Goal: Task Accomplishment & Management: Use online tool/utility

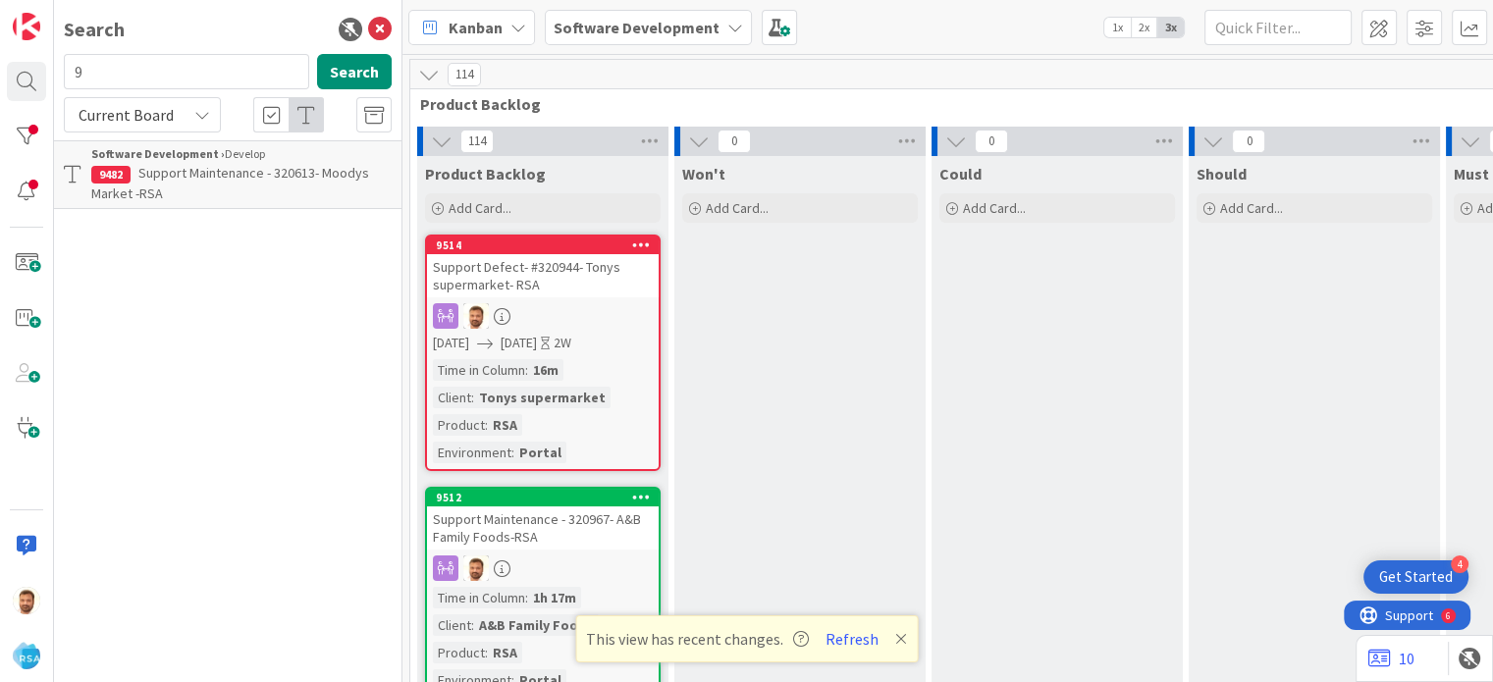
scroll to position [483, 2021]
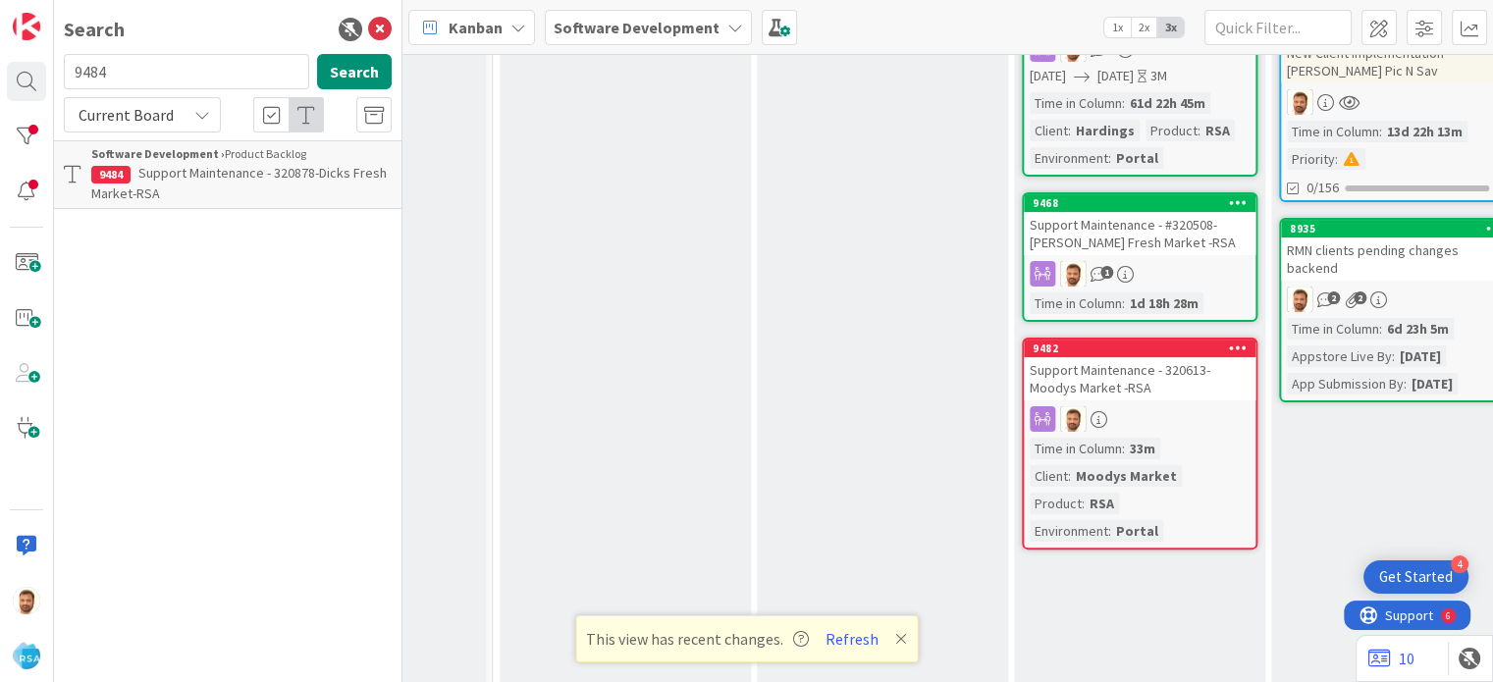
click at [180, 167] on span "Support Maintenance - 320878-Dicks Fresh Market-RSA" at bounding box center [238, 183] width 295 height 38
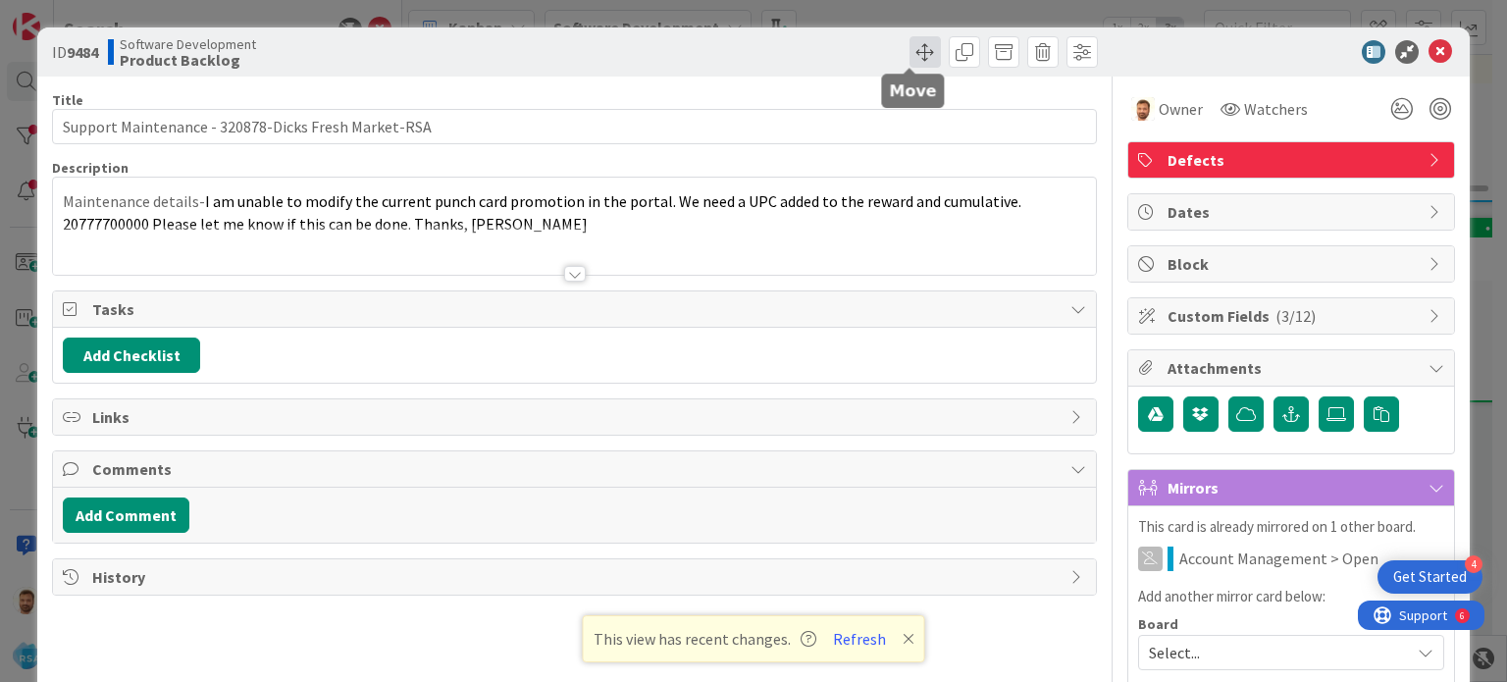
click at [915, 54] on span at bounding box center [925, 51] width 31 height 31
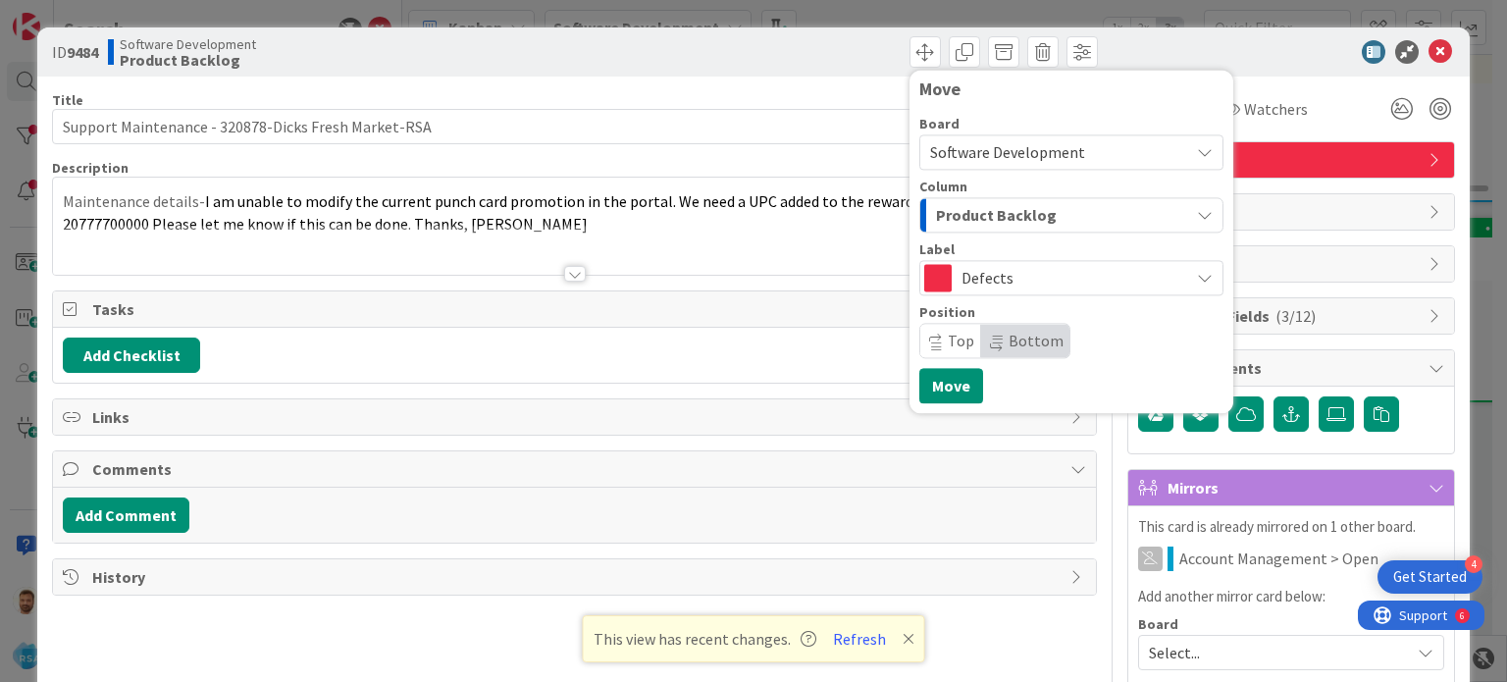
click at [956, 209] on span "Product Backlog" at bounding box center [996, 215] width 121 height 26
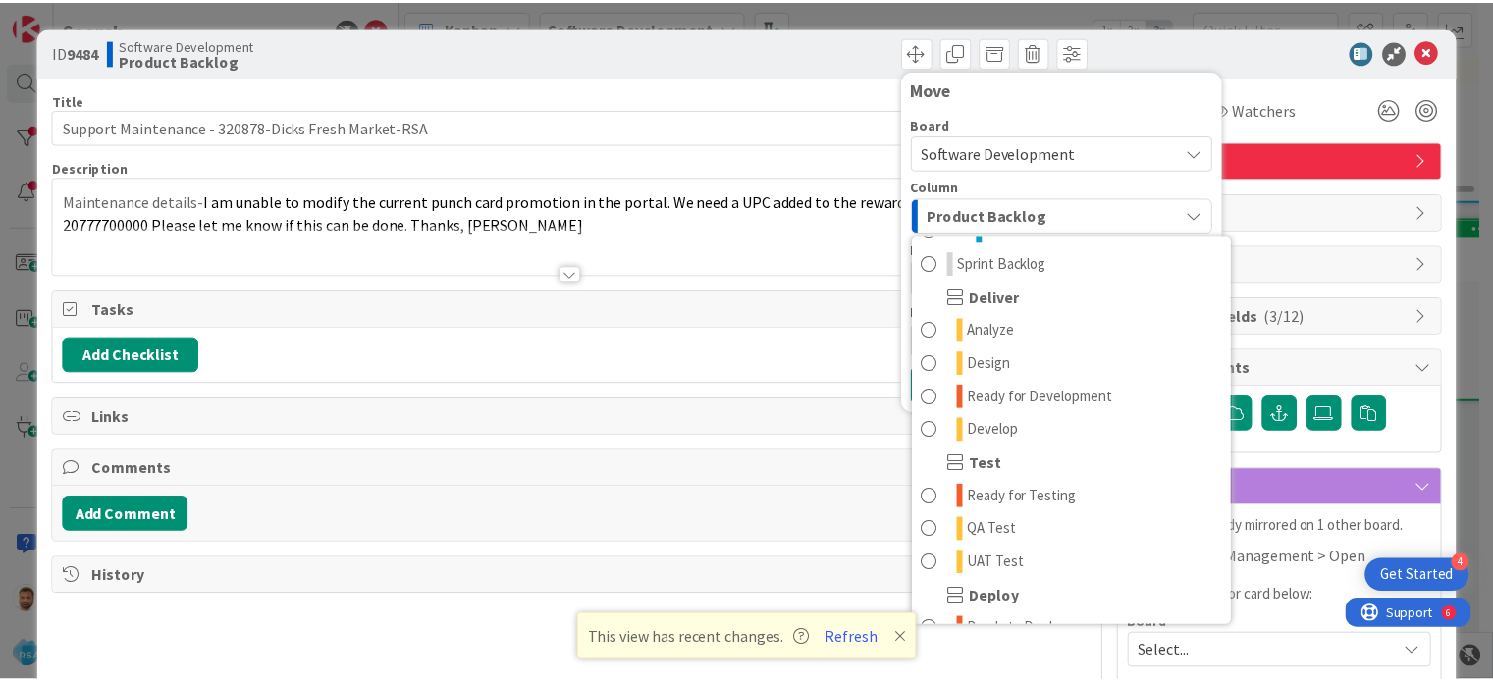
scroll to position [365, 0]
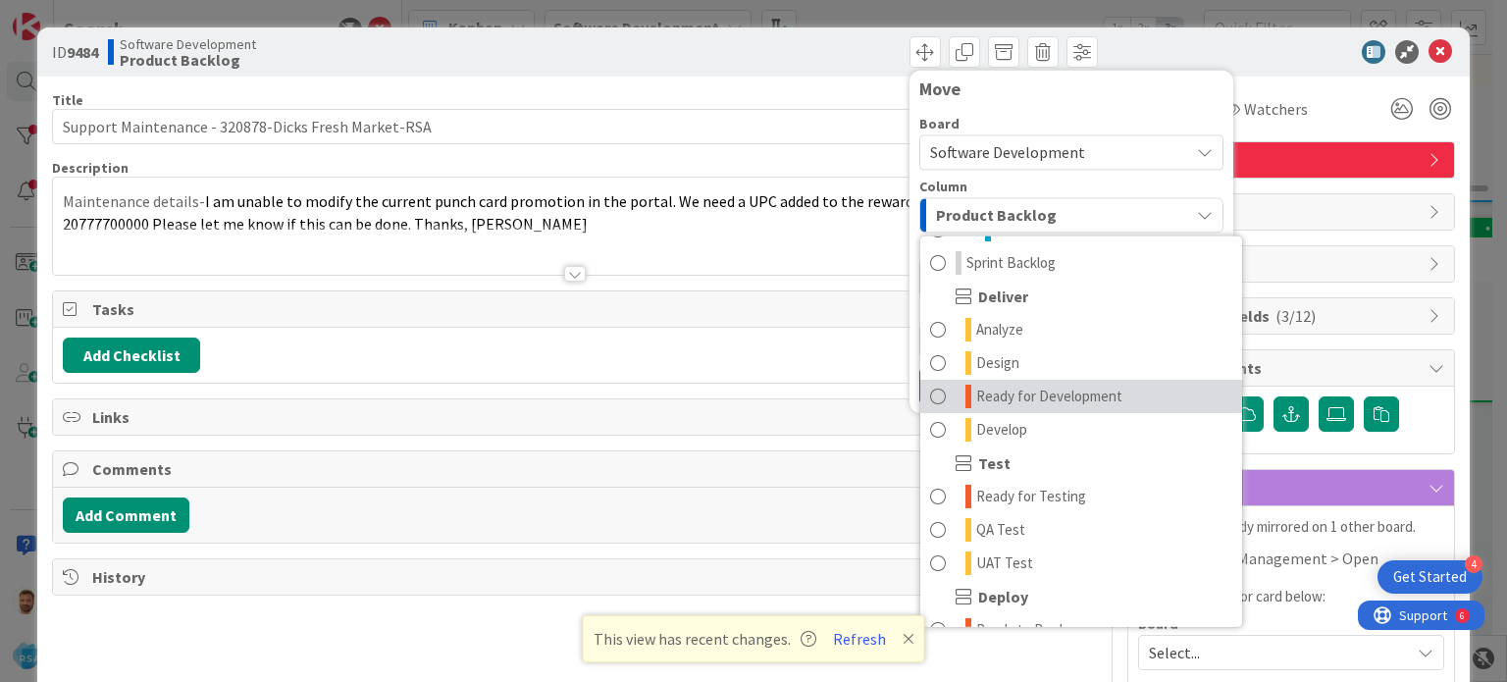
click at [1066, 381] on link "Ready for Development" at bounding box center [1081, 396] width 322 height 33
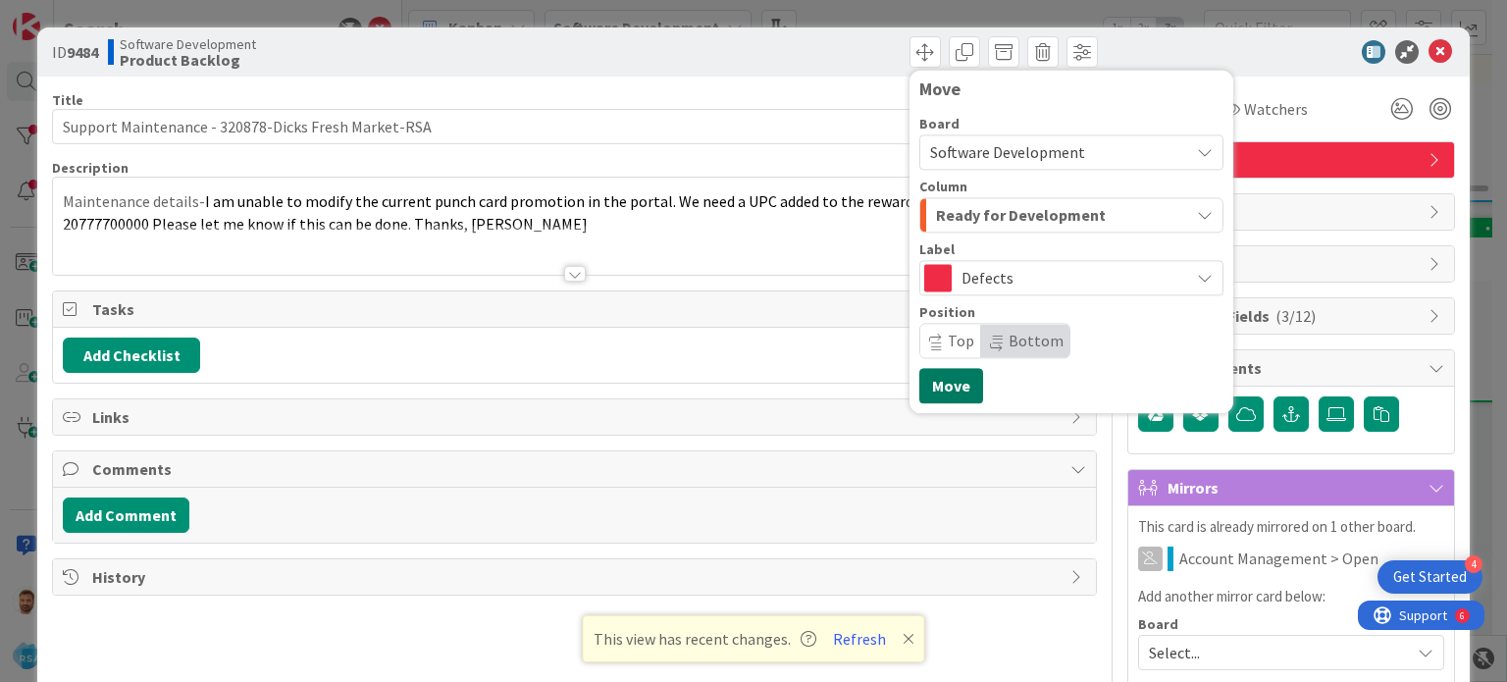
click at [952, 386] on button "Move" at bounding box center [951, 385] width 64 height 35
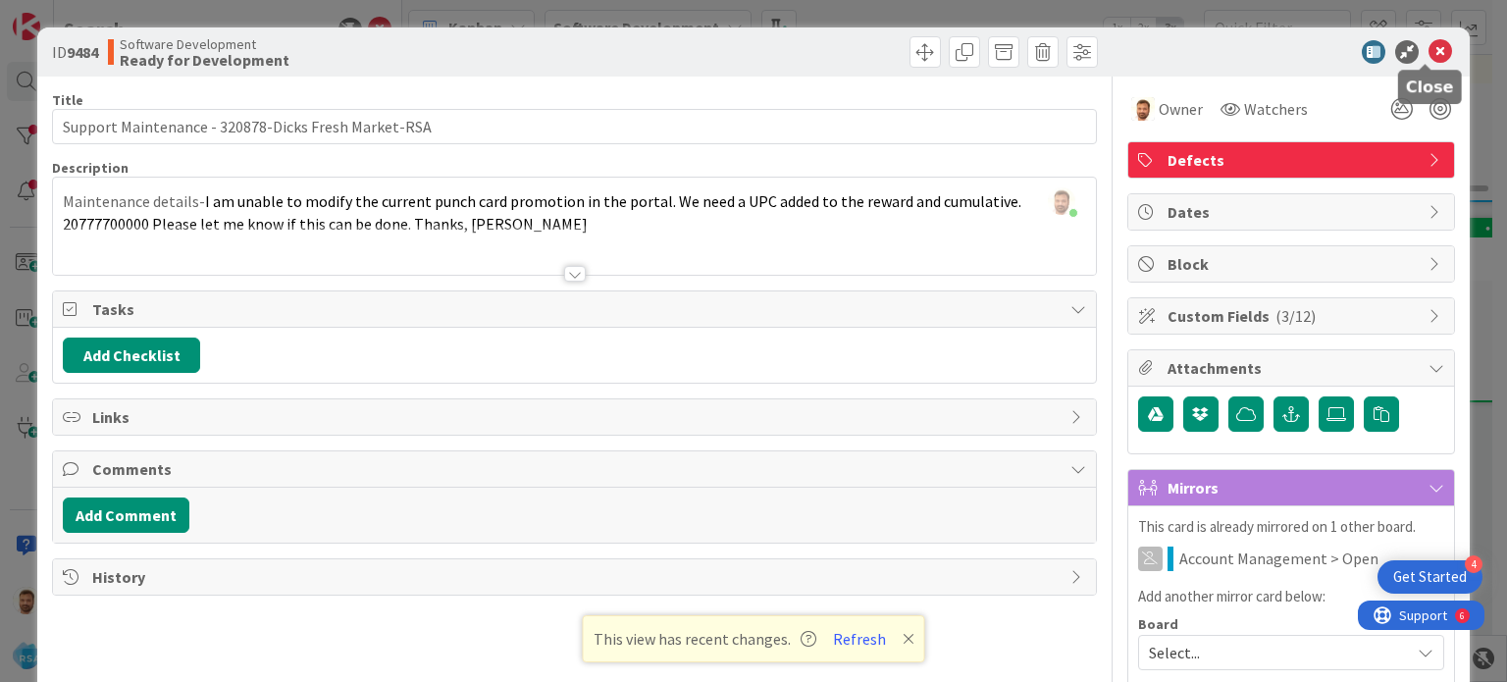
click at [1429, 56] on icon at bounding box center [1441, 52] width 24 height 24
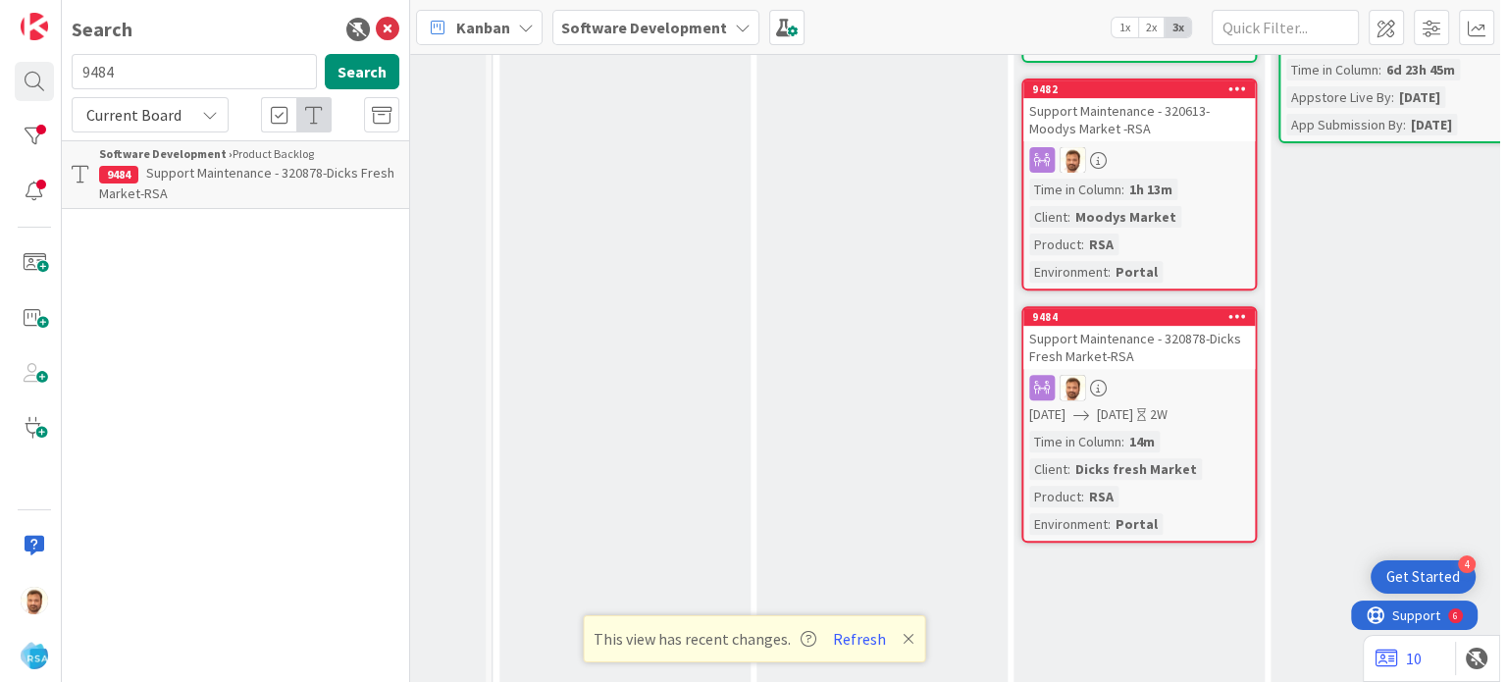
scroll to position [742, 2029]
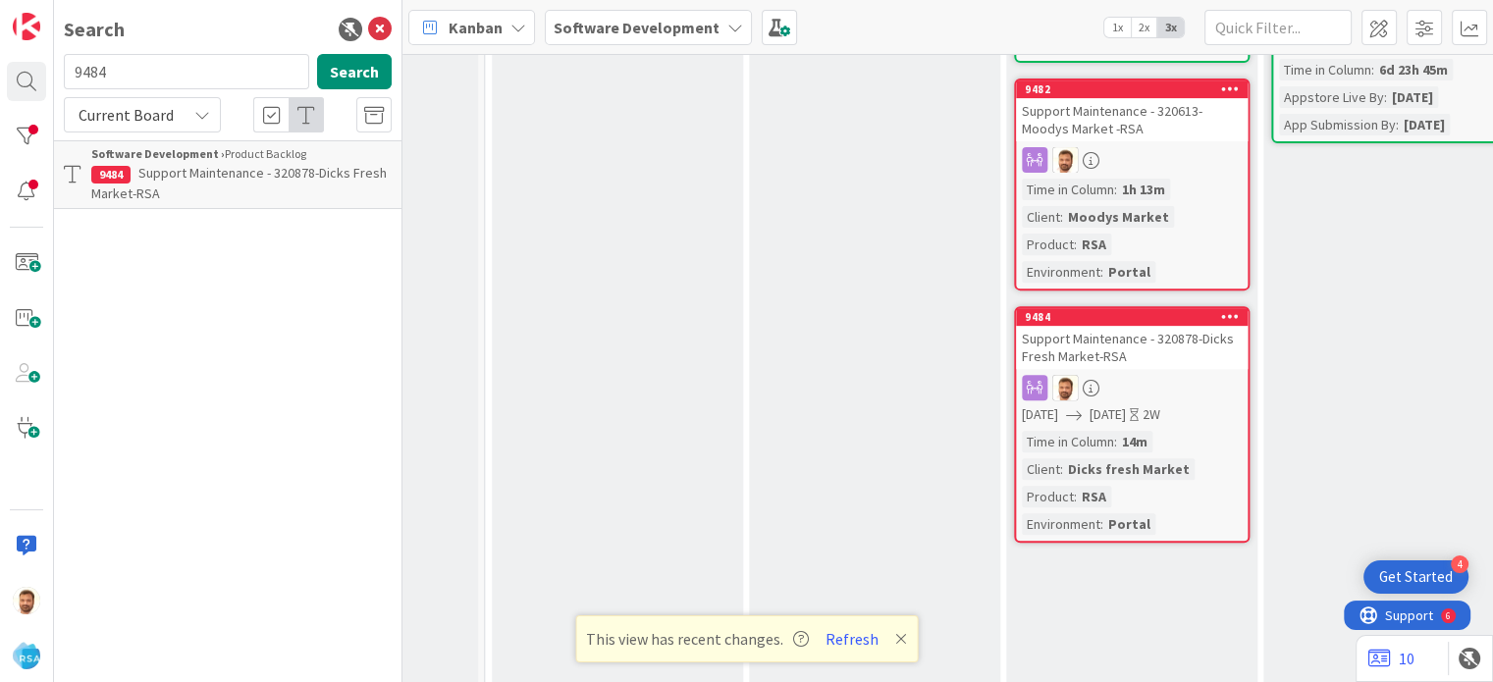
click at [1121, 326] on div "Support Maintenance - 320878-Dicks Fresh Market-RSA" at bounding box center [1132, 347] width 232 height 43
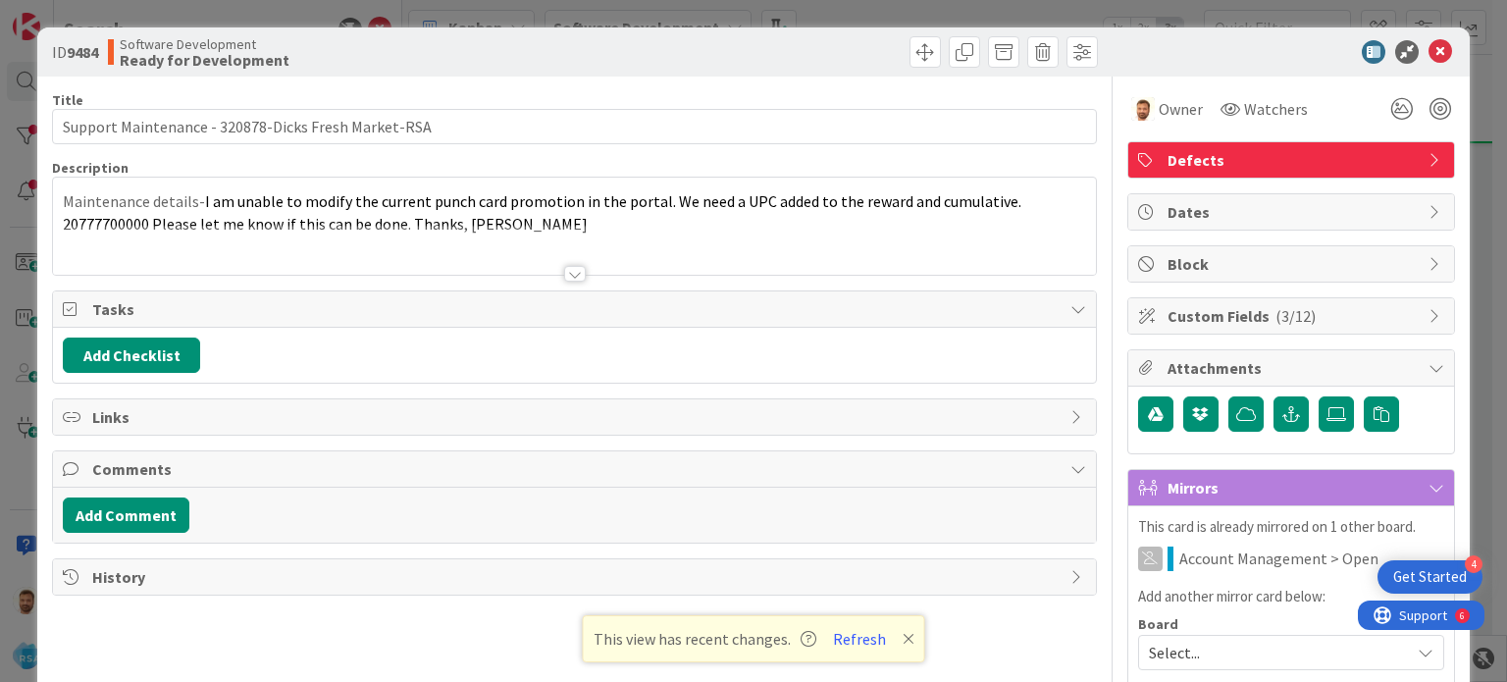
click at [157, 537] on div "Add Comment" at bounding box center [574, 515] width 1042 height 55
click at [157, 515] on button "Add Comment" at bounding box center [126, 515] width 127 height 35
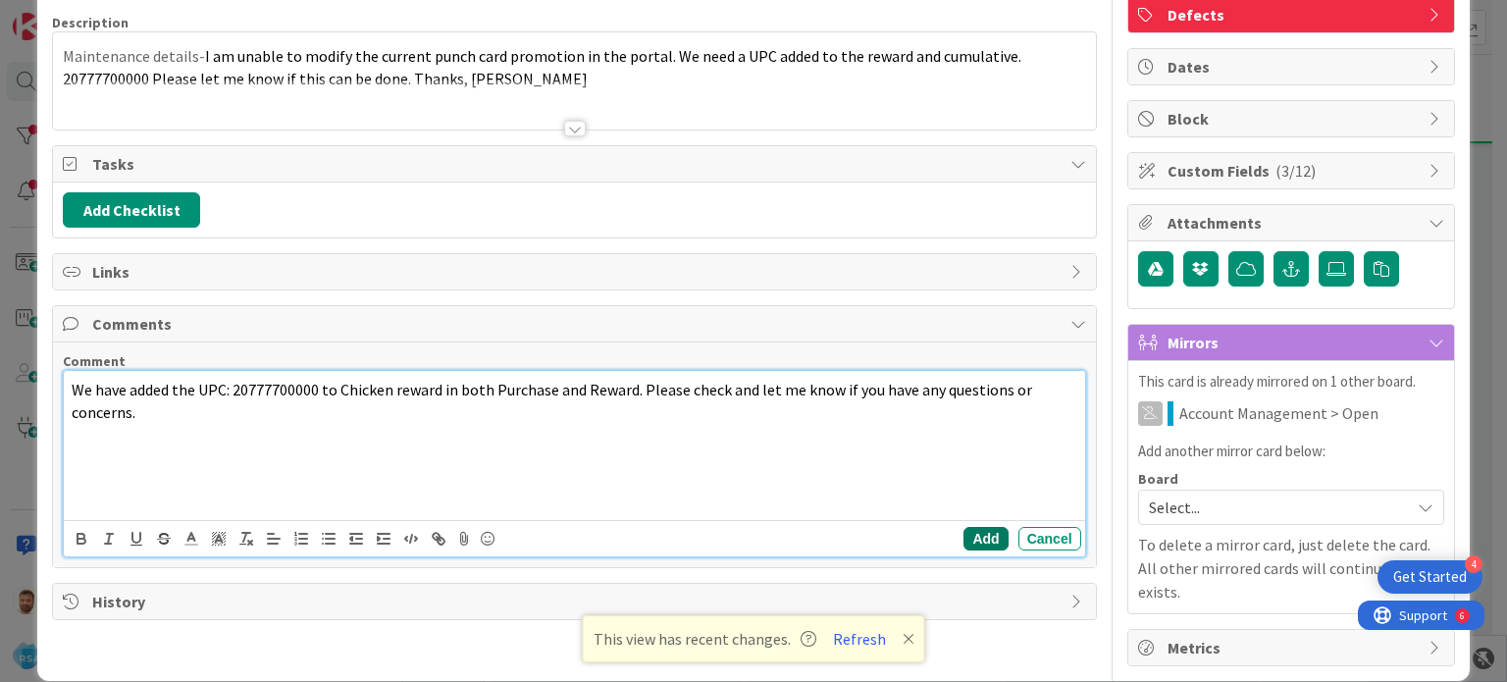
click at [964, 529] on button "Add" at bounding box center [986, 539] width 44 height 24
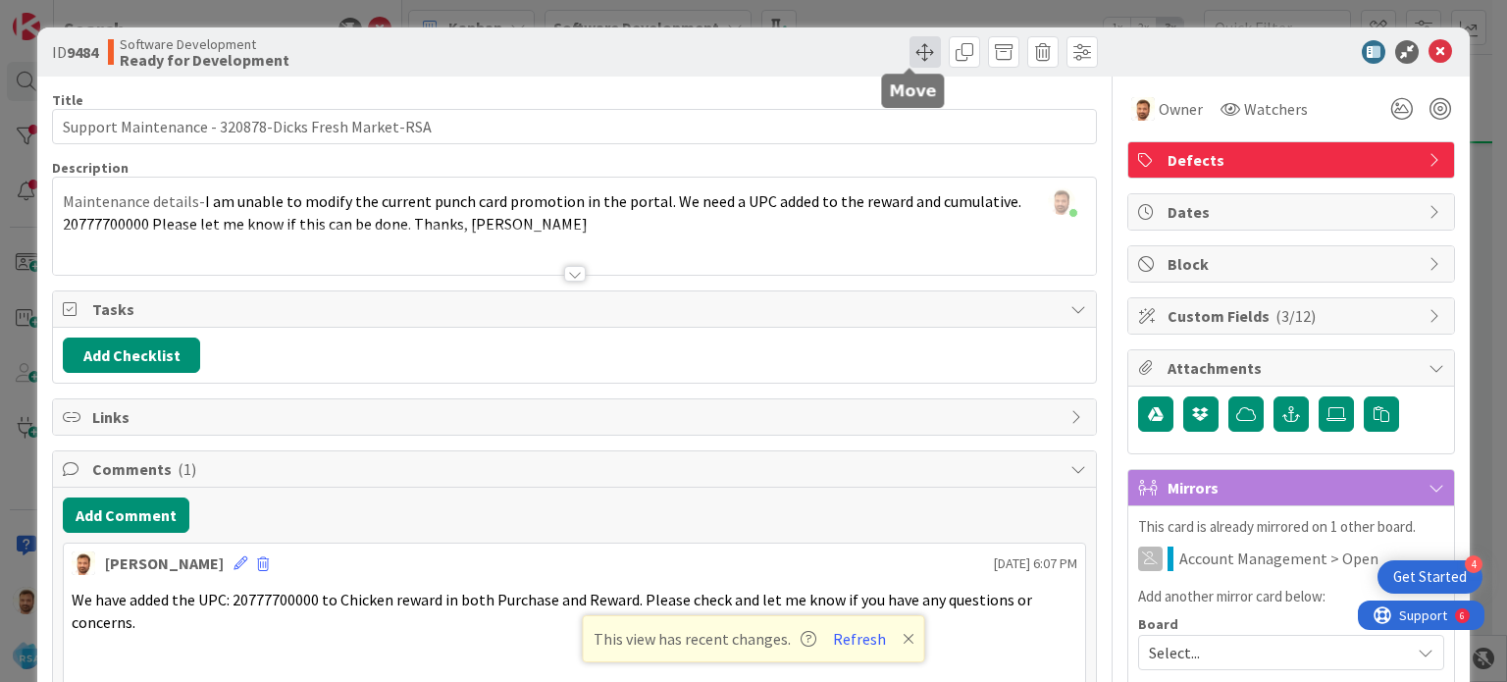
click at [910, 59] on span at bounding box center [925, 51] width 31 height 31
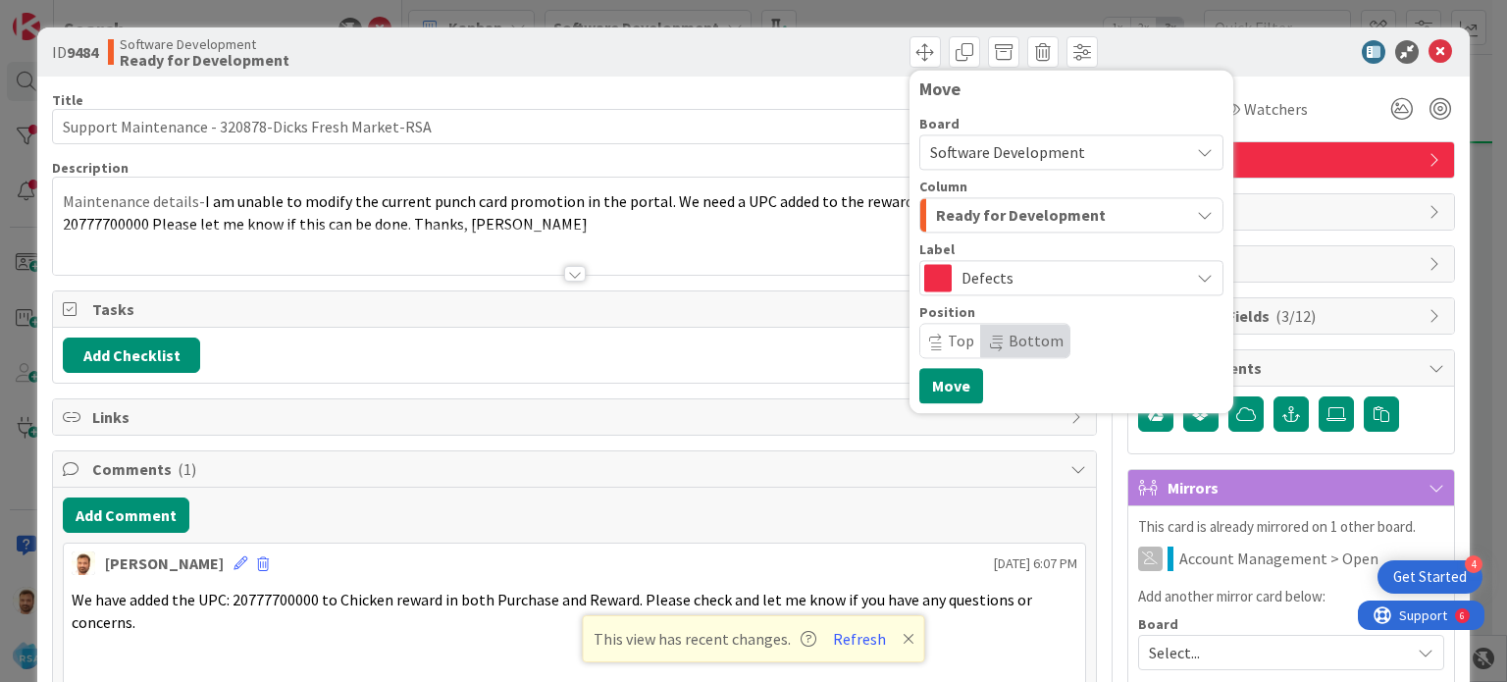
click at [981, 225] on span "Ready for Development" at bounding box center [1021, 215] width 170 height 26
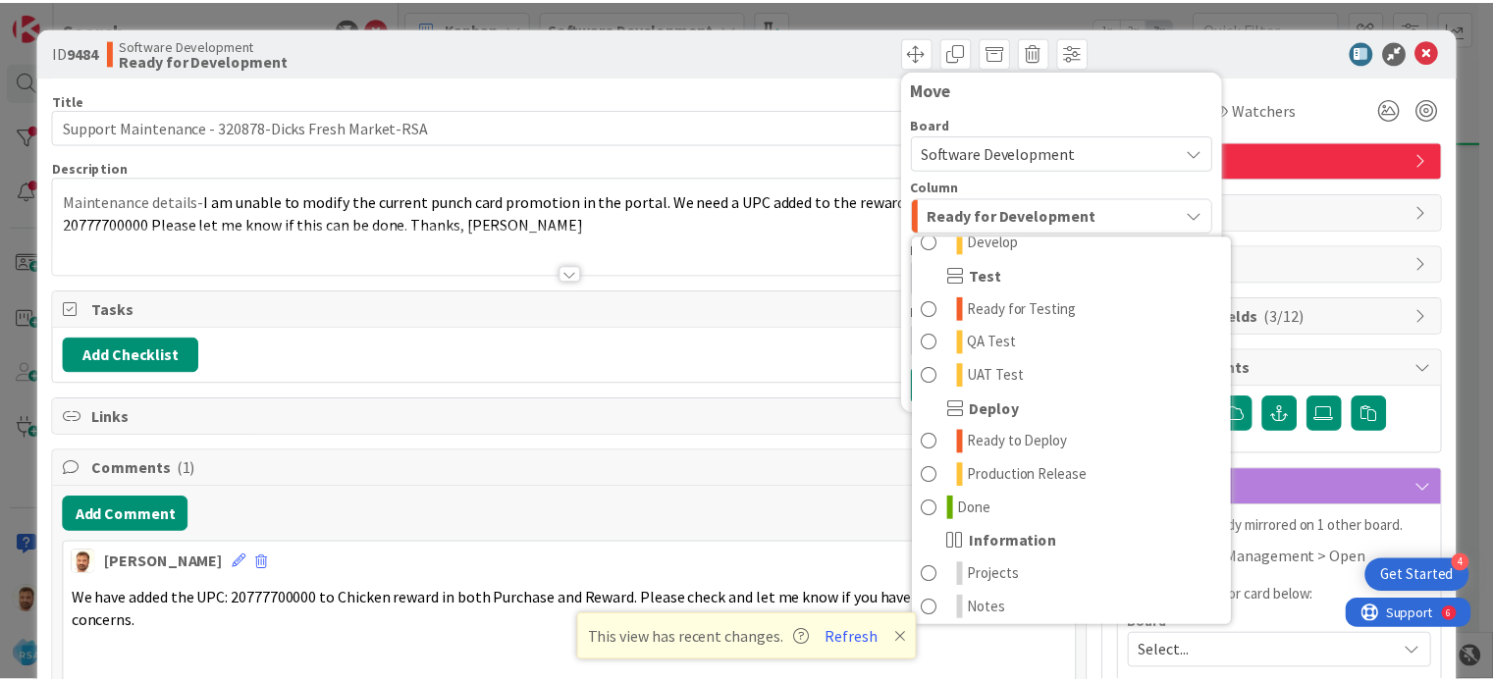
scroll to position [558, 0]
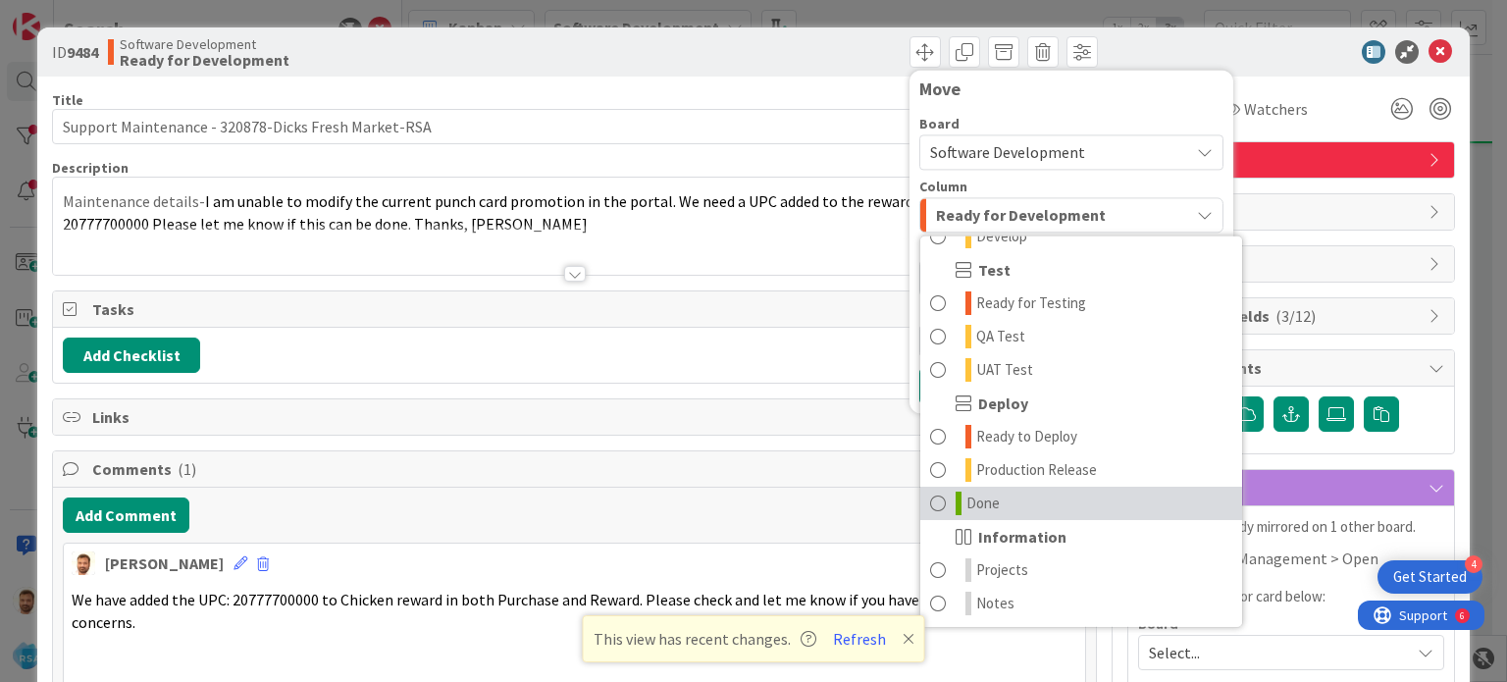
click at [939, 498] on link "Done" at bounding box center [1081, 503] width 322 height 33
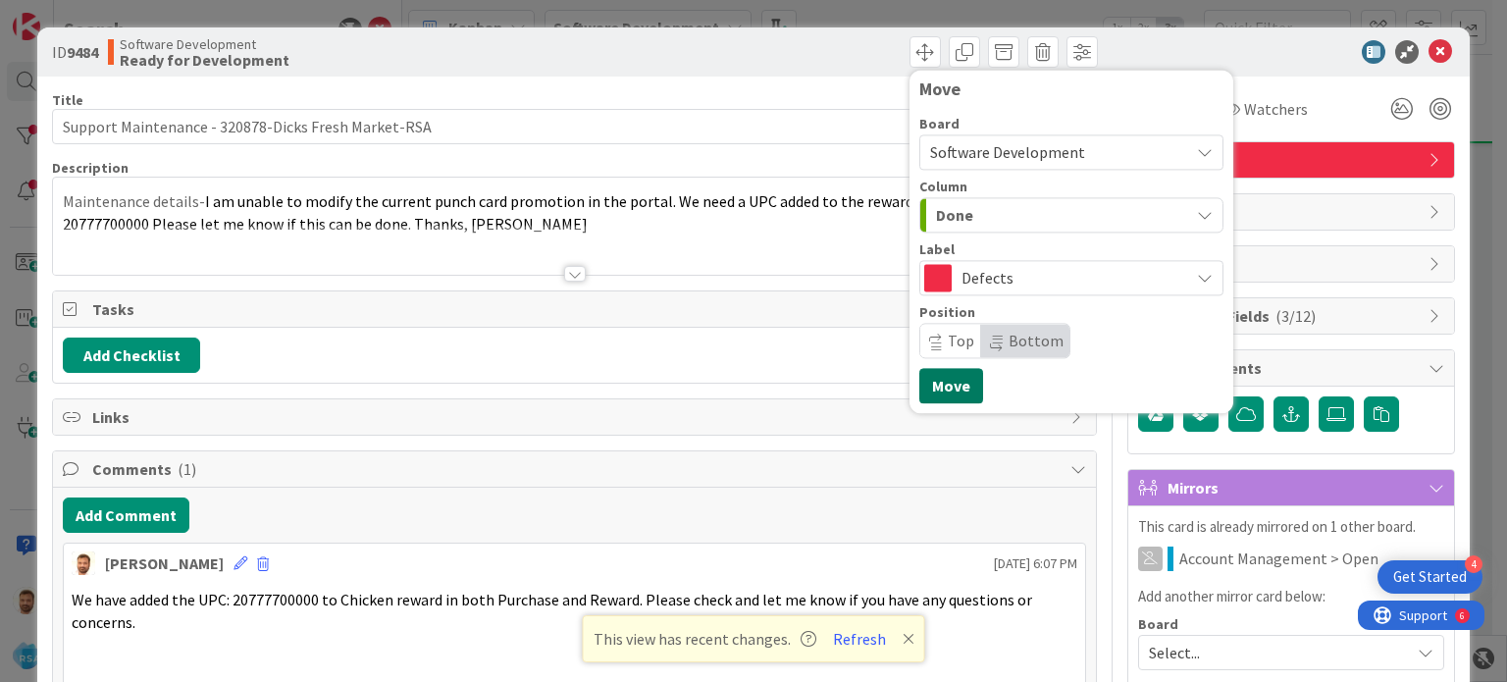
click at [935, 399] on button "Move" at bounding box center [951, 385] width 64 height 35
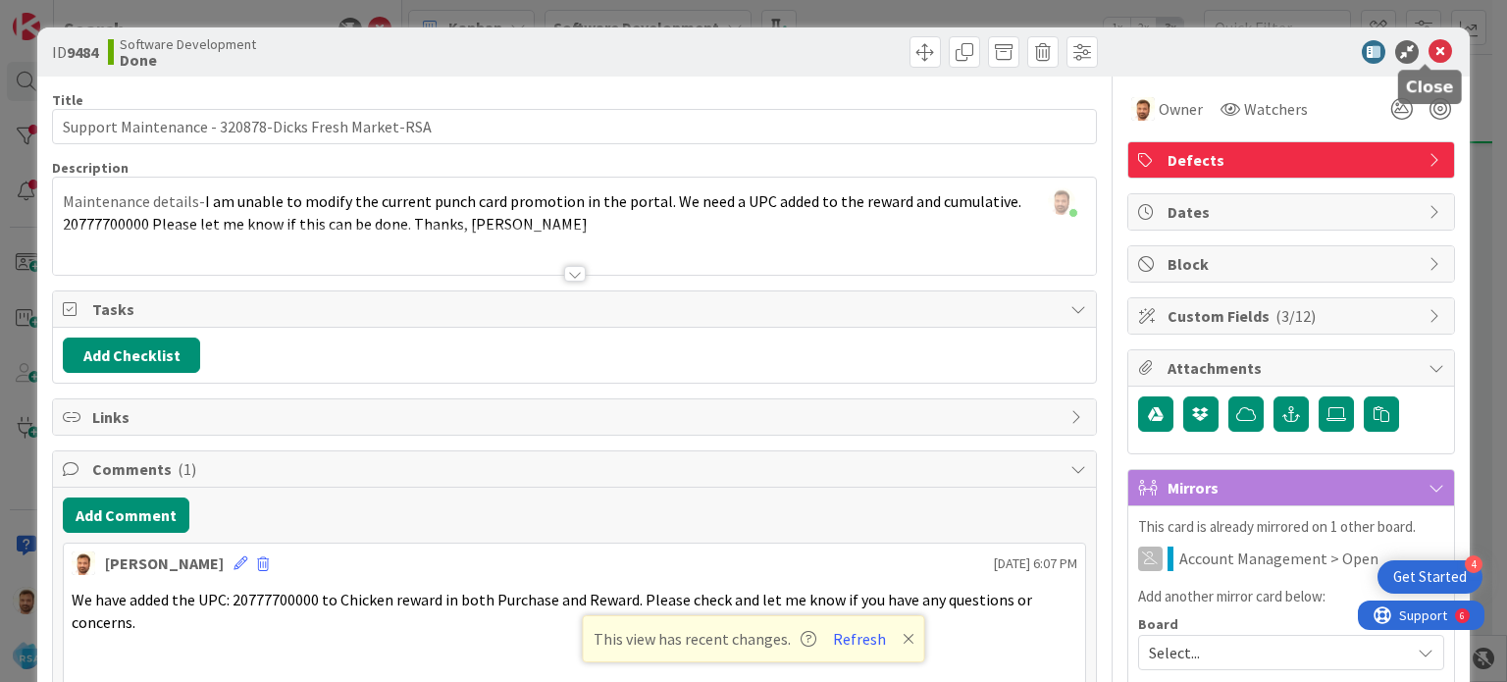
click at [1429, 44] on icon at bounding box center [1441, 52] width 24 height 24
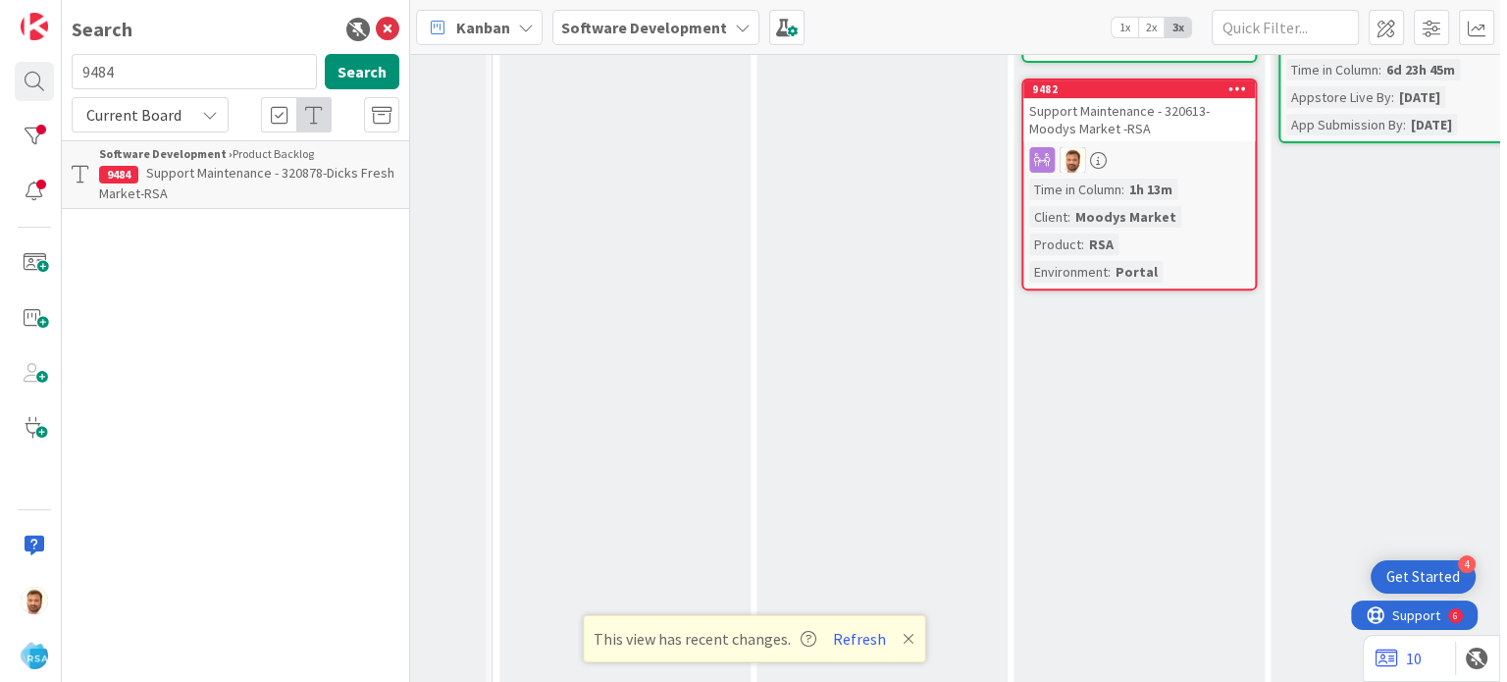
scroll to position [577, 2029]
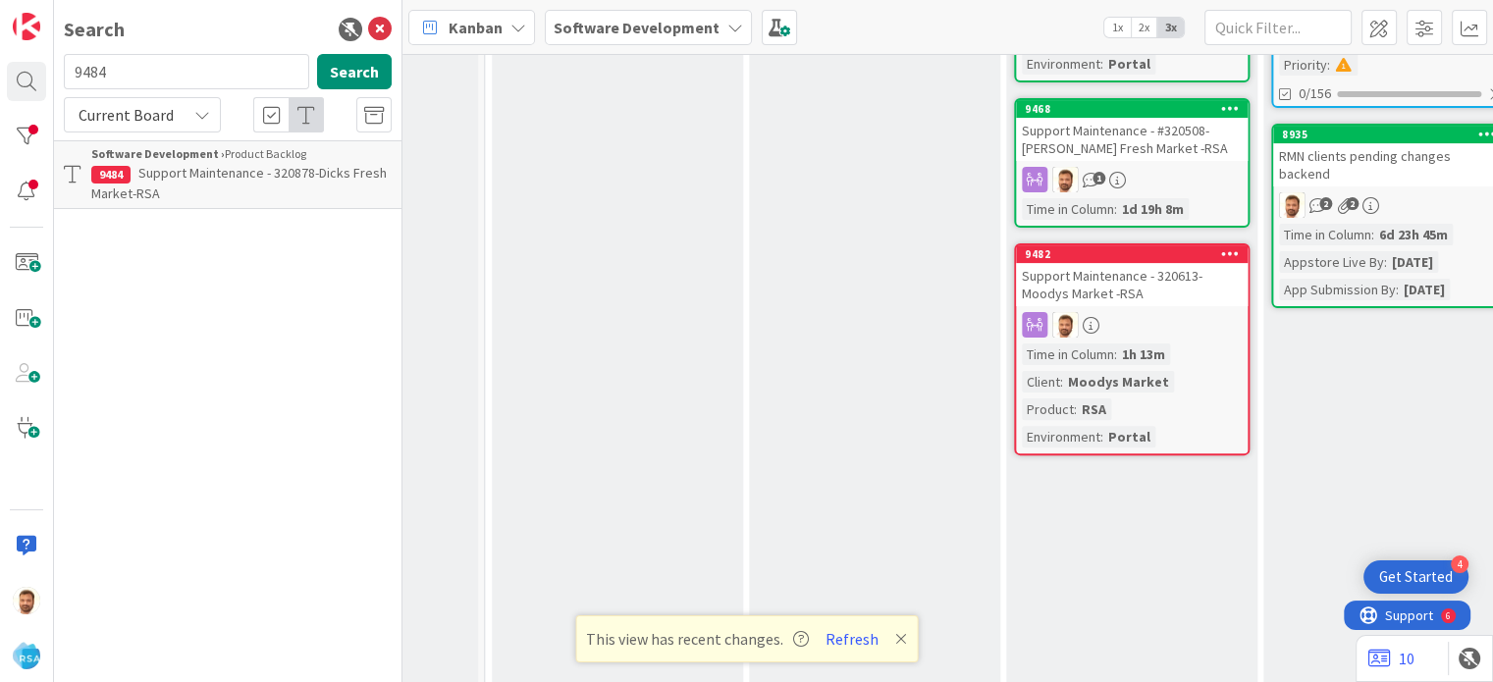
click at [1156, 143] on div "Support Maintenance - #320508-[PERSON_NAME] Fresh Market -RSA" at bounding box center [1132, 139] width 232 height 43
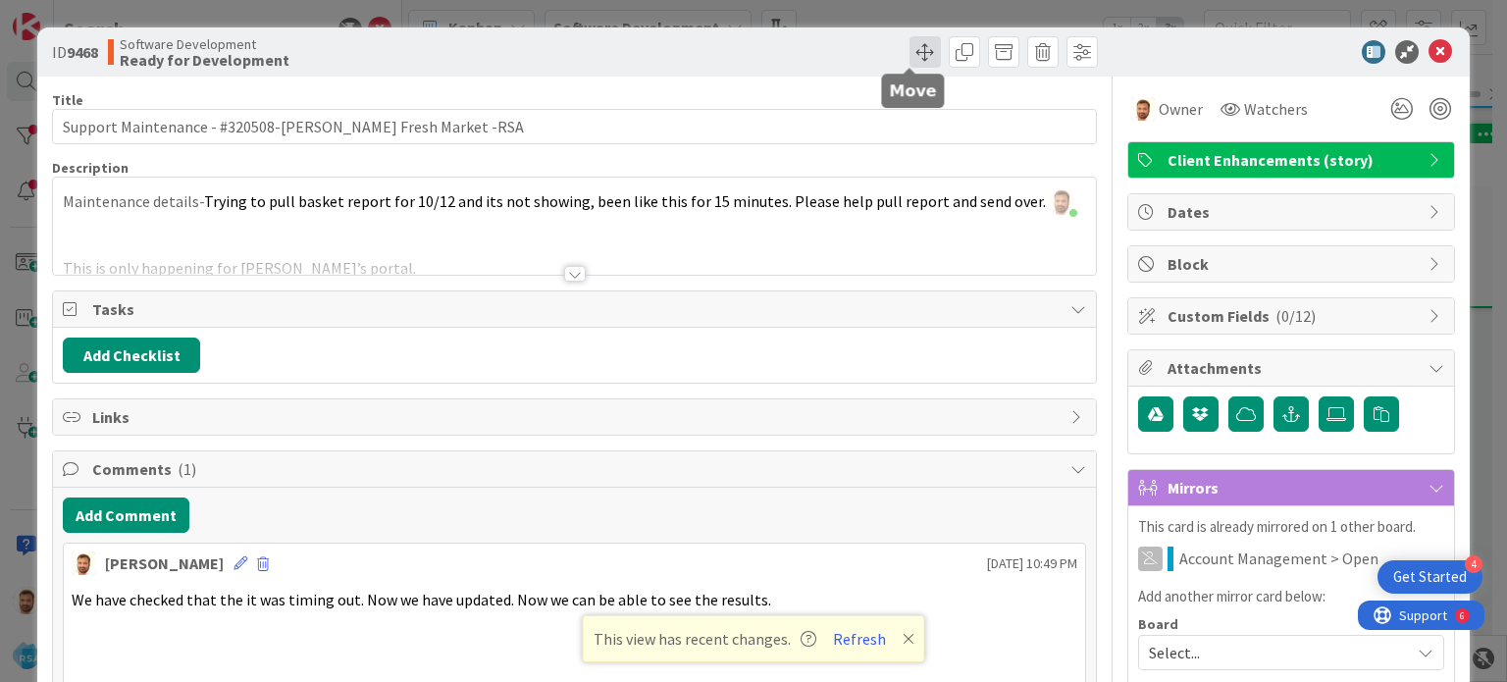
click at [910, 55] on span at bounding box center [925, 51] width 31 height 31
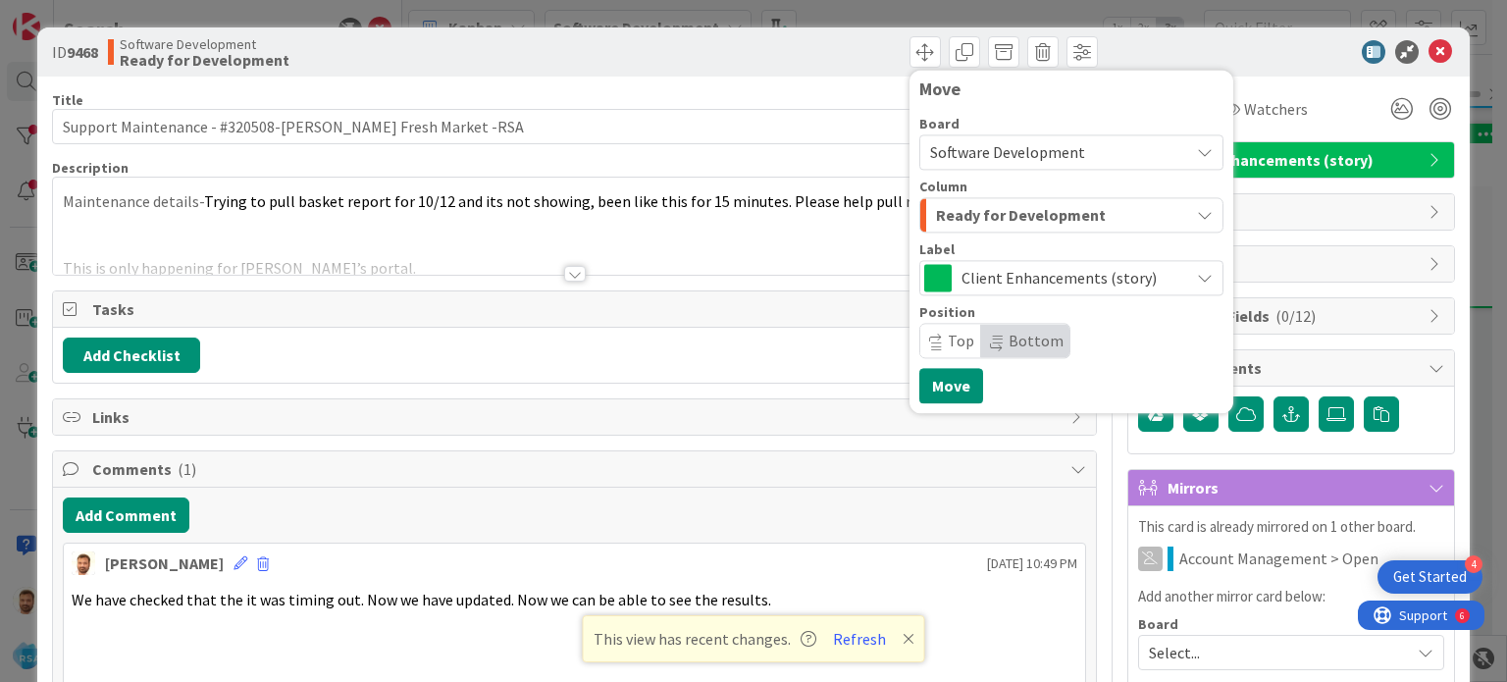
click at [944, 211] on span "Ready for Development" at bounding box center [1021, 215] width 170 height 26
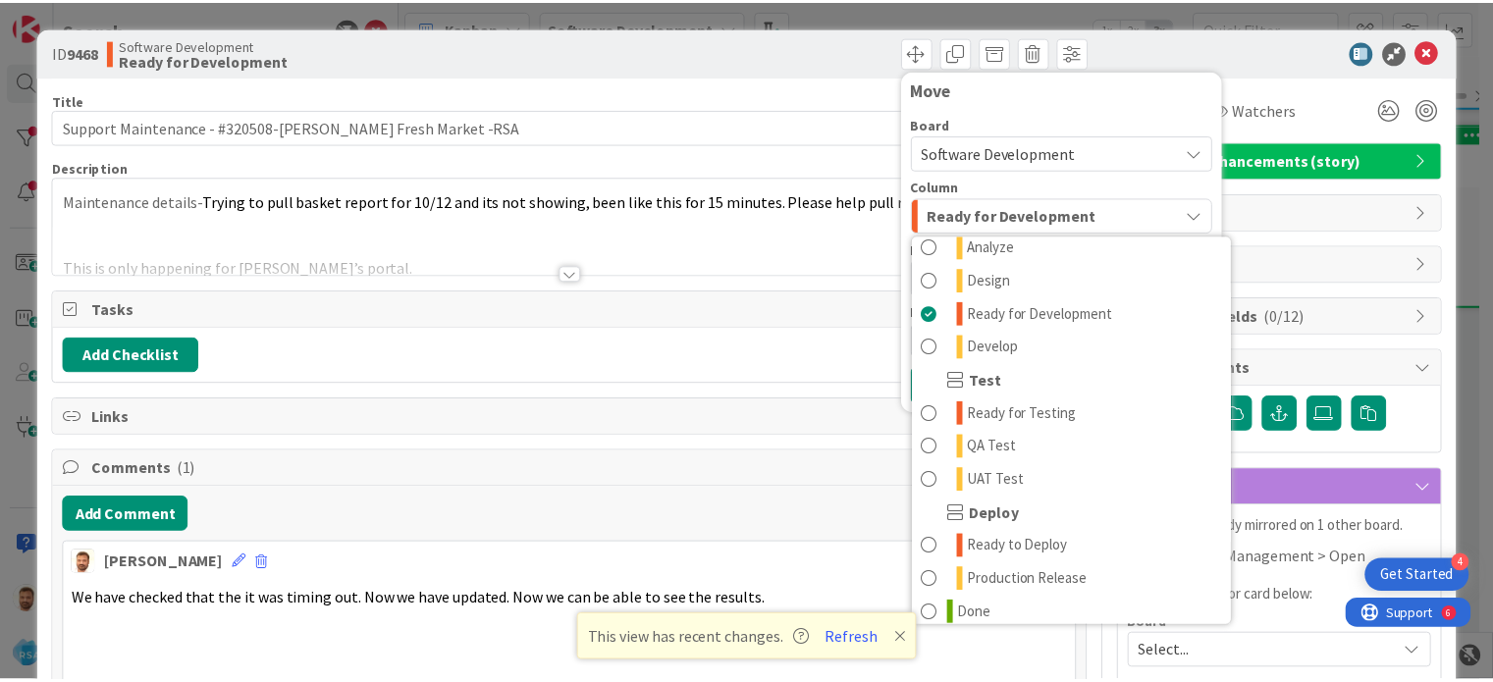
scroll to position [467, 0]
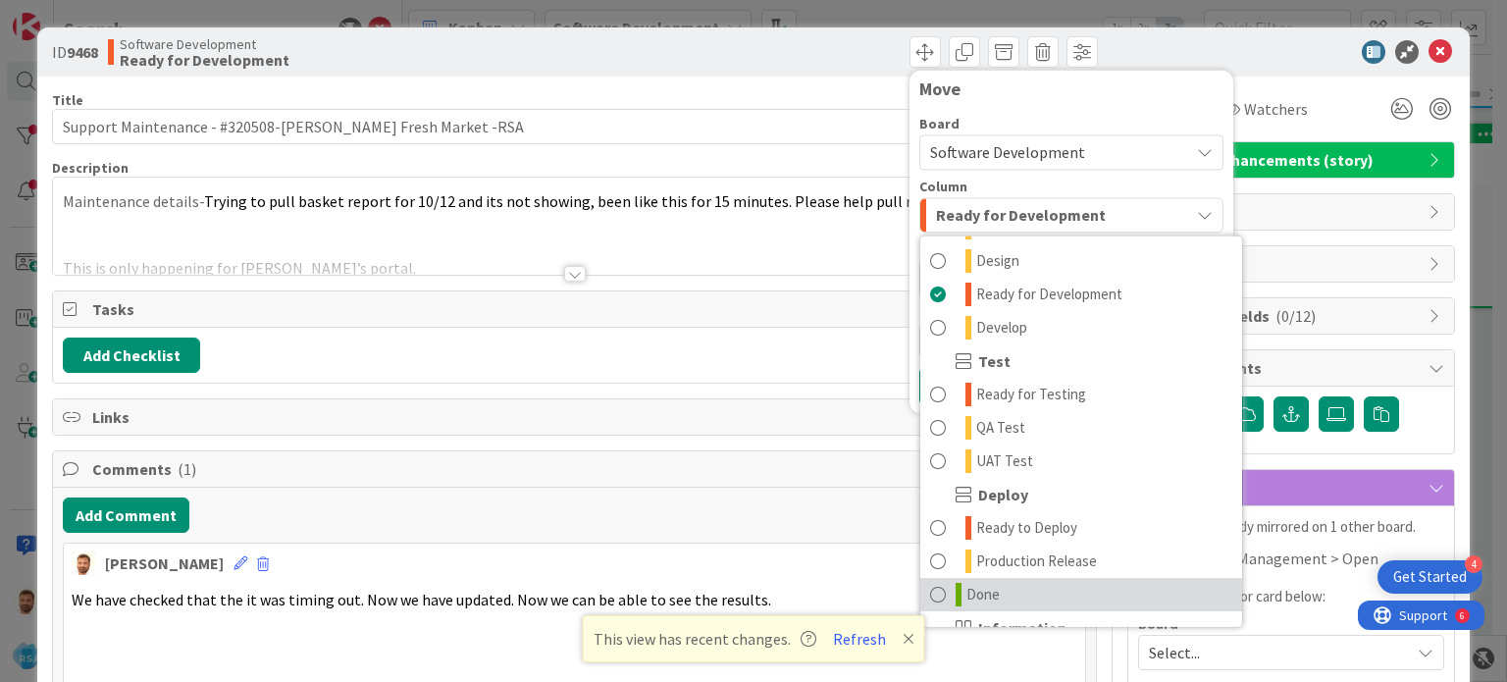
click at [930, 585] on span at bounding box center [938, 595] width 16 height 24
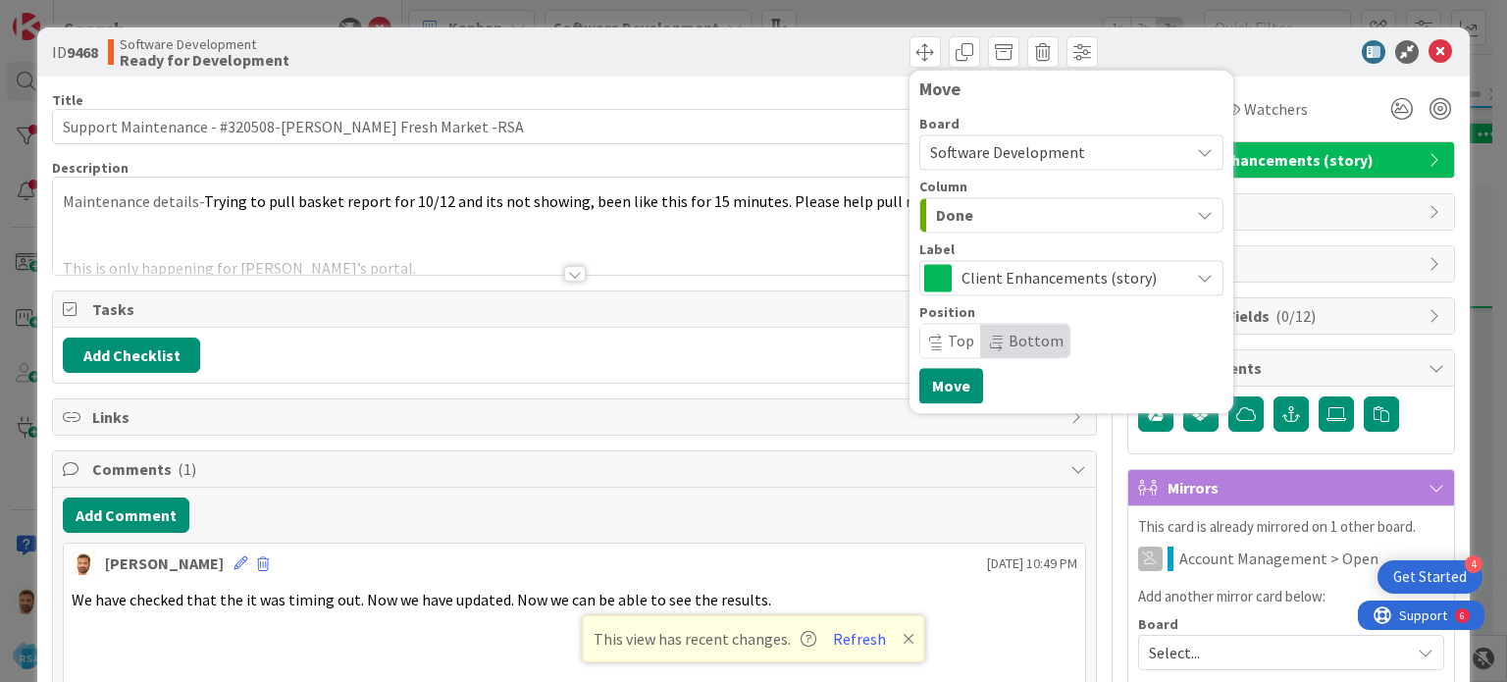
click at [938, 408] on div "Move Board Software Development Column Done Product Backlog Product Backlog Won…" at bounding box center [1072, 241] width 324 height 343
click at [937, 390] on button "Move" at bounding box center [951, 385] width 64 height 35
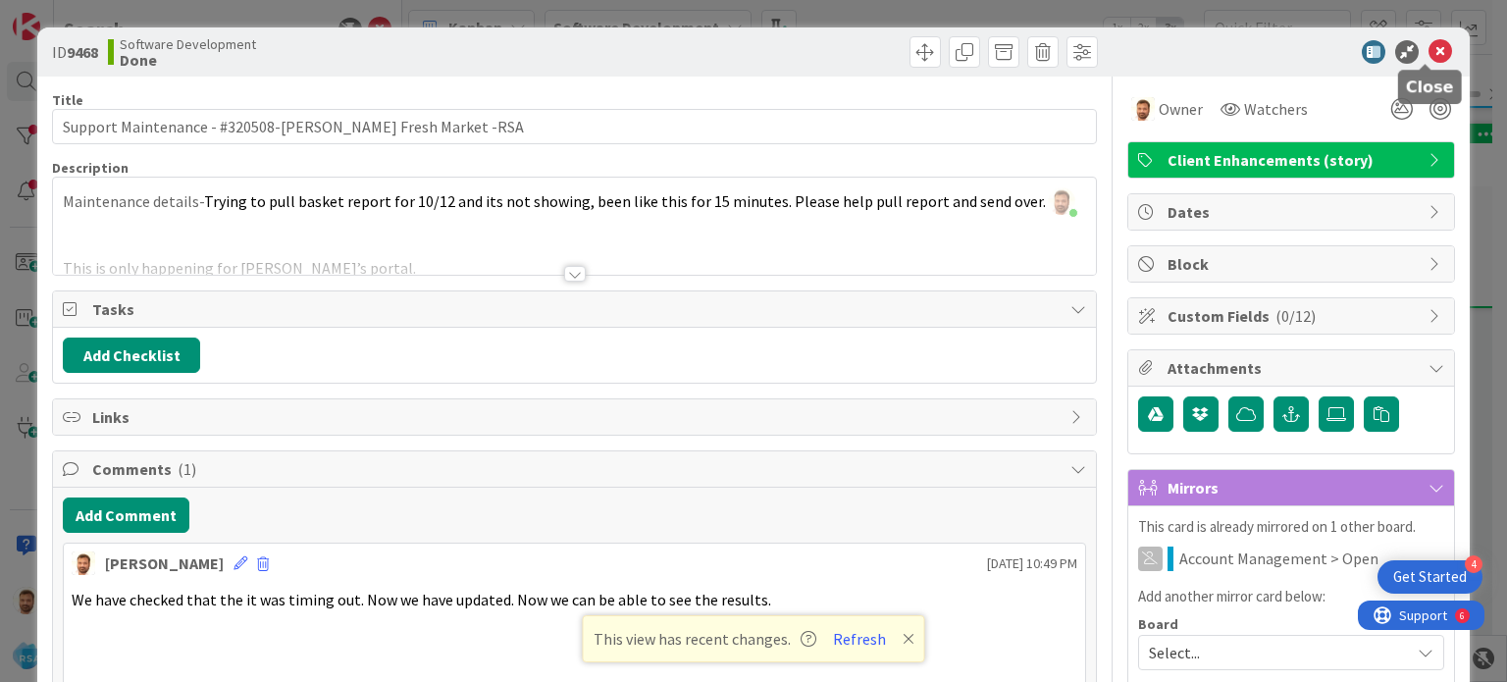
click at [1433, 55] on icon at bounding box center [1441, 52] width 24 height 24
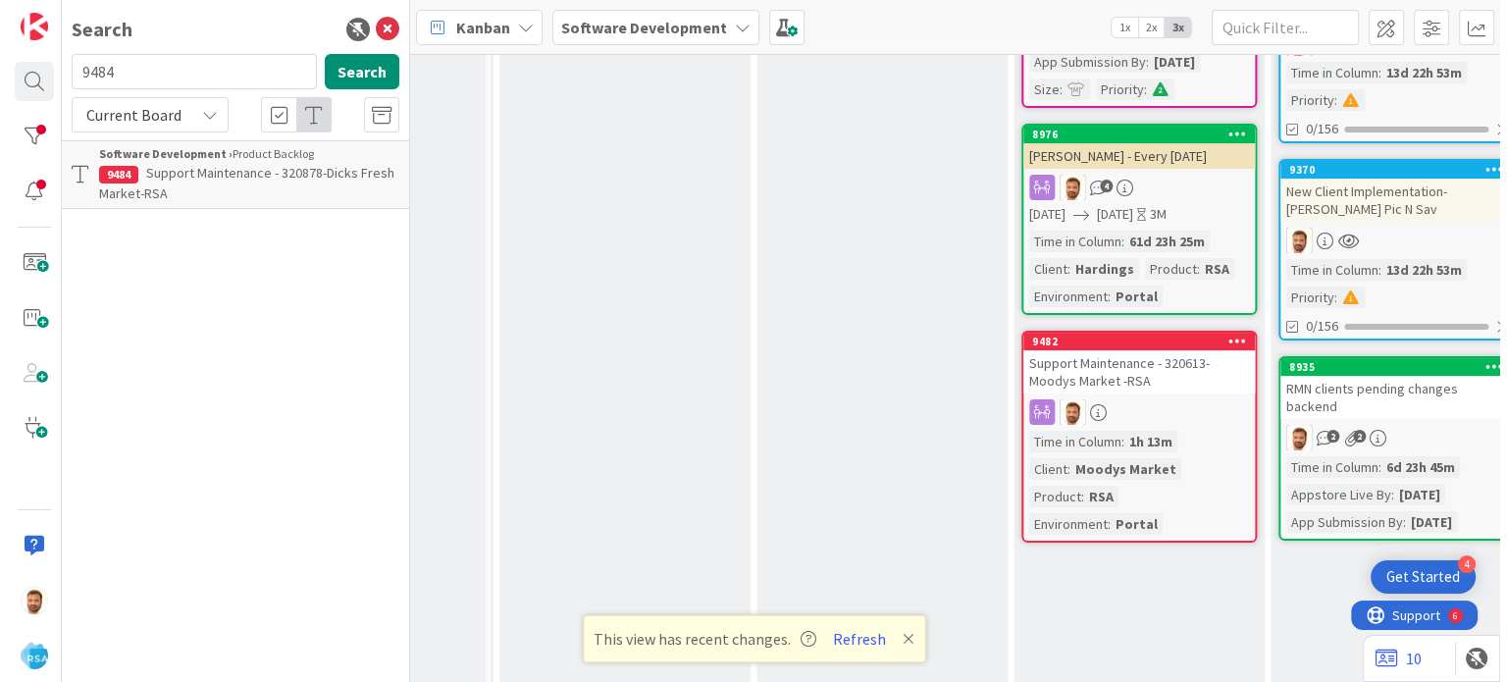
scroll to position [343, 2029]
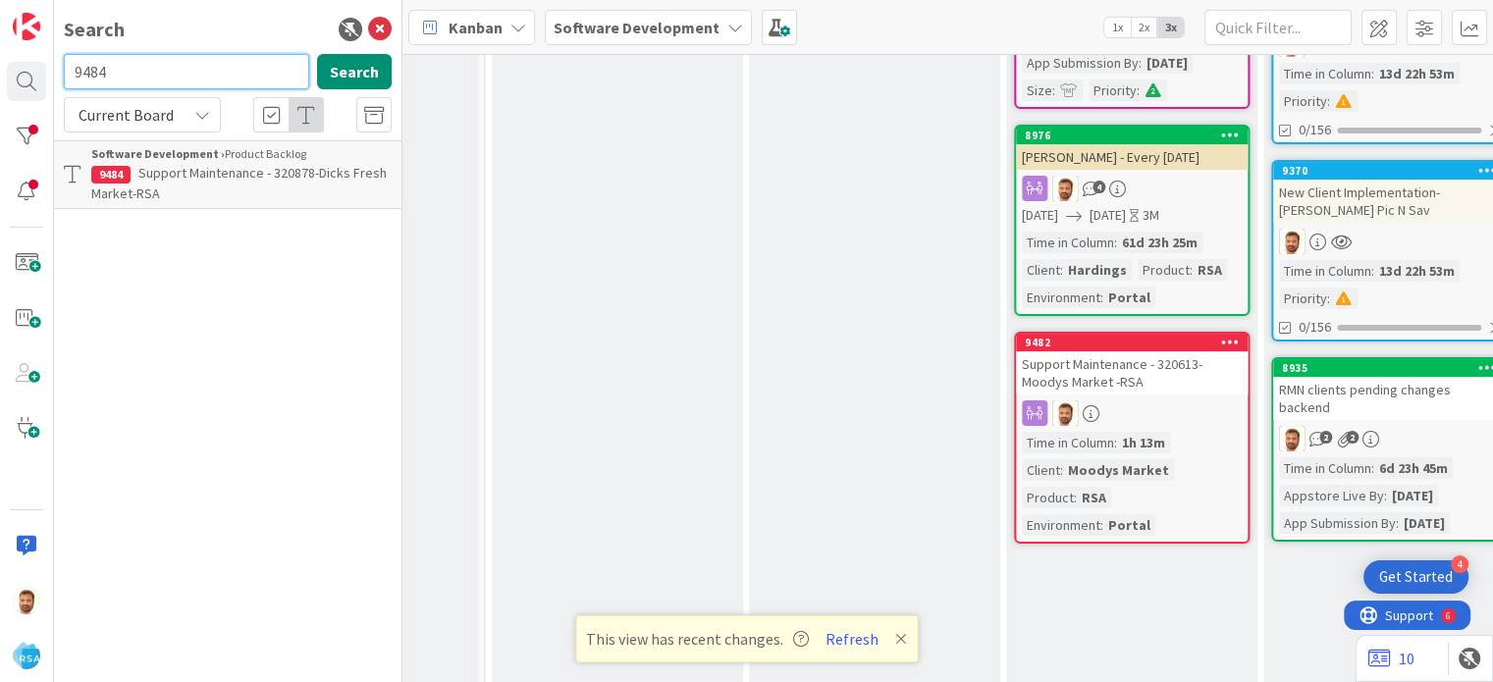
click at [109, 63] on input "9484" at bounding box center [186, 71] width 245 height 35
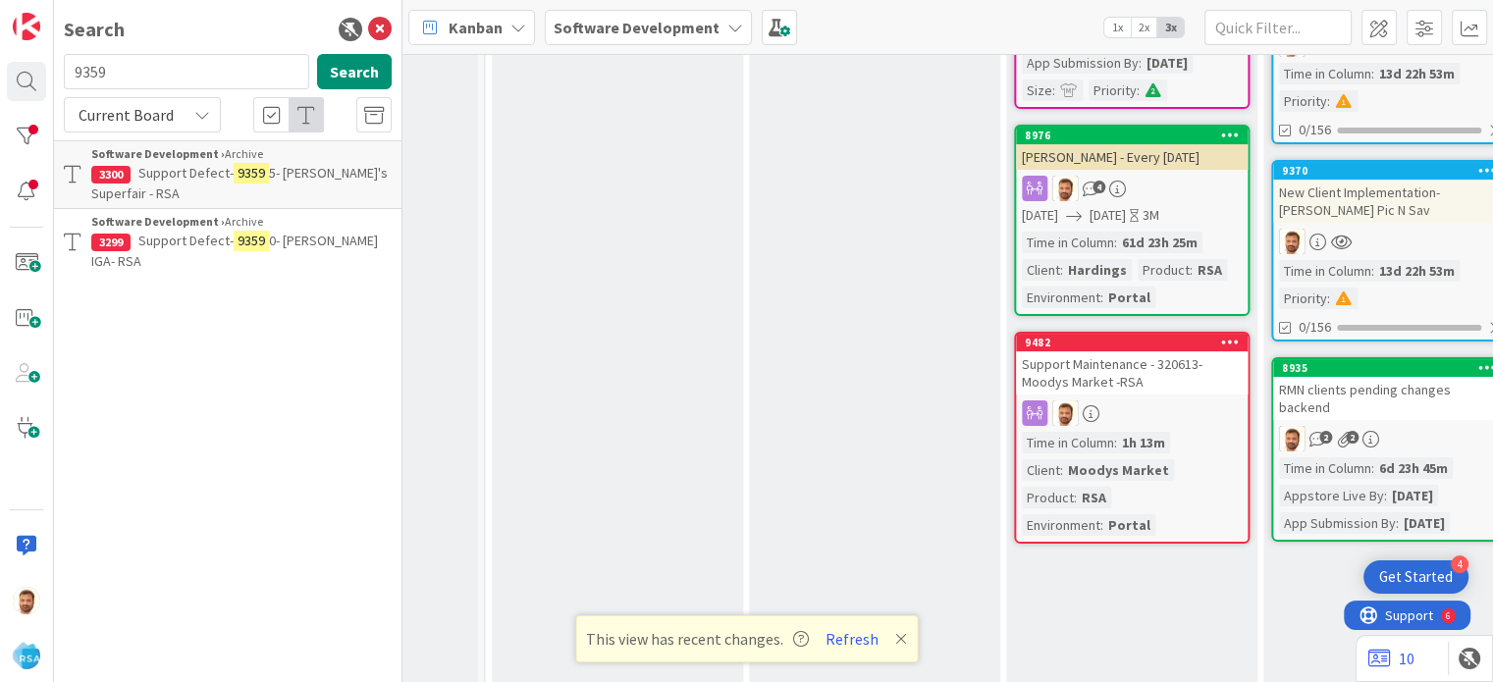
click at [166, 202] on p "Support Defect- 9359 5- [PERSON_NAME]'s Superfair - RSA" at bounding box center [241, 183] width 300 height 41
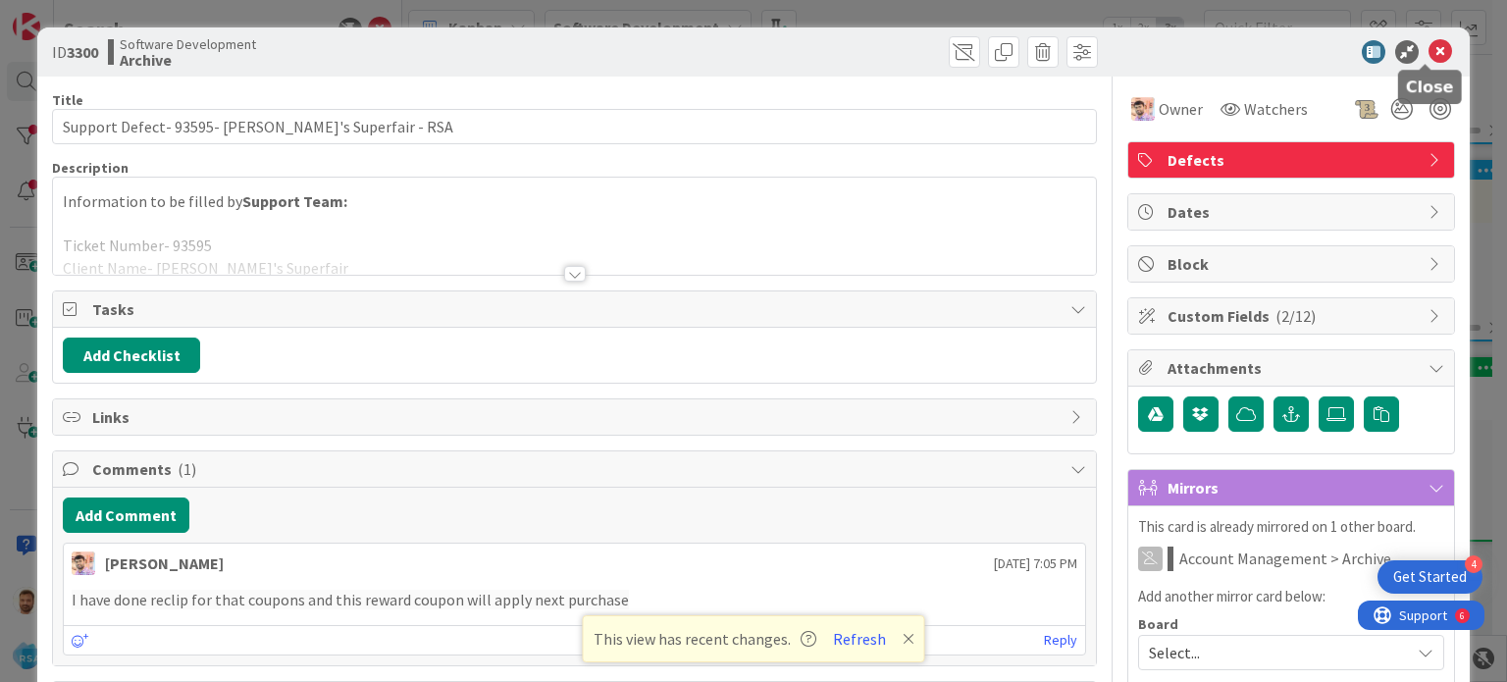
click at [1429, 51] on icon at bounding box center [1441, 52] width 24 height 24
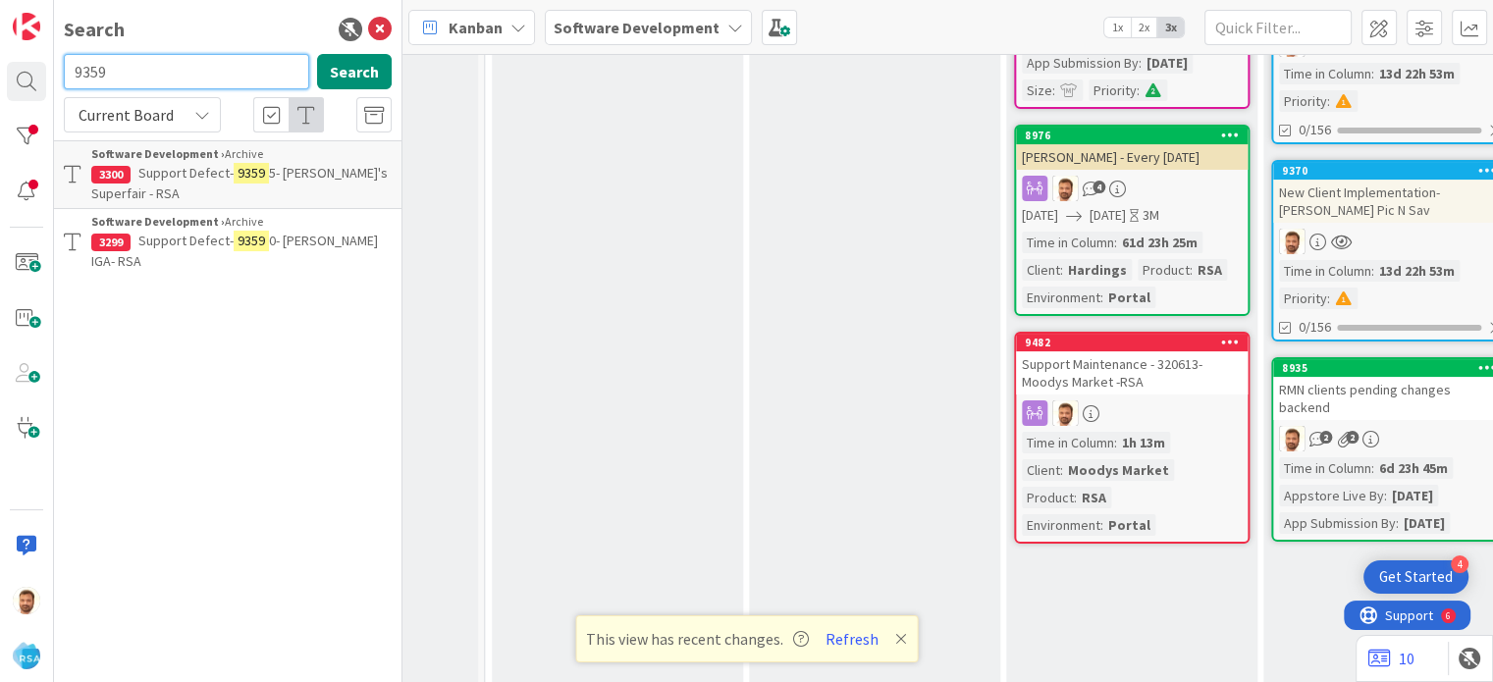
click at [114, 58] on input "9359" at bounding box center [186, 71] width 245 height 35
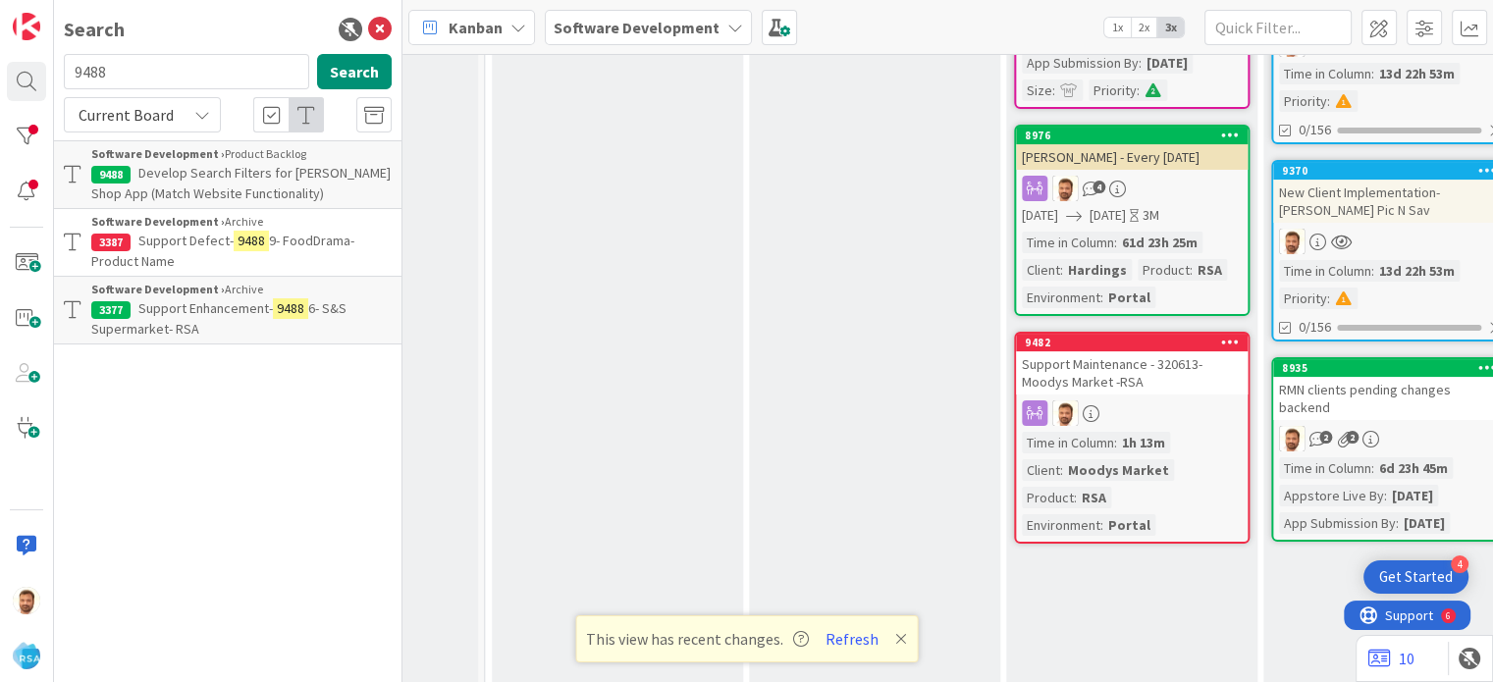
click at [176, 177] on span "Develop Search Filters for [PERSON_NAME] Shop App (Match Website Functionality)" at bounding box center [240, 183] width 299 height 38
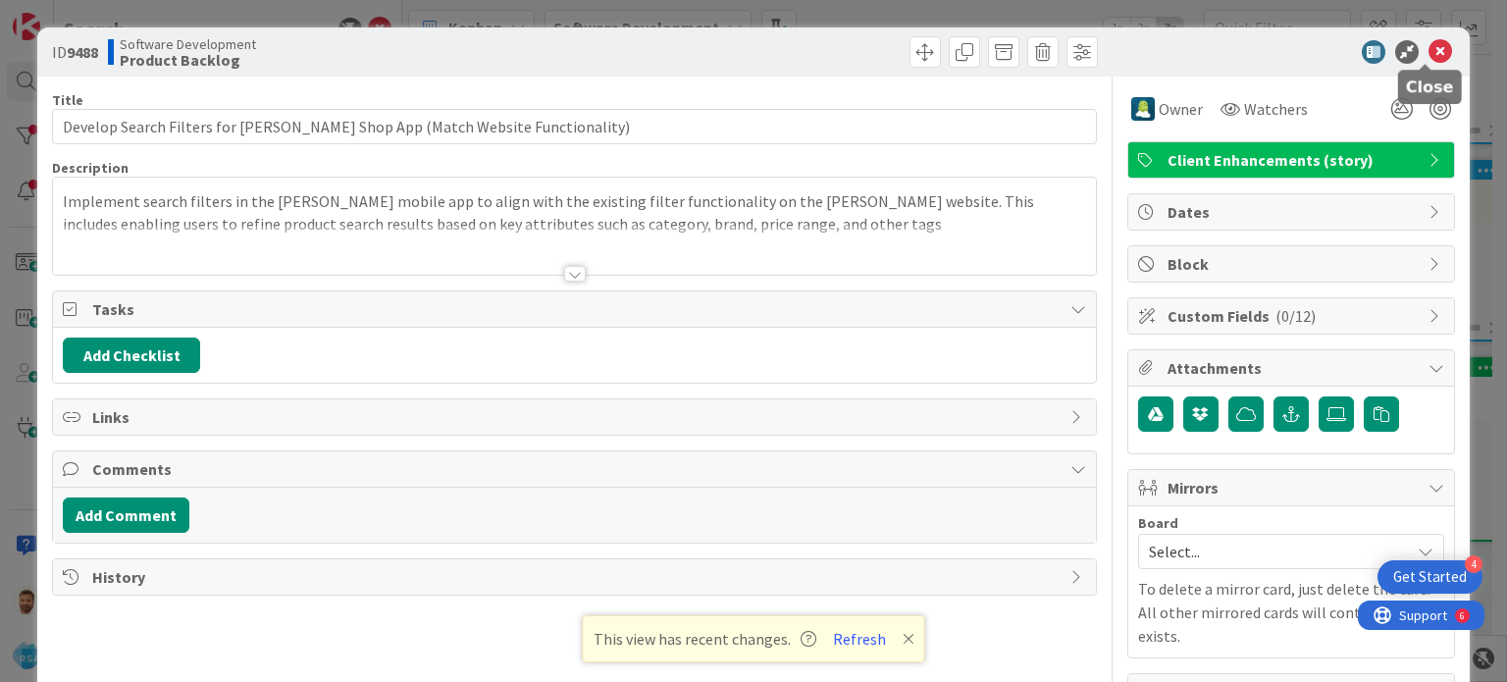
click at [1429, 50] on icon at bounding box center [1441, 52] width 24 height 24
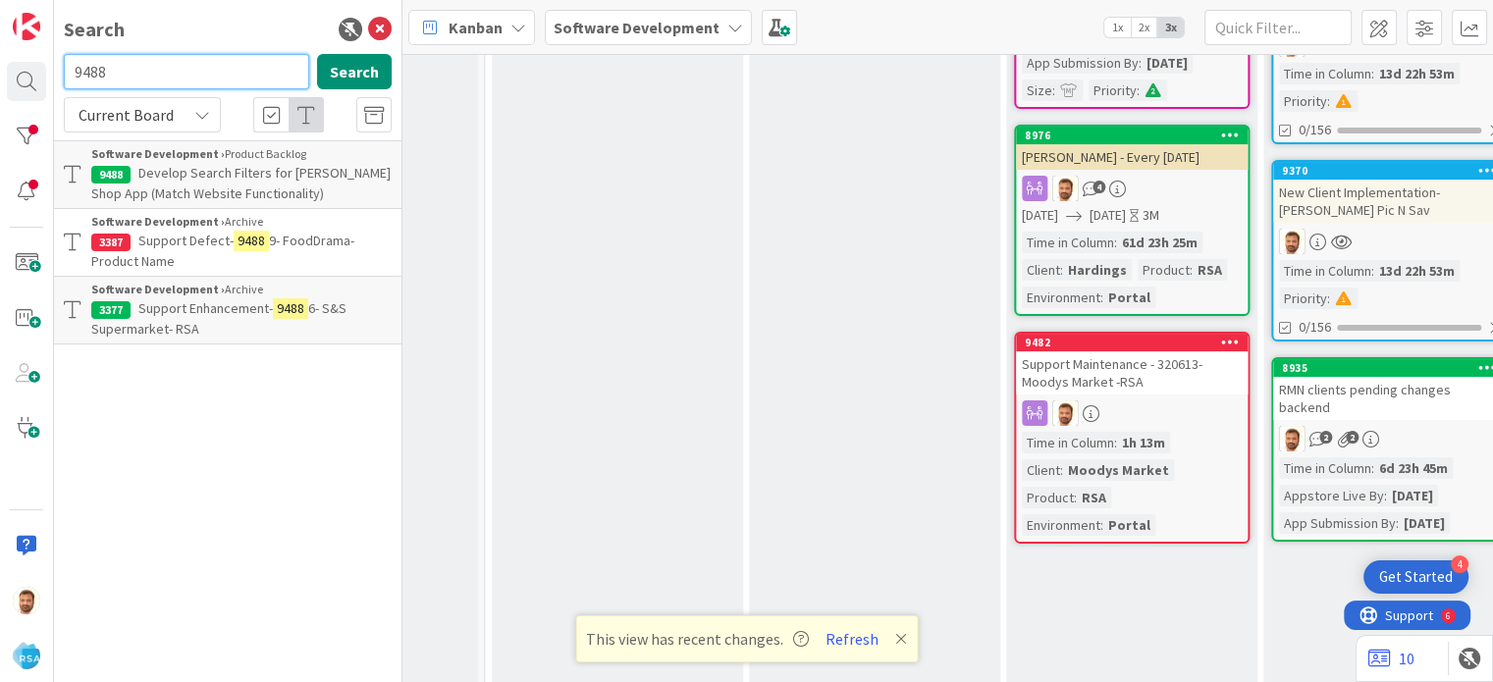
click at [177, 70] on input "9488" at bounding box center [186, 71] width 245 height 35
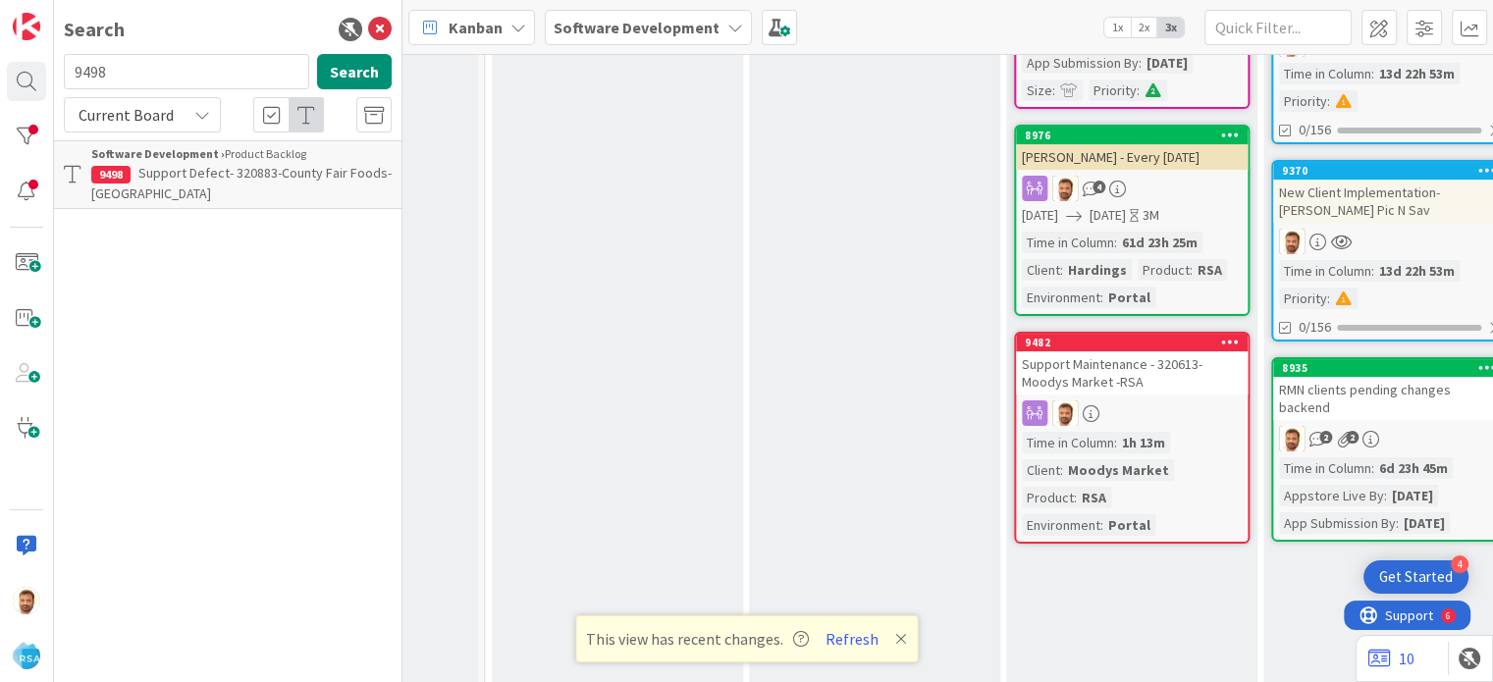
click at [196, 167] on span "Support Defect- 320883-County Fair Foods- [GEOGRAPHIC_DATA]" at bounding box center [241, 183] width 300 height 38
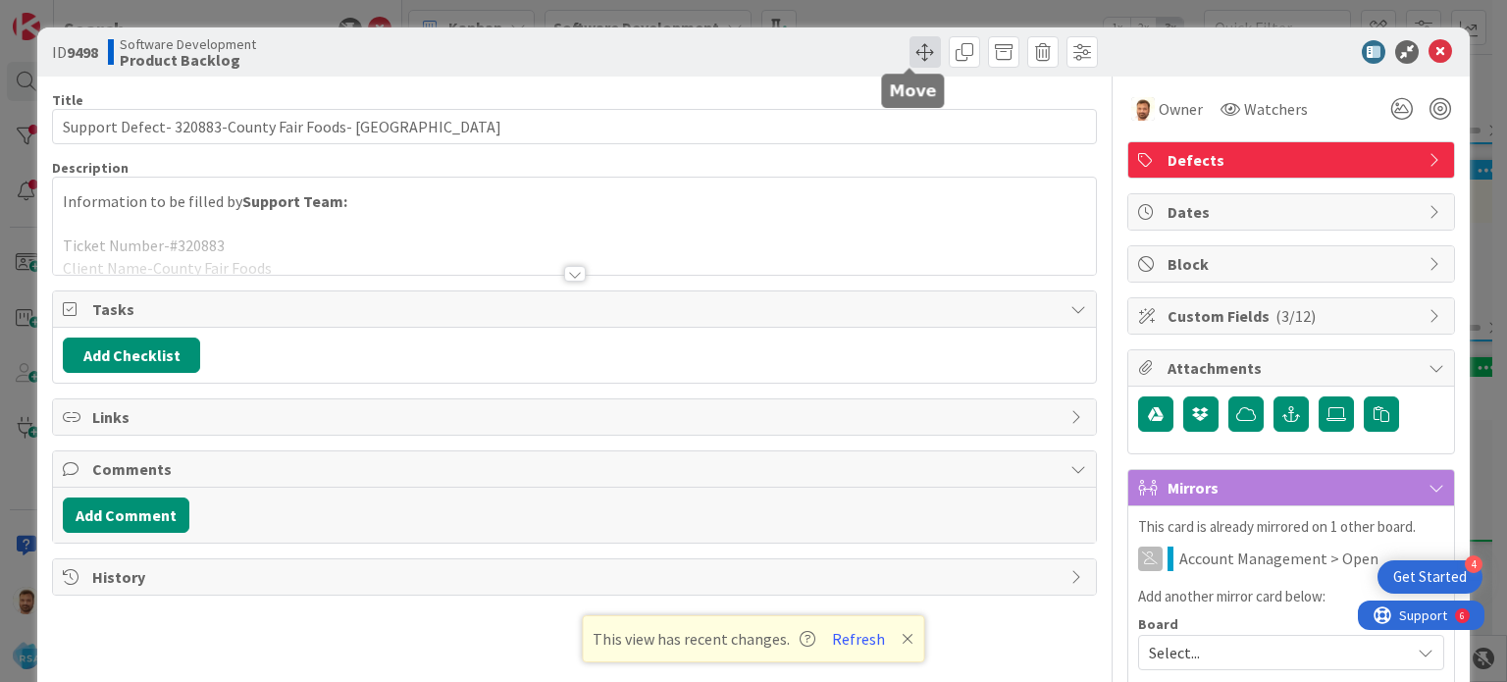
click at [915, 50] on span at bounding box center [925, 51] width 31 height 31
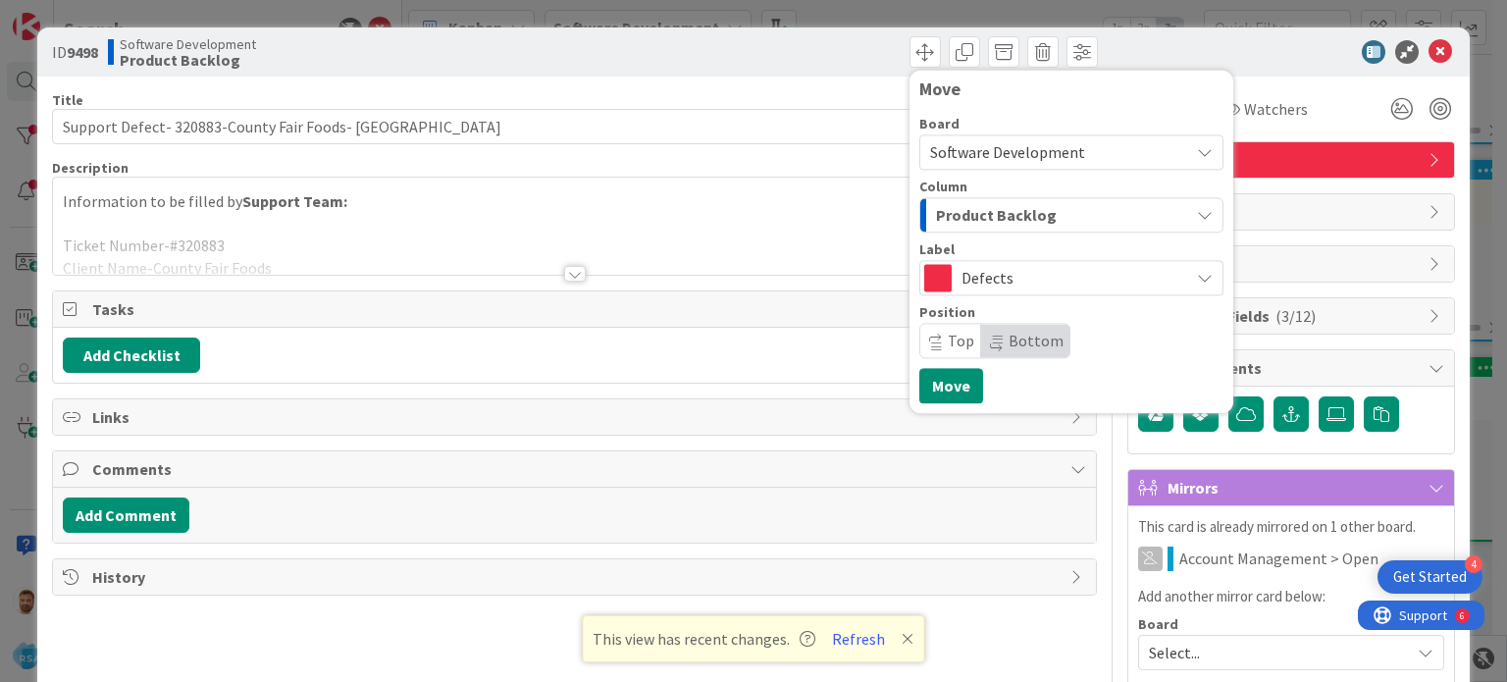
click at [969, 222] on span "Product Backlog" at bounding box center [996, 215] width 121 height 26
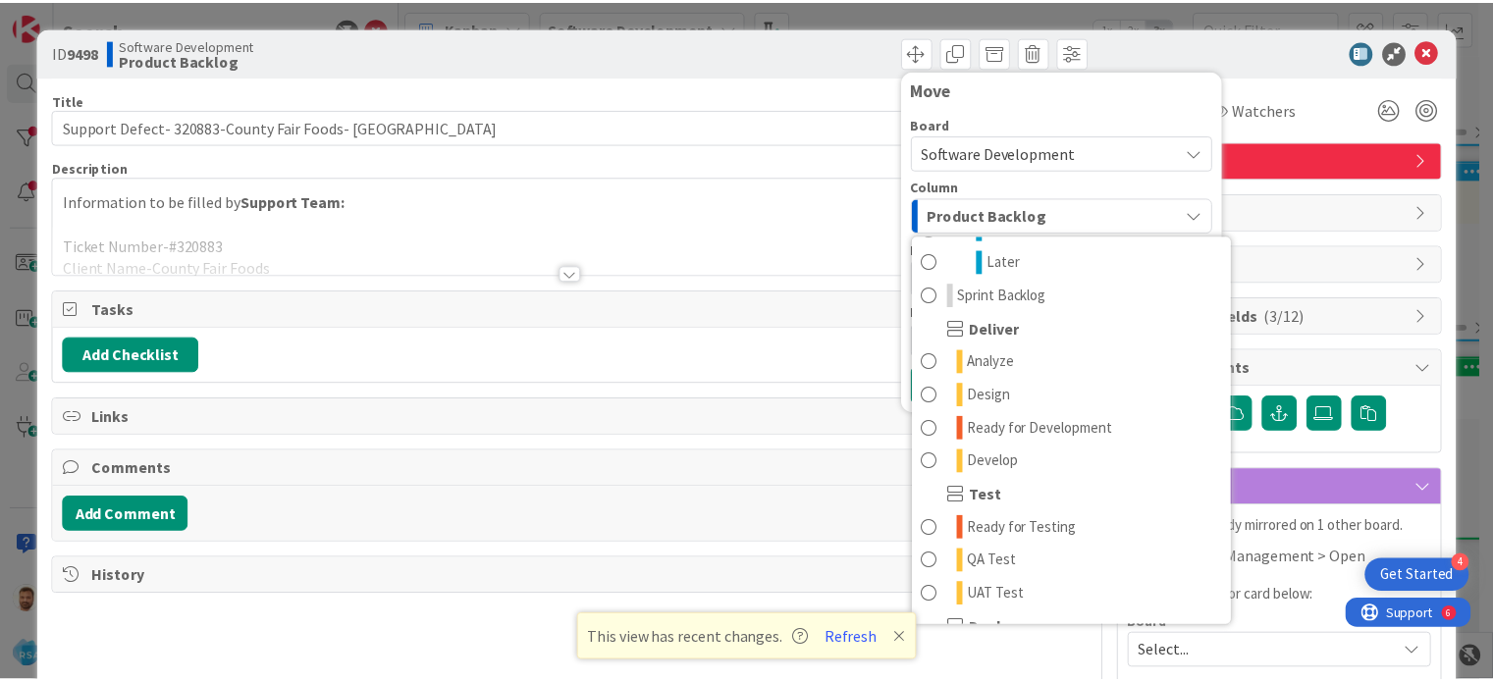
scroll to position [338, 0]
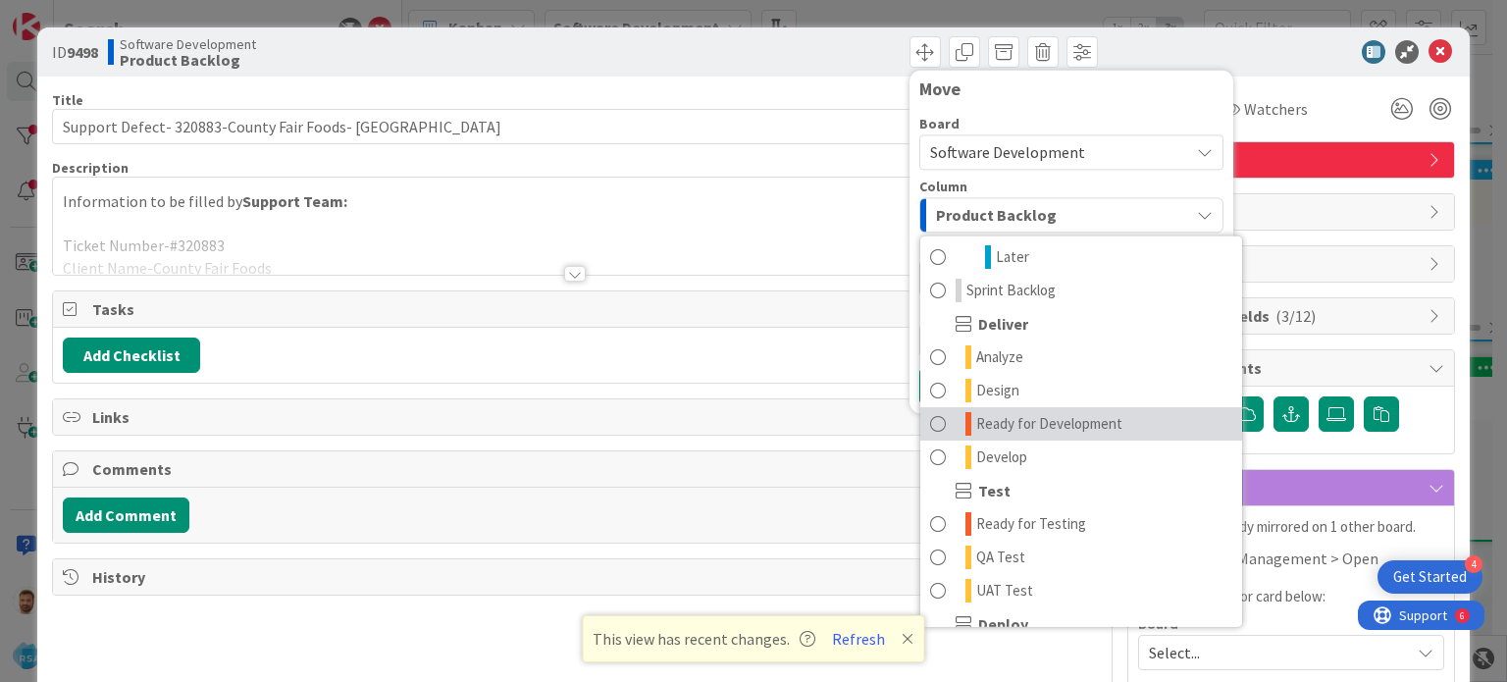
click at [930, 421] on span at bounding box center [938, 424] width 16 height 24
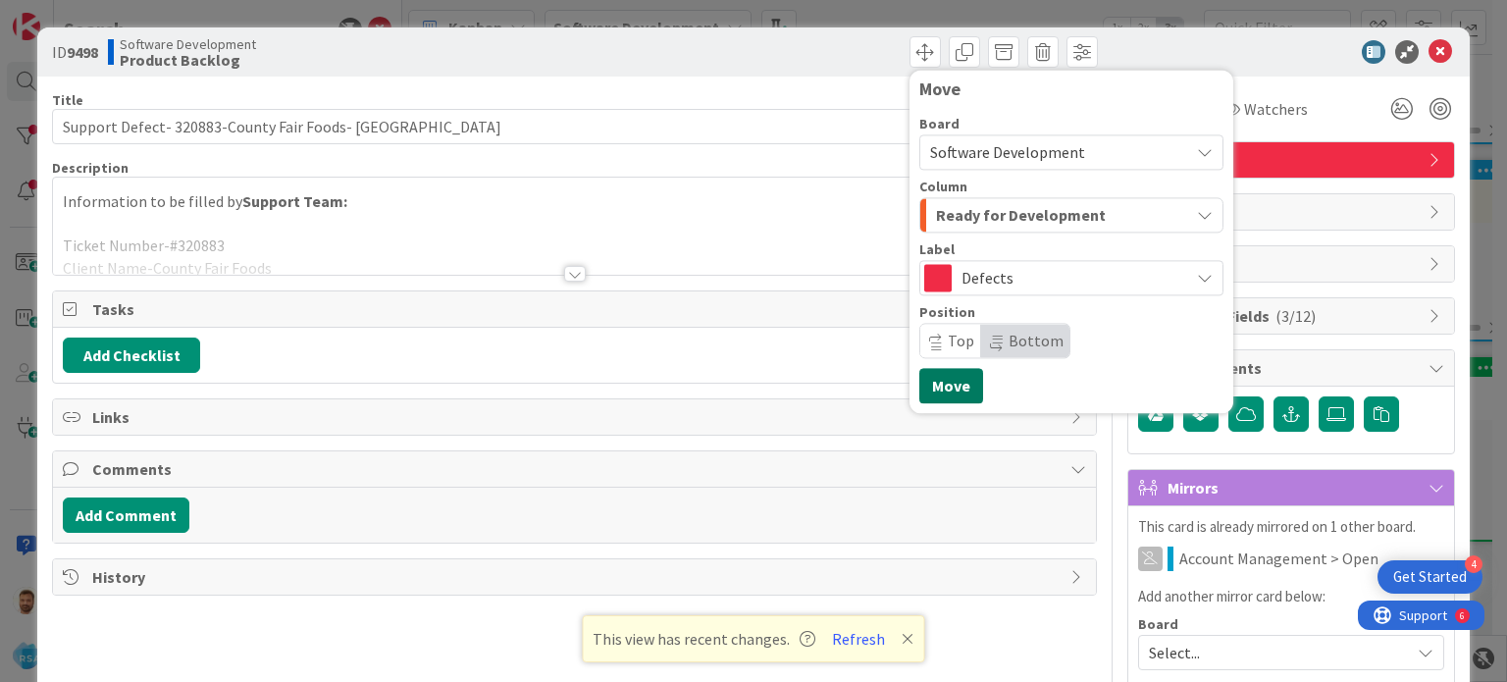
click at [929, 378] on button "Move" at bounding box center [951, 385] width 64 height 35
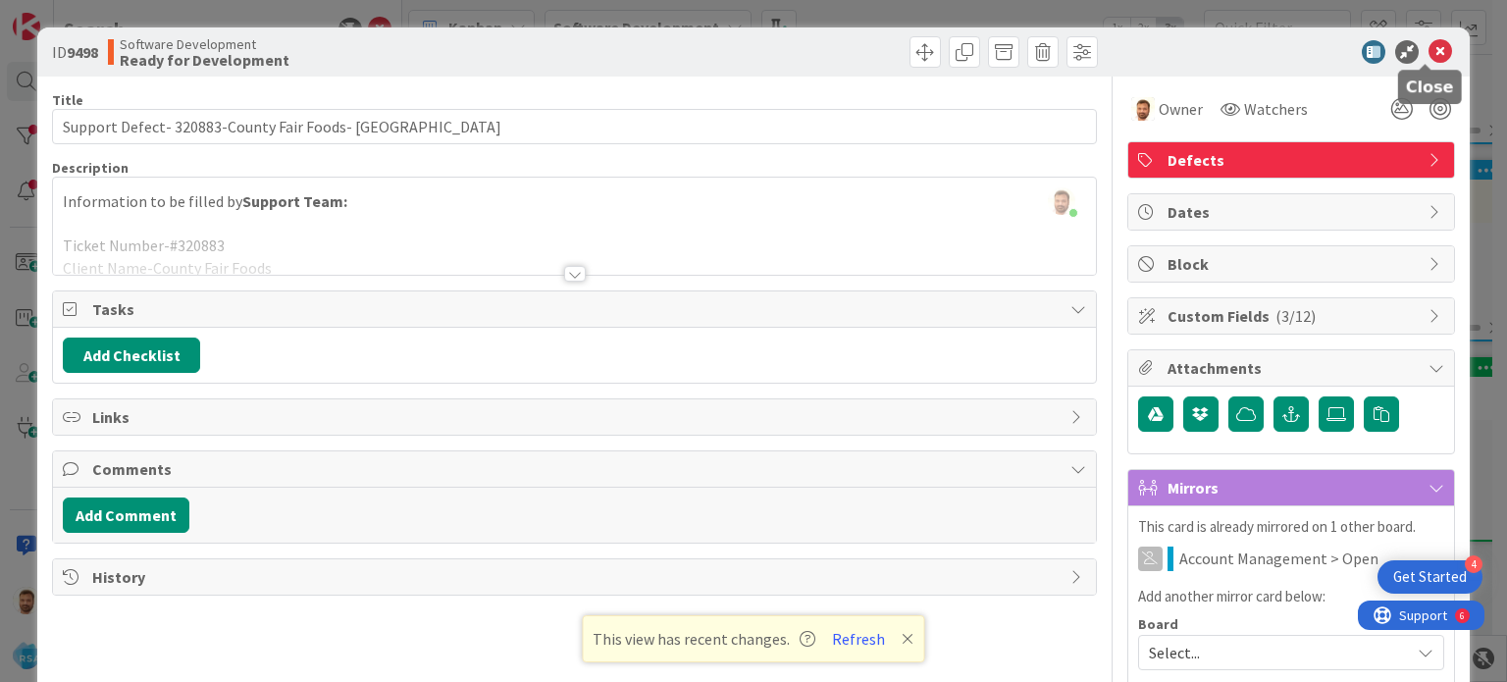
click at [1429, 53] on icon at bounding box center [1441, 52] width 24 height 24
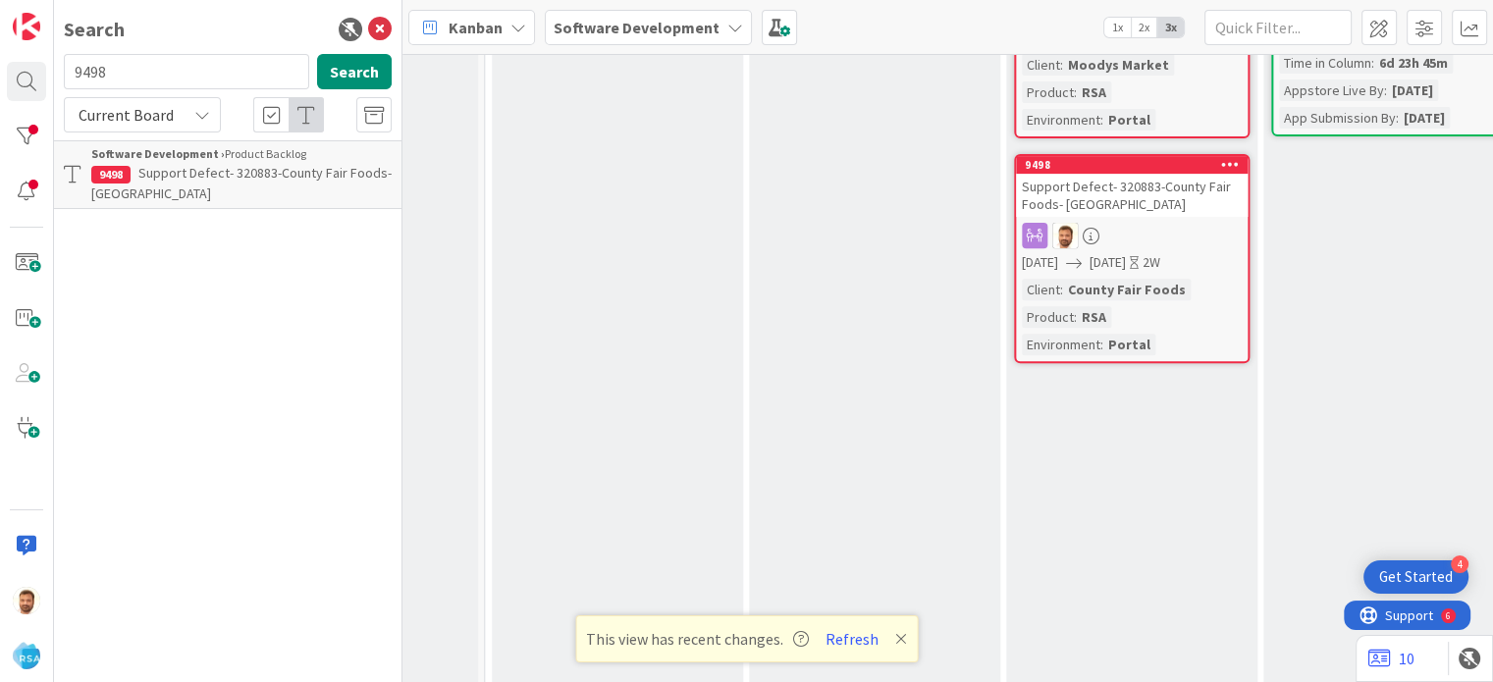
scroll to position [748, 2029]
click at [1154, 224] on div at bounding box center [1132, 237] width 232 height 26
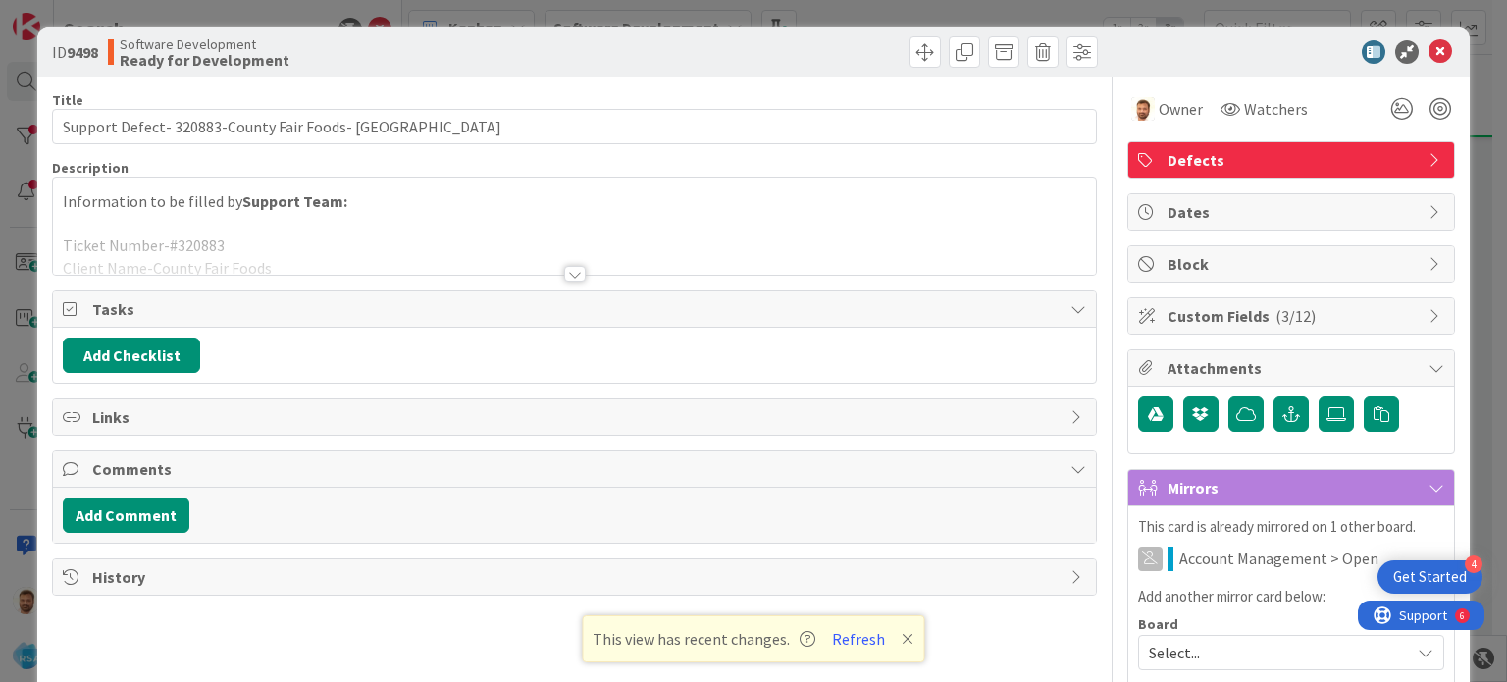
click at [158, 579] on span "History" at bounding box center [576, 577] width 968 height 24
click at [154, 513] on button "Add Comment" at bounding box center [126, 515] width 127 height 35
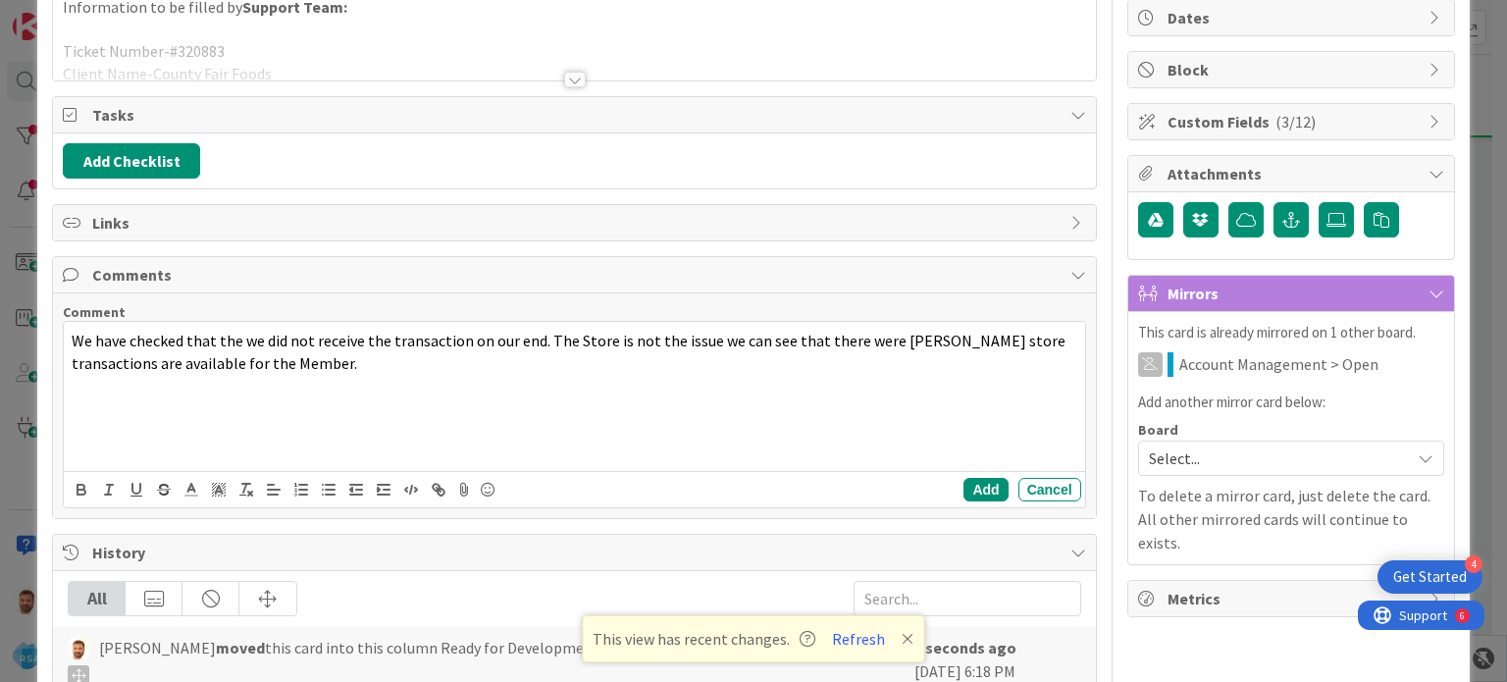
scroll to position [214, 0]
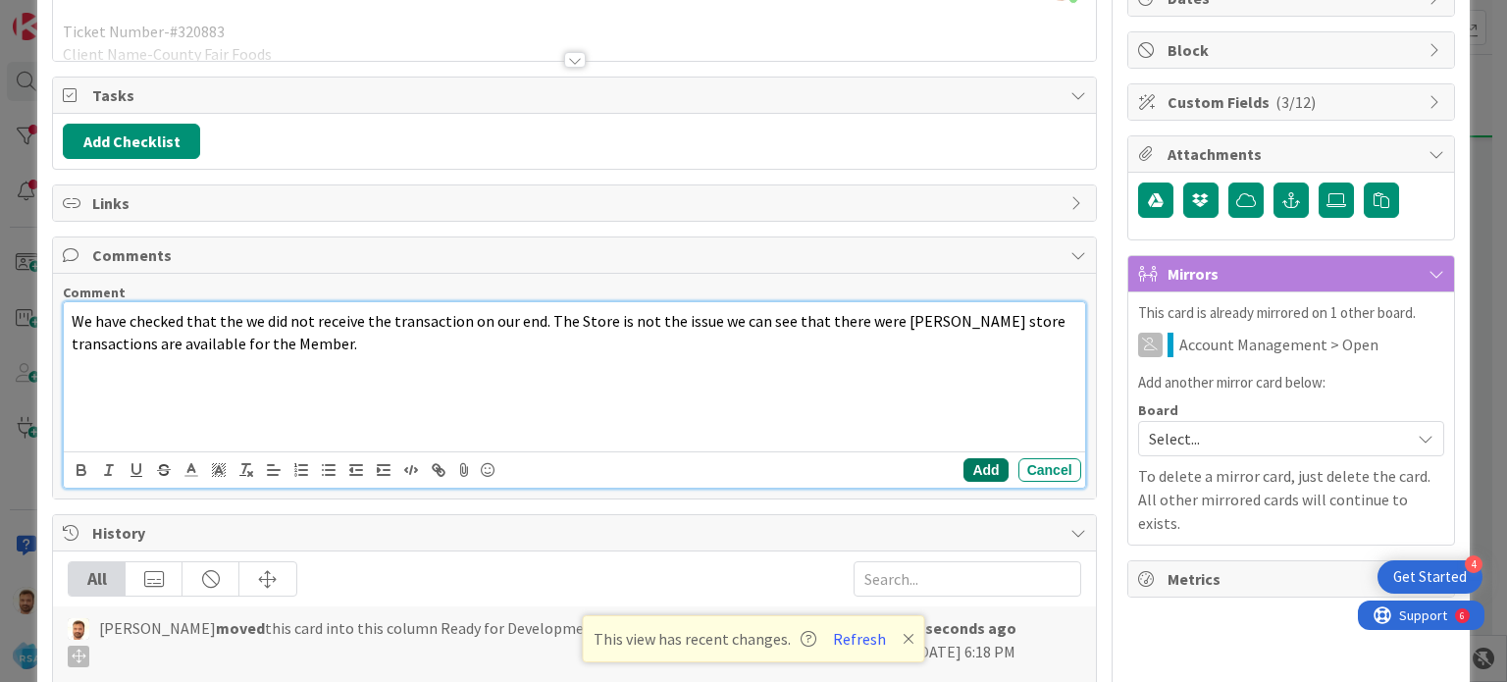
click at [981, 470] on button "Add" at bounding box center [986, 470] width 44 height 24
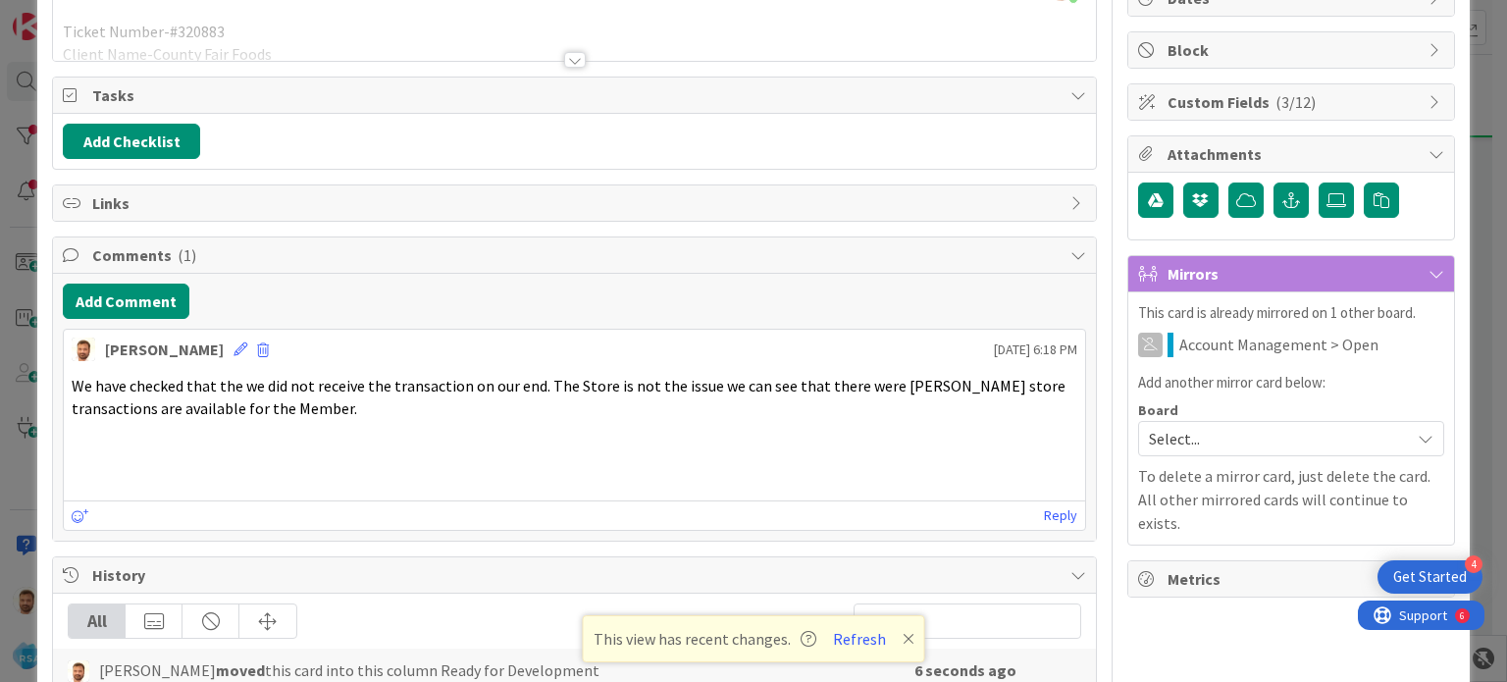
scroll to position [0, 0]
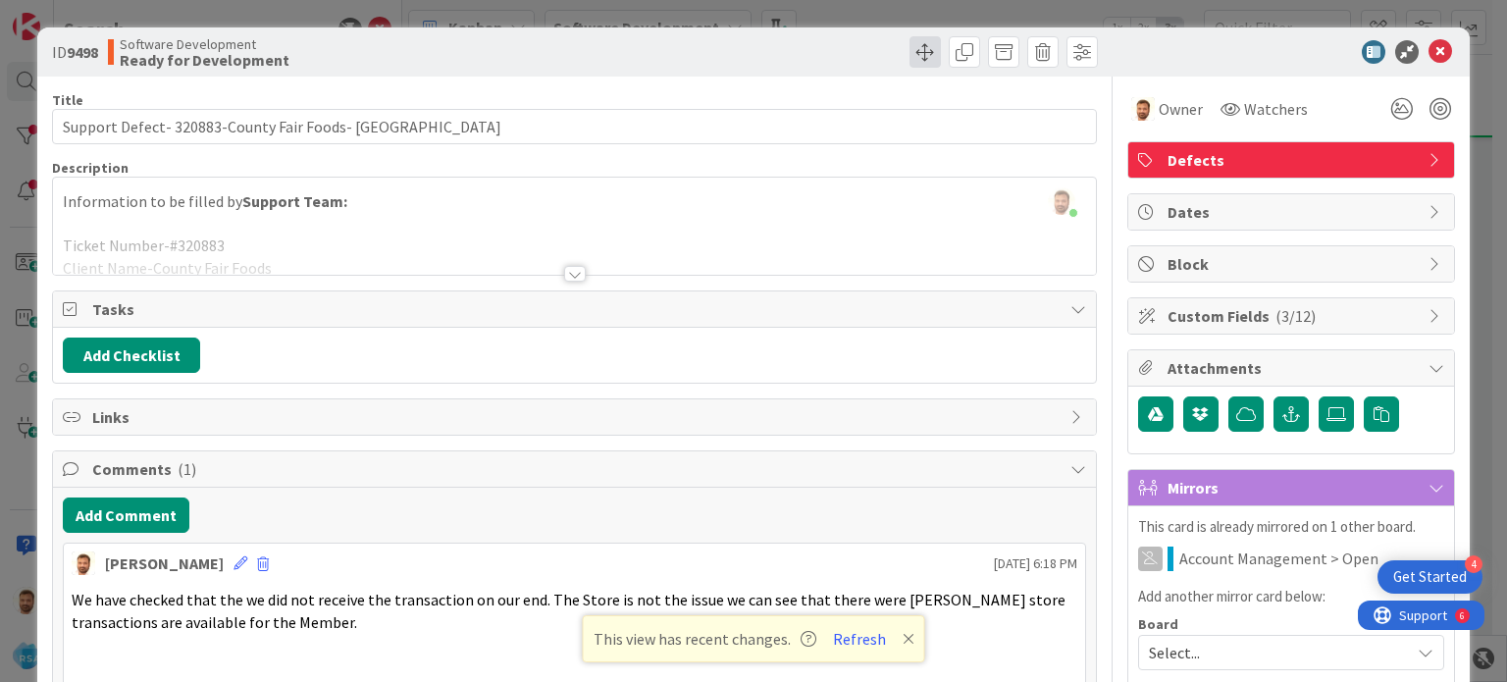
click at [911, 46] on span at bounding box center [925, 51] width 31 height 31
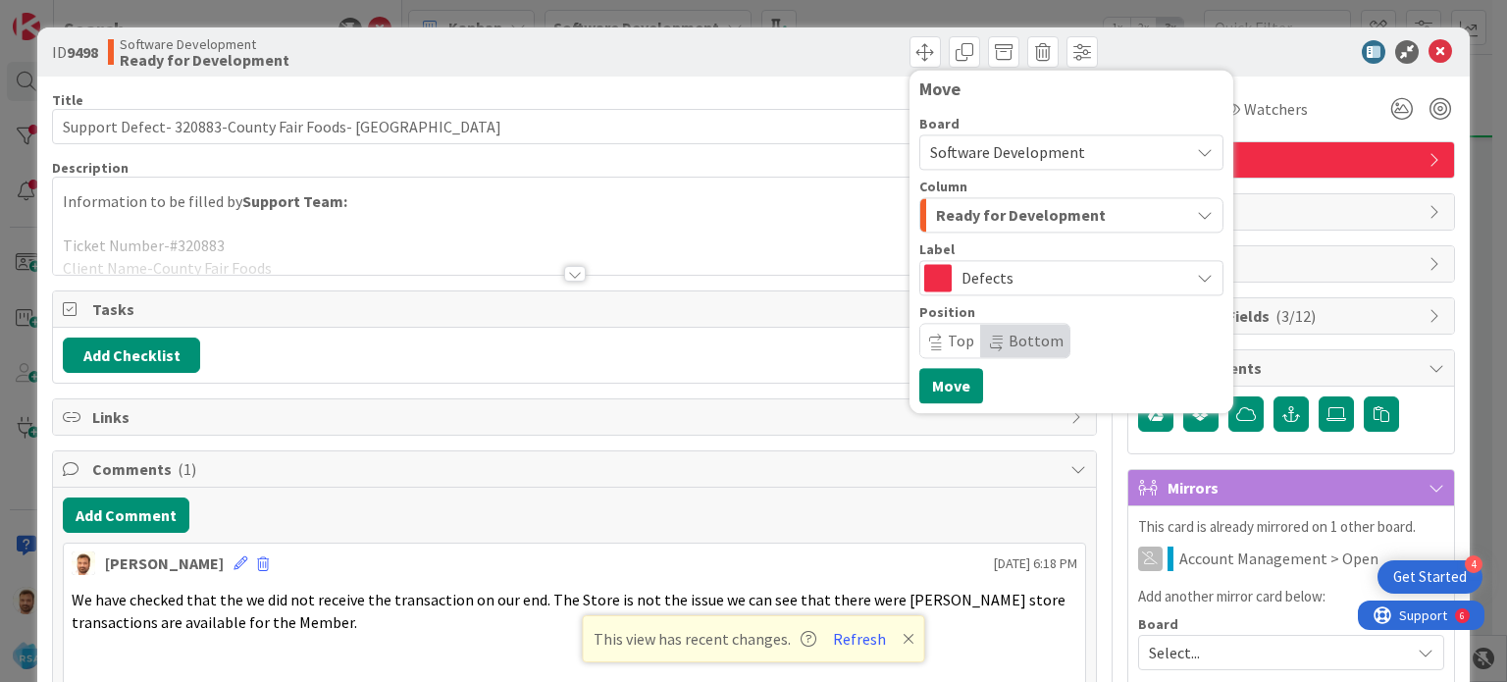
click at [964, 213] on span "Ready for Development" at bounding box center [1021, 215] width 170 height 26
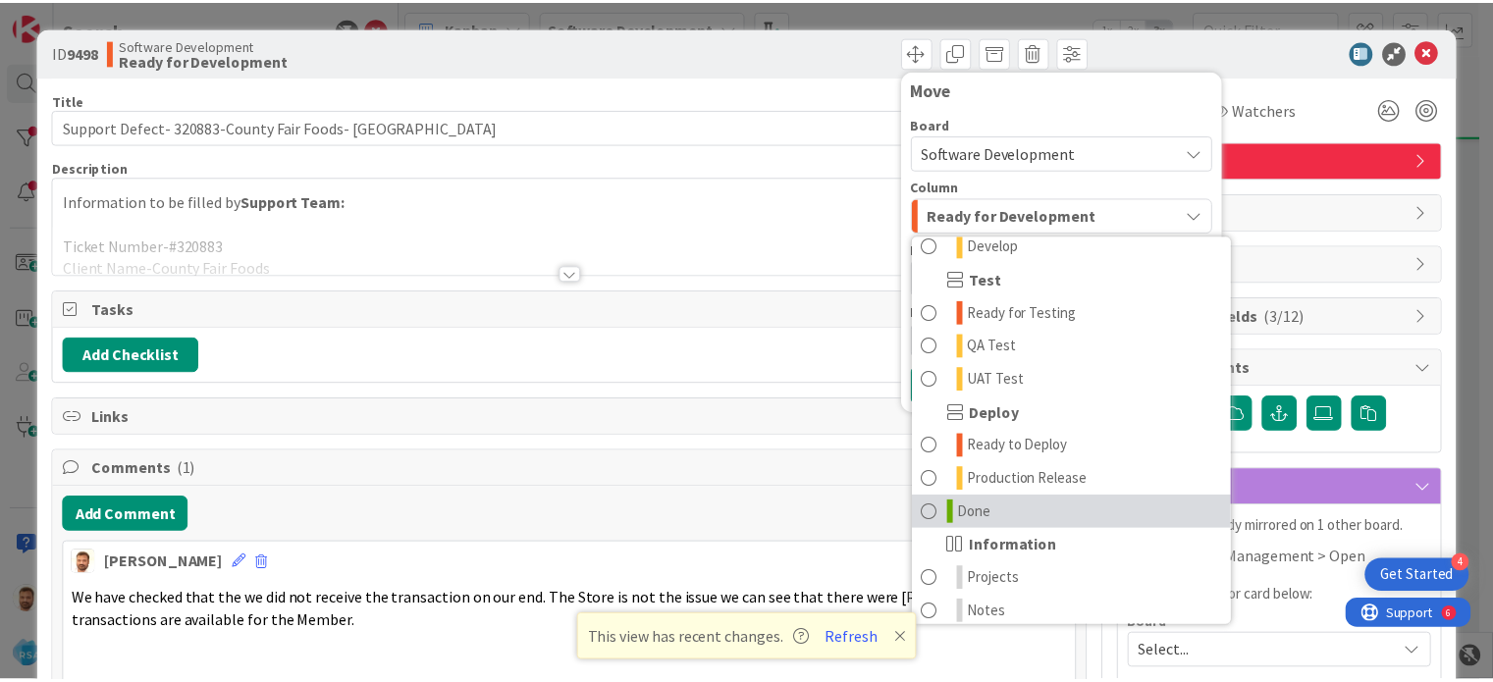
scroll to position [550, 0]
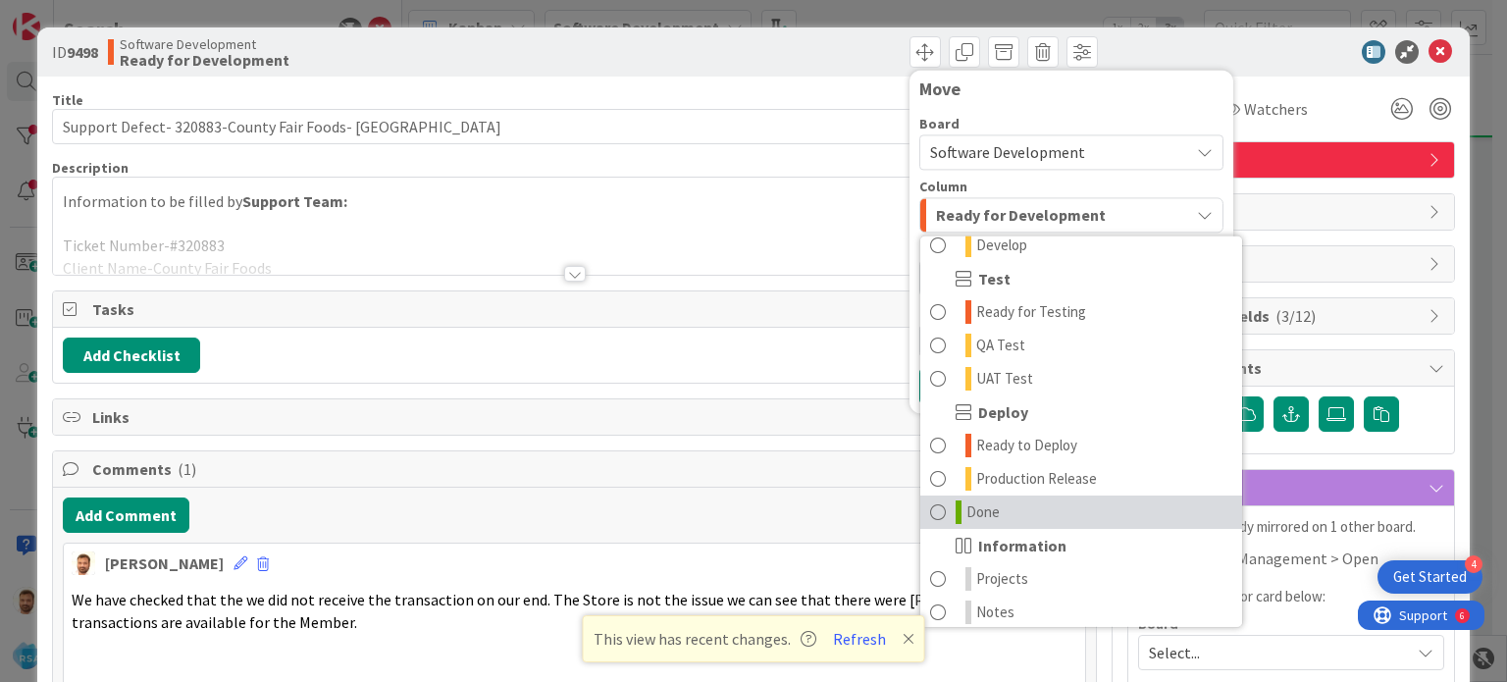
click at [930, 511] on span at bounding box center [938, 512] width 16 height 24
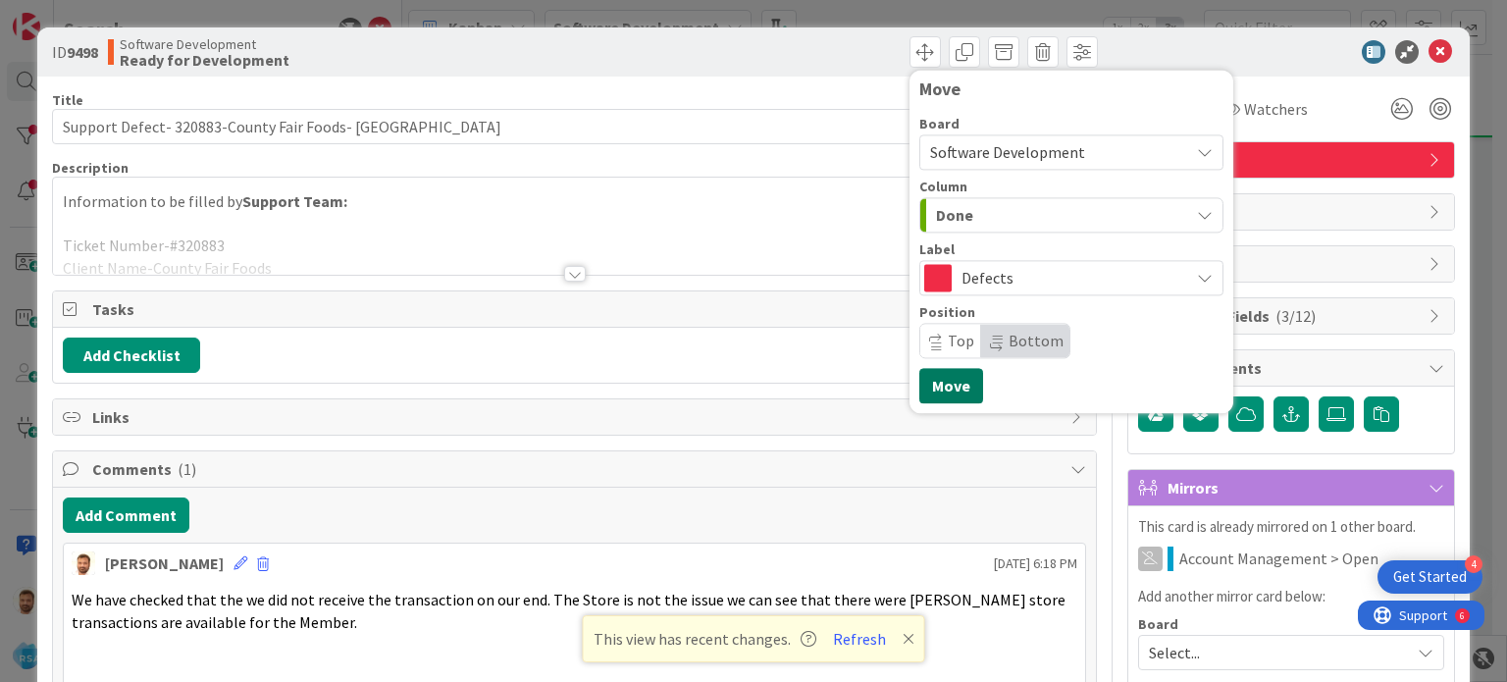
click at [942, 394] on button "Move" at bounding box center [951, 385] width 64 height 35
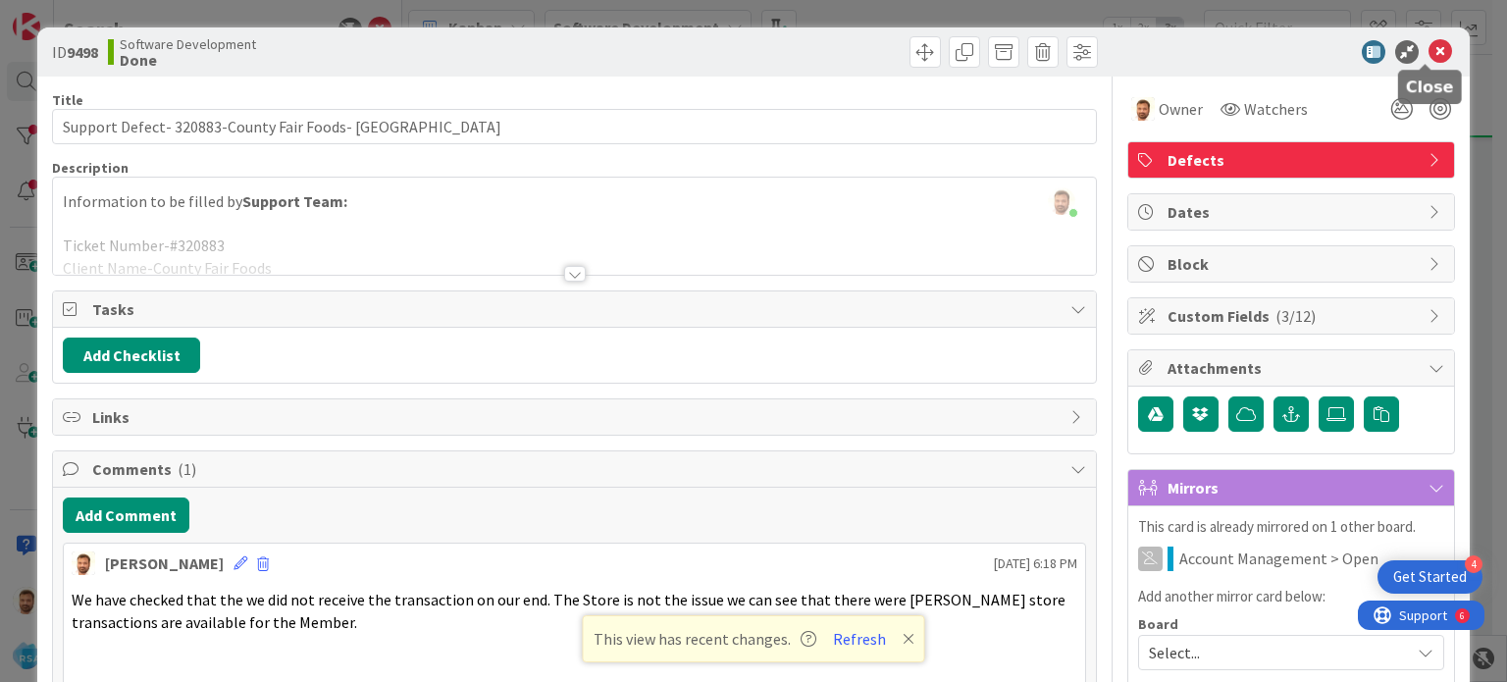
click at [1429, 55] on icon at bounding box center [1441, 52] width 24 height 24
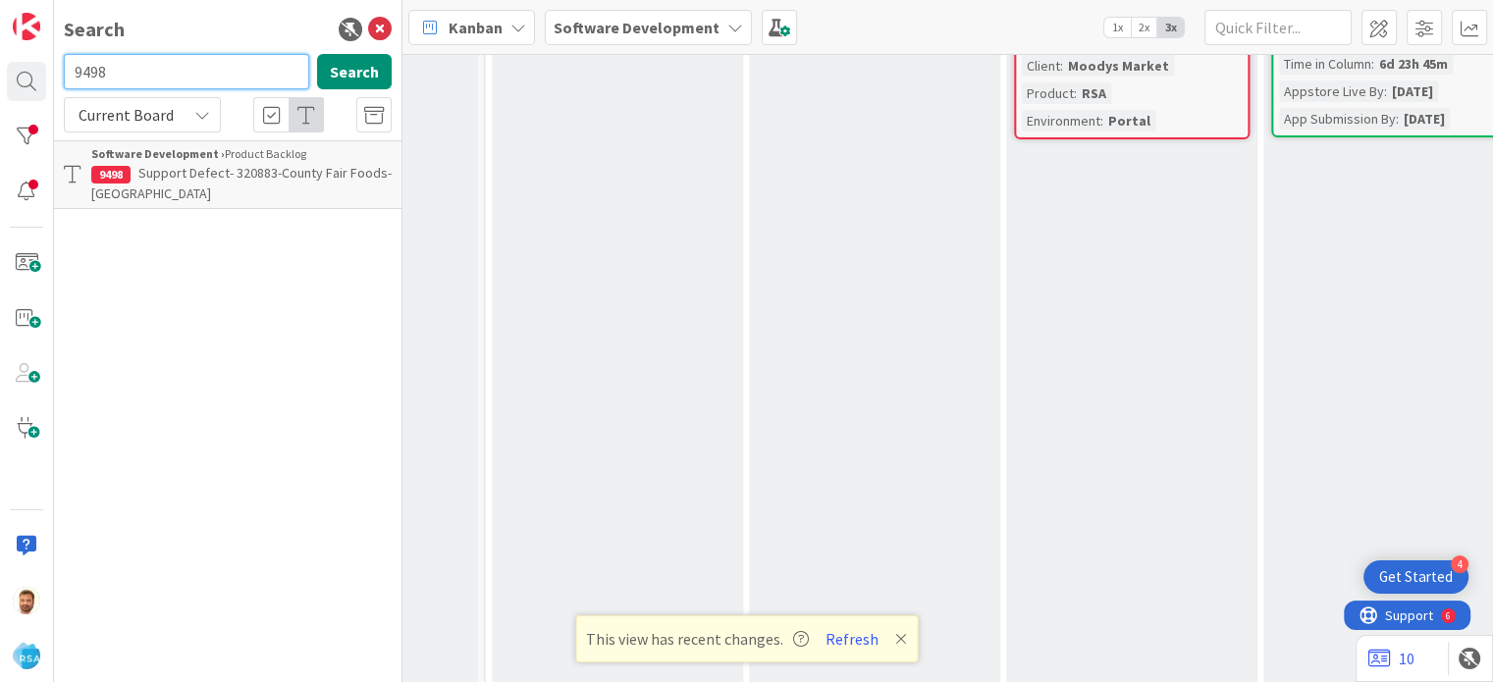
click at [125, 87] on input "9498" at bounding box center [186, 71] width 245 height 35
click at [211, 164] on span "Support Maintenance - 320902- Superior-RSA" at bounding box center [234, 183] width 286 height 38
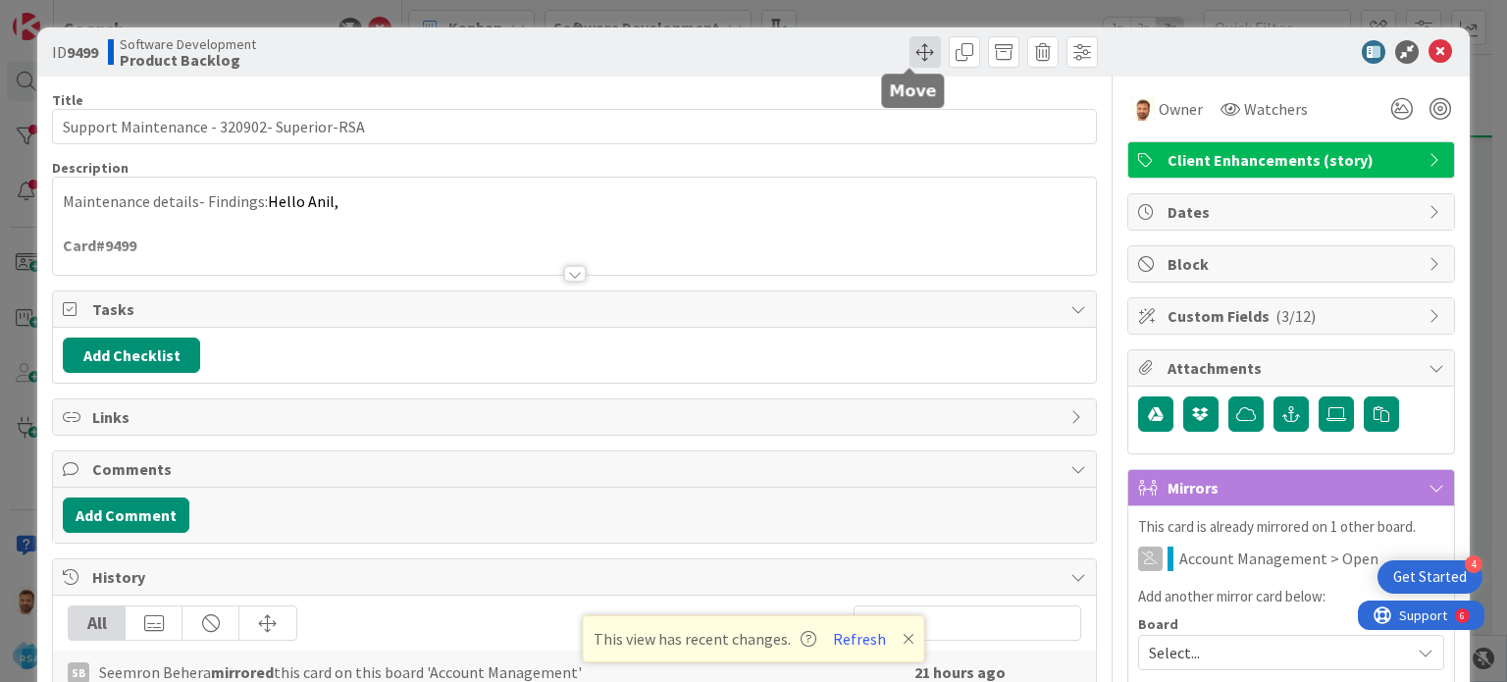
click at [921, 44] on span at bounding box center [925, 51] width 31 height 31
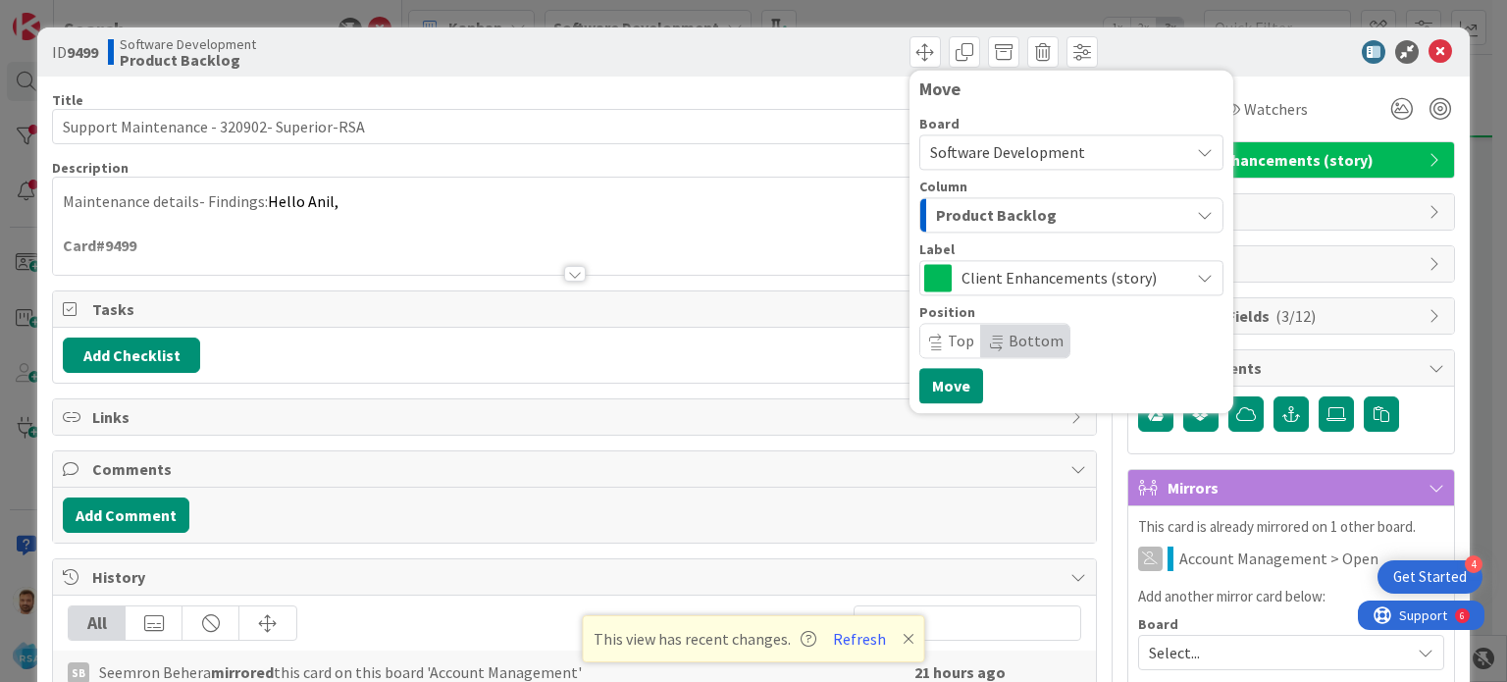
click at [958, 212] on span "Product Backlog" at bounding box center [996, 215] width 121 height 26
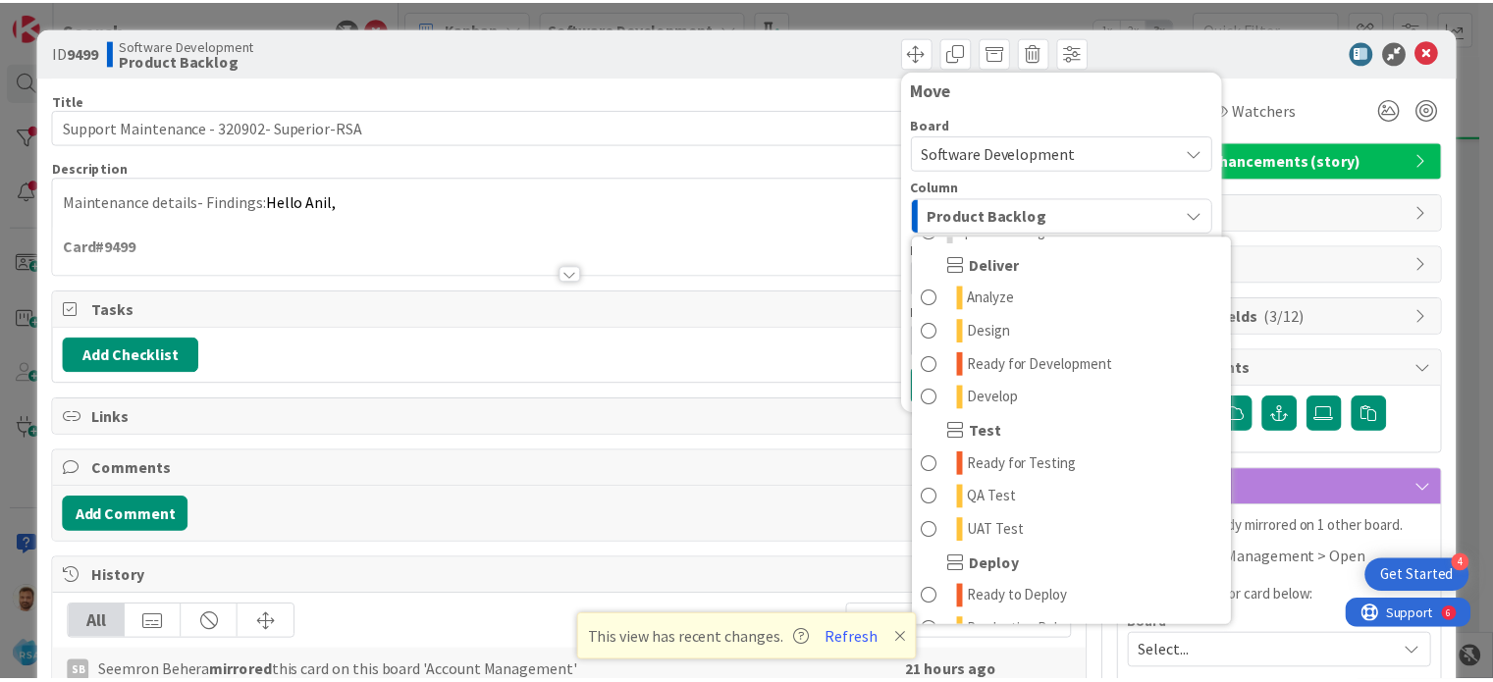
scroll to position [406, 0]
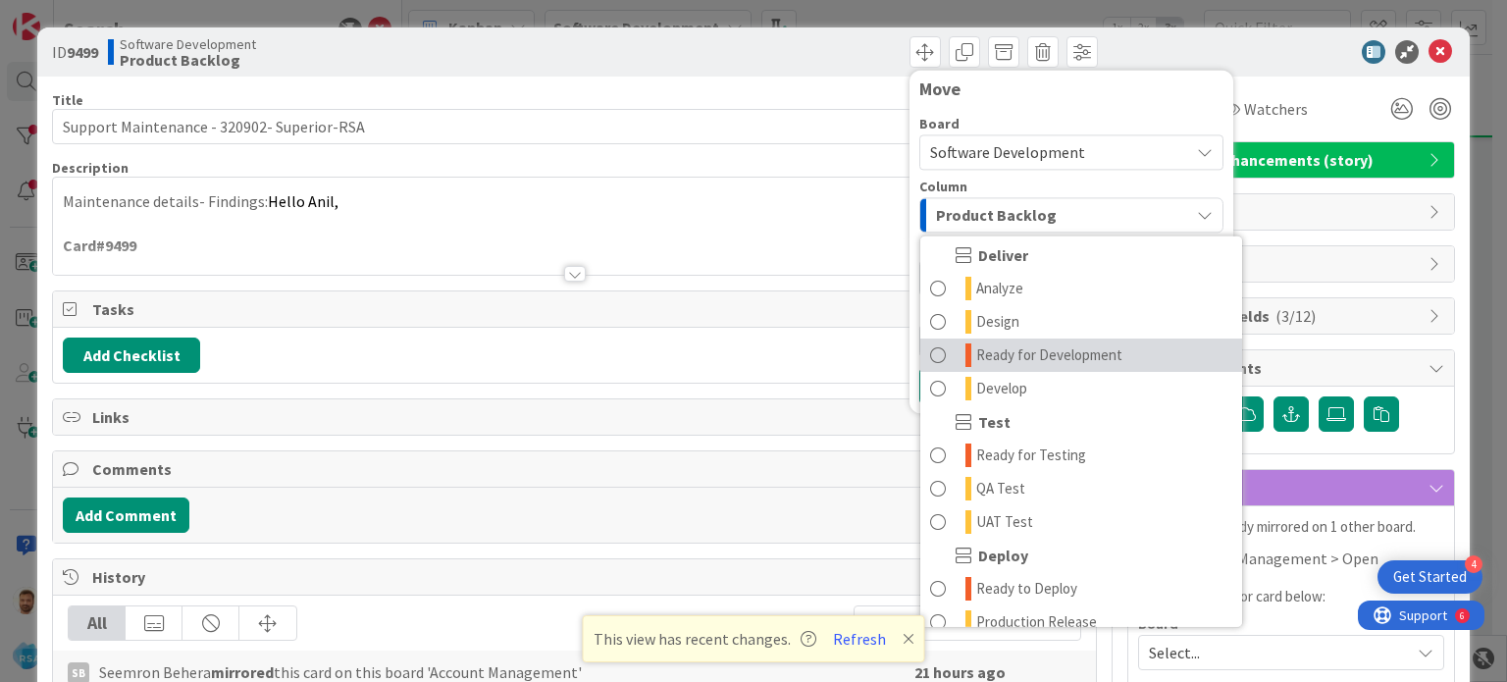
click at [993, 362] on span "Ready for Development" at bounding box center [1049, 355] width 146 height 24
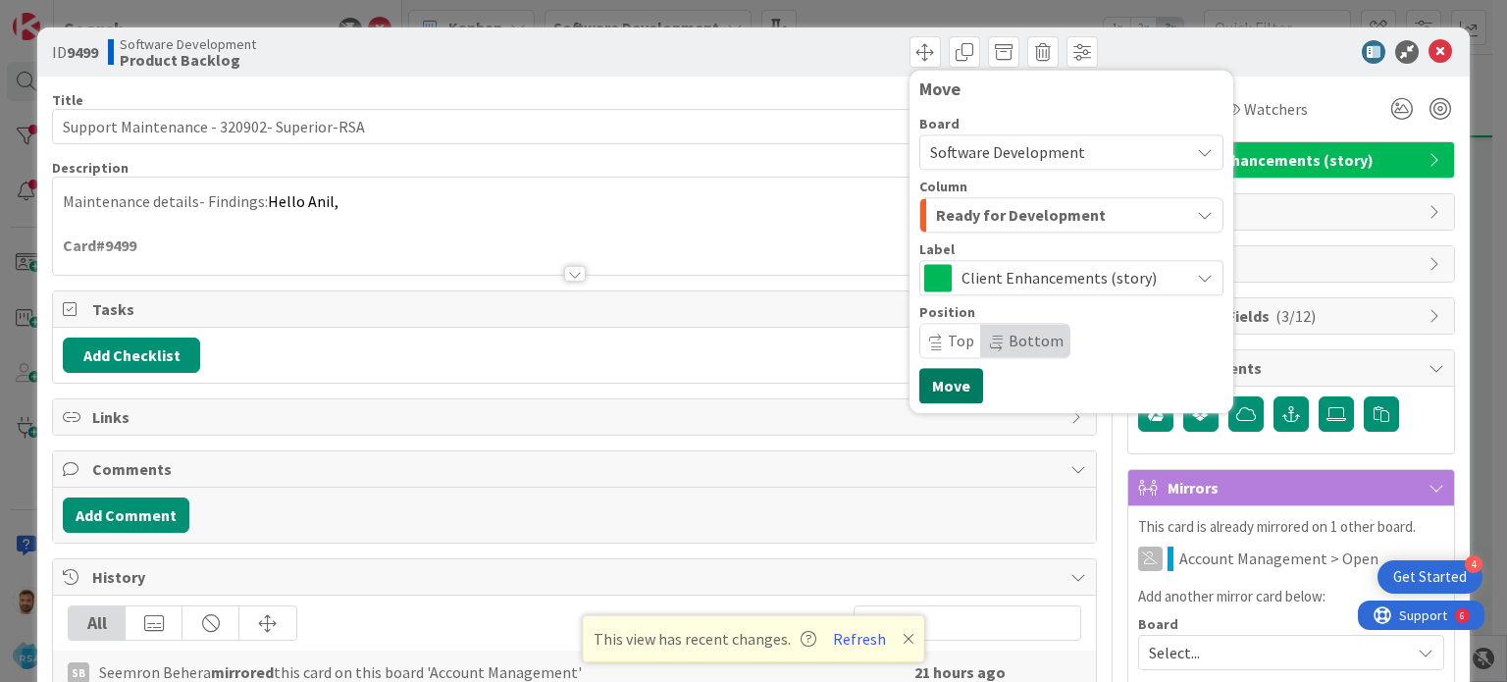
click at [927, 391] on button "Move" at bounding box center [951, 385] width 64 height 35
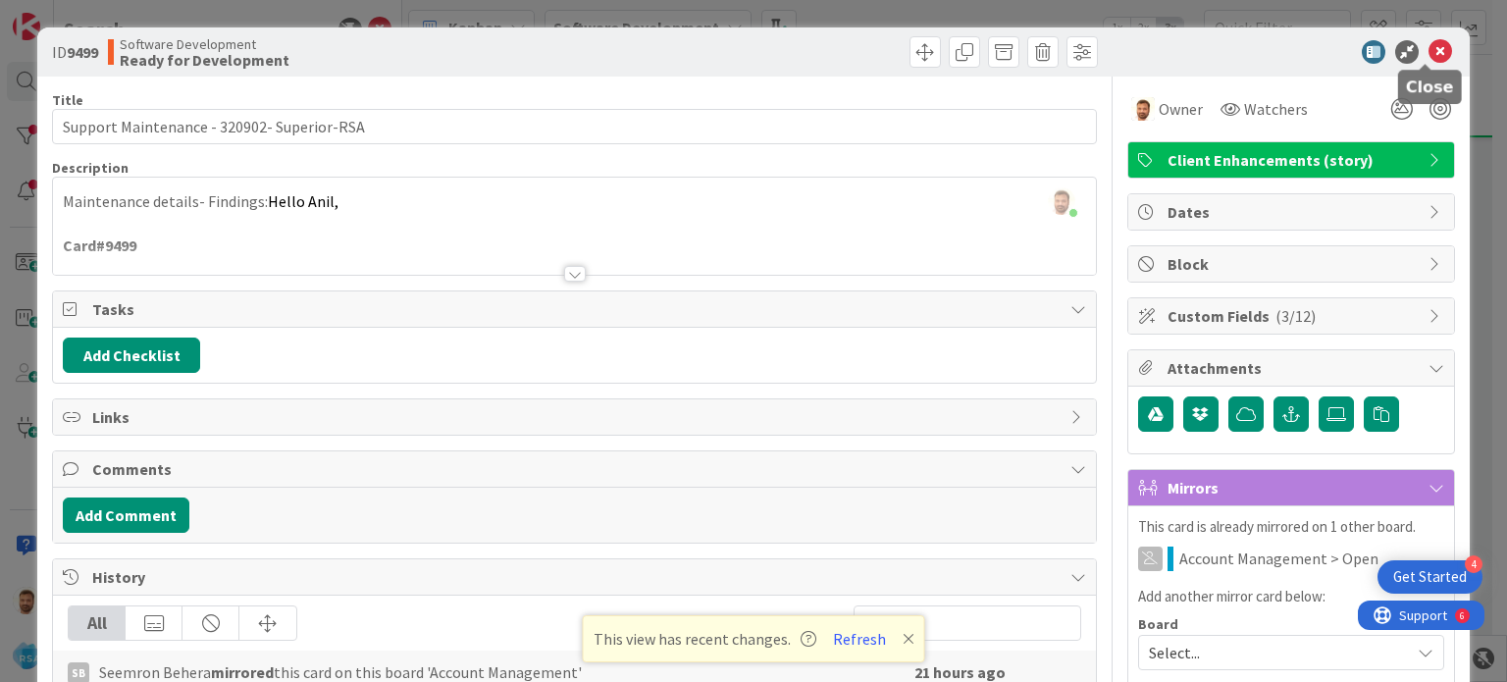
click at [1429, 56] on icon at bounding box center [1441, 52] width 24 height 24
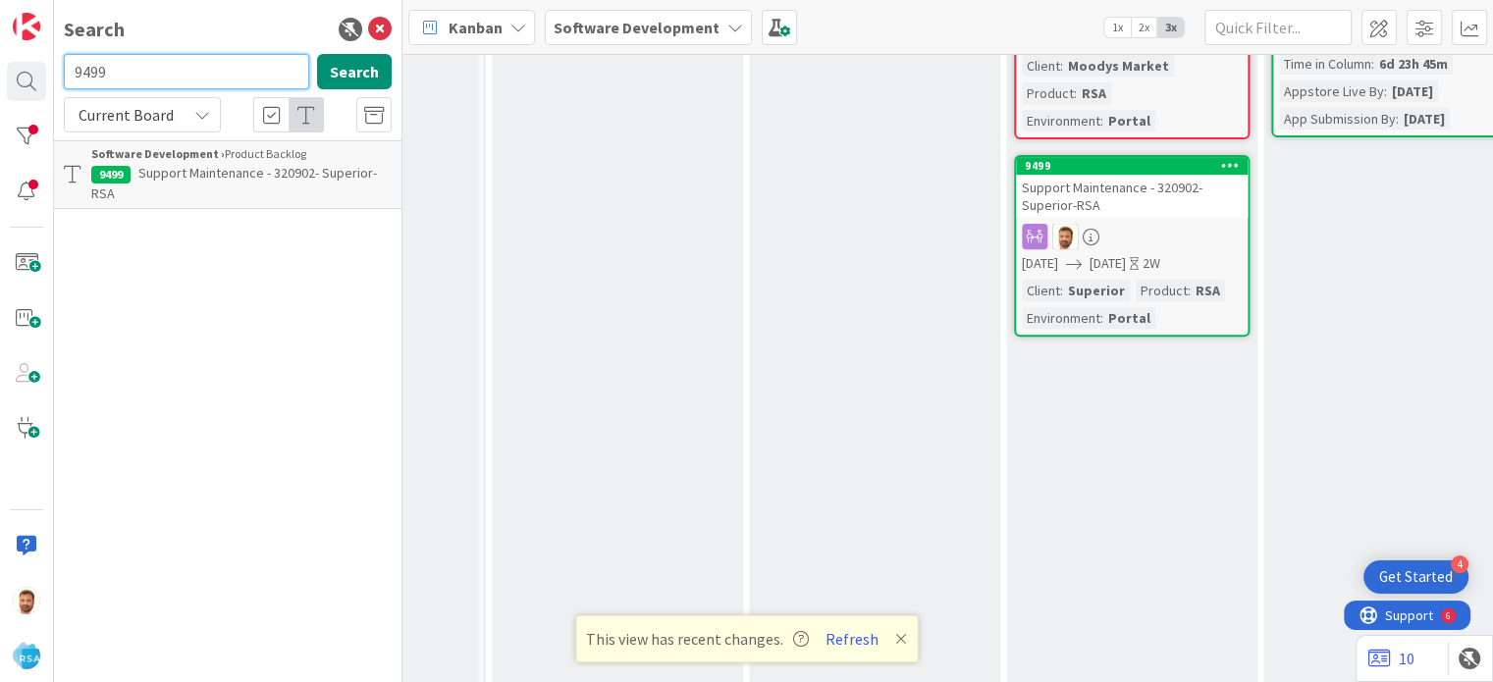
click at [110, 83] on input "9499" at bounding box center [186, 71] width 245 height 35
click at [188, 182] on p "Support Maintenance - 320934- Holiday Market-RSA" at bounding box center [241, 183] width 300 height 41
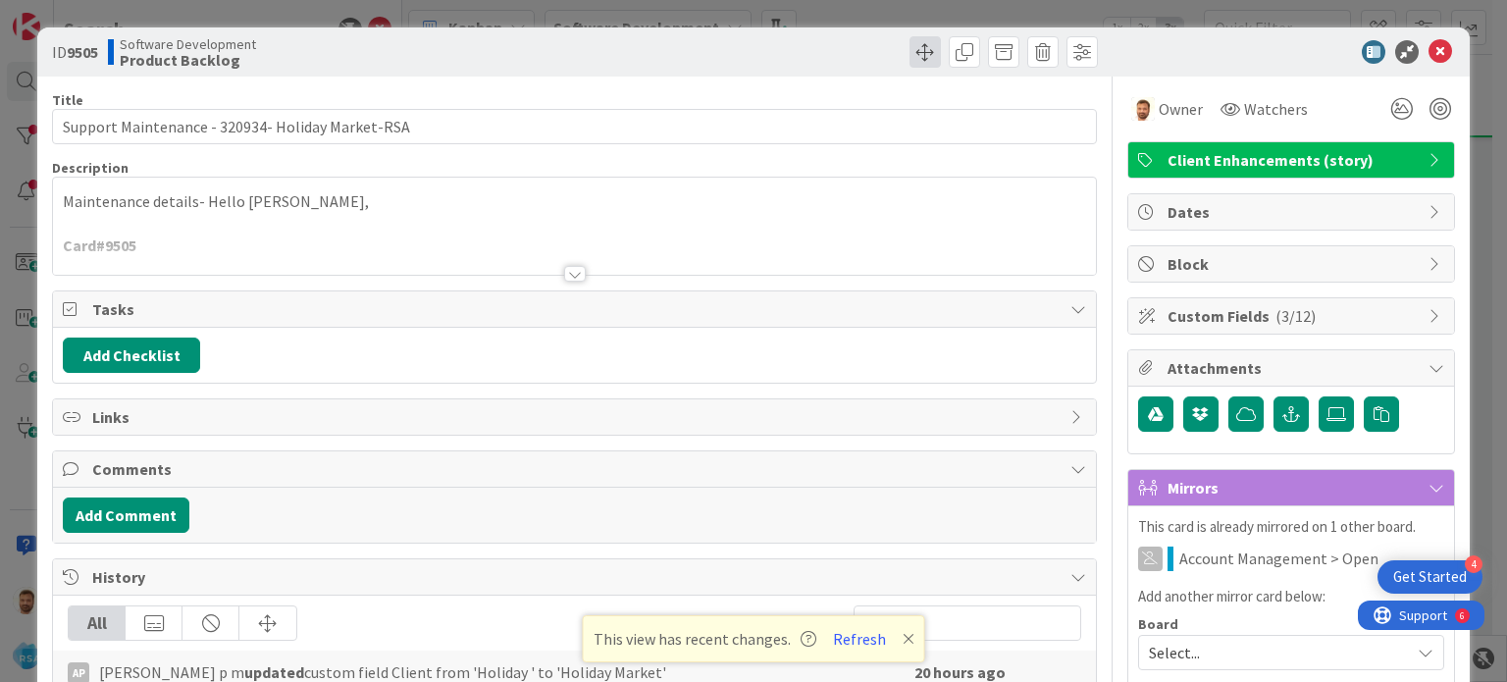
click at [921, 60] on span at bounding box center [925, 51] width 31 height 31
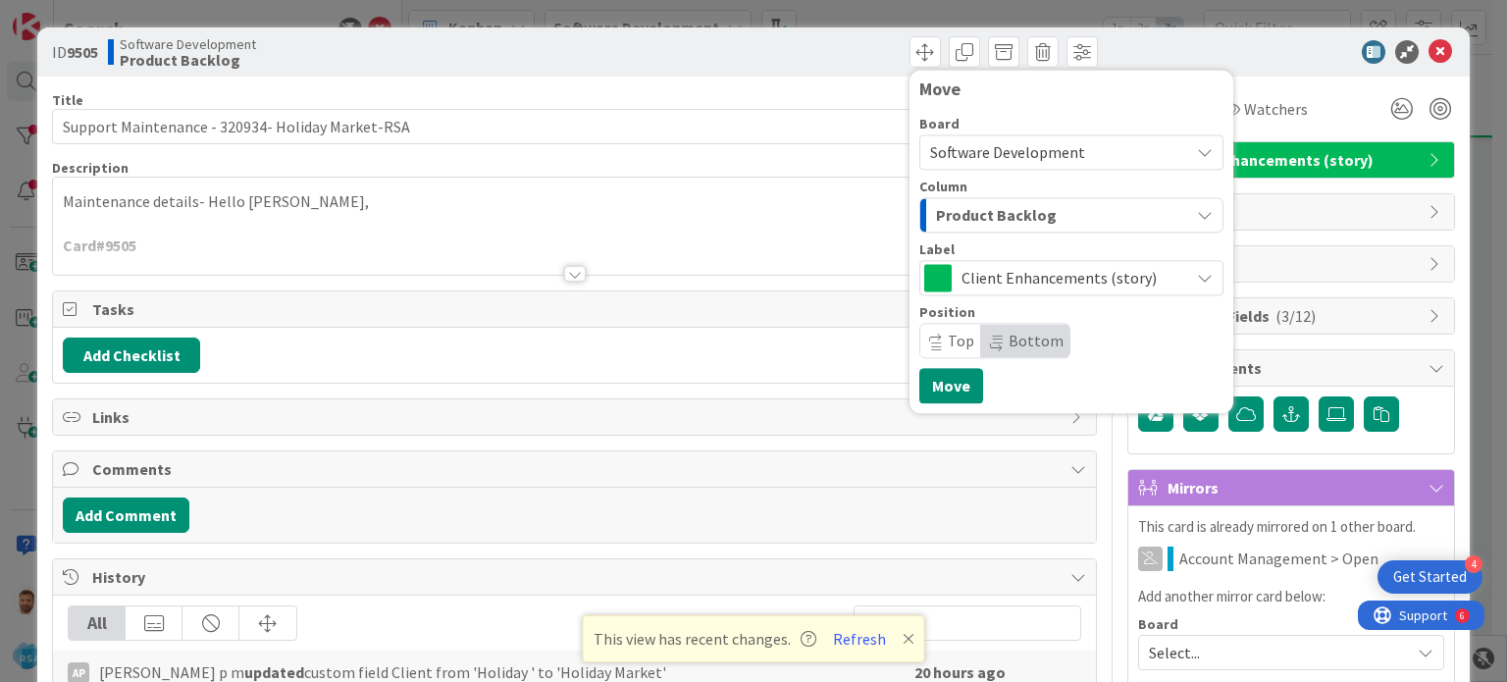
click at [958, 216] on span "Product Backlog" at bounding box center [996, 215] width 121 height 26
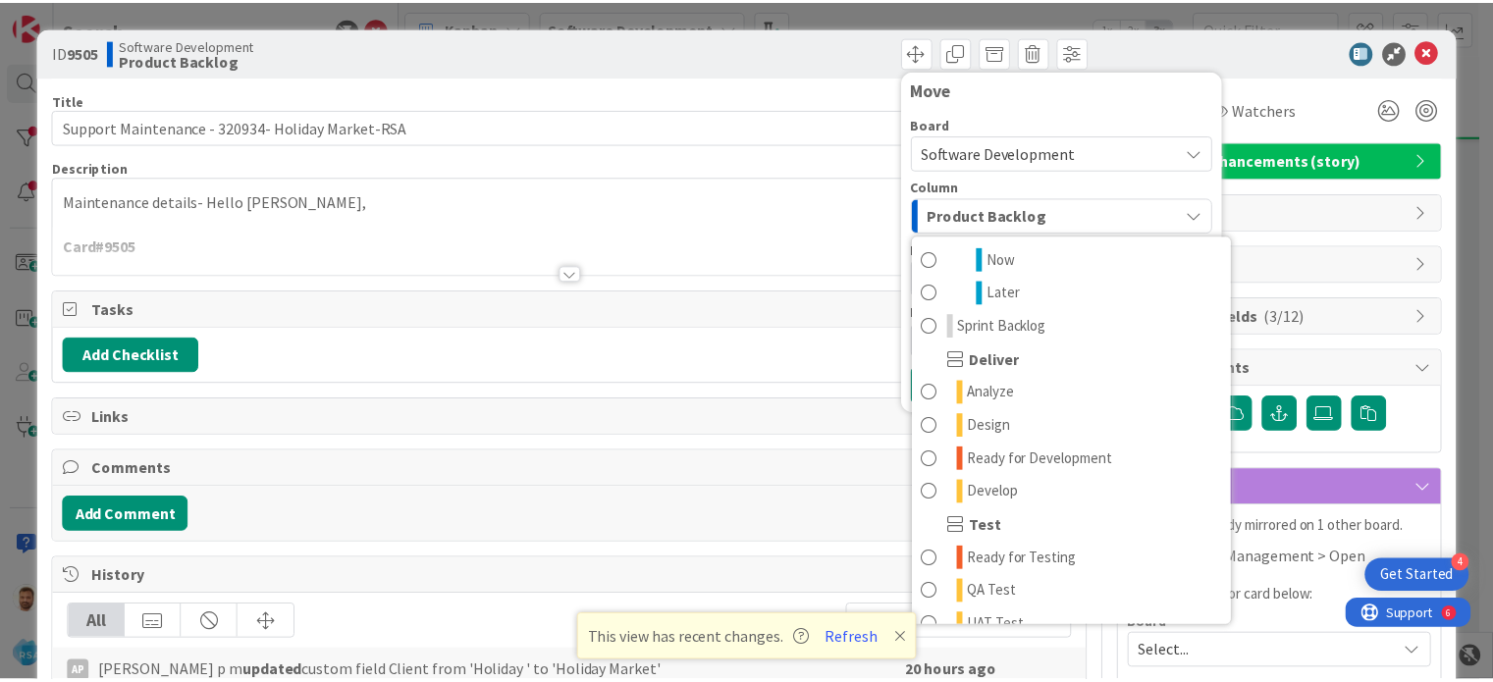
scroll to position [314, 0]
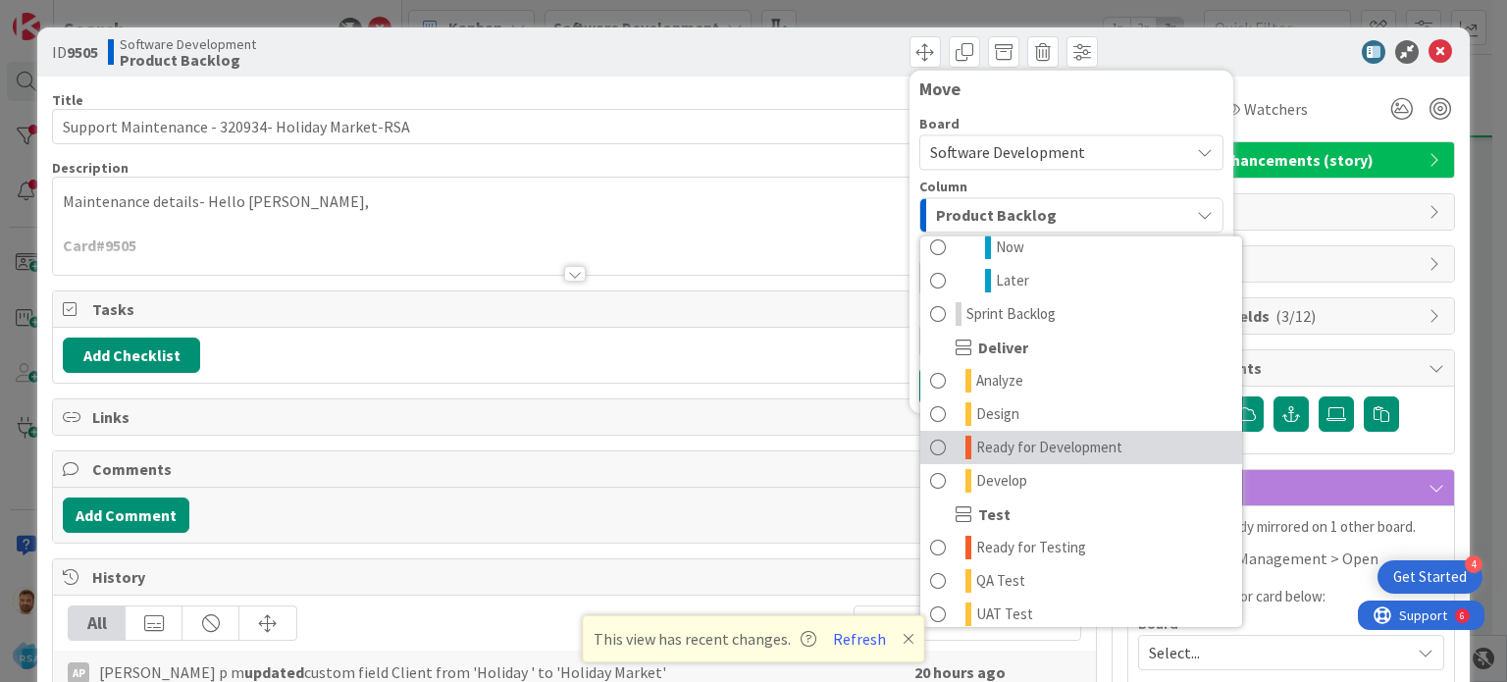
click at [930, 446] on span at bounding box center [938, 448] width 16 height 24
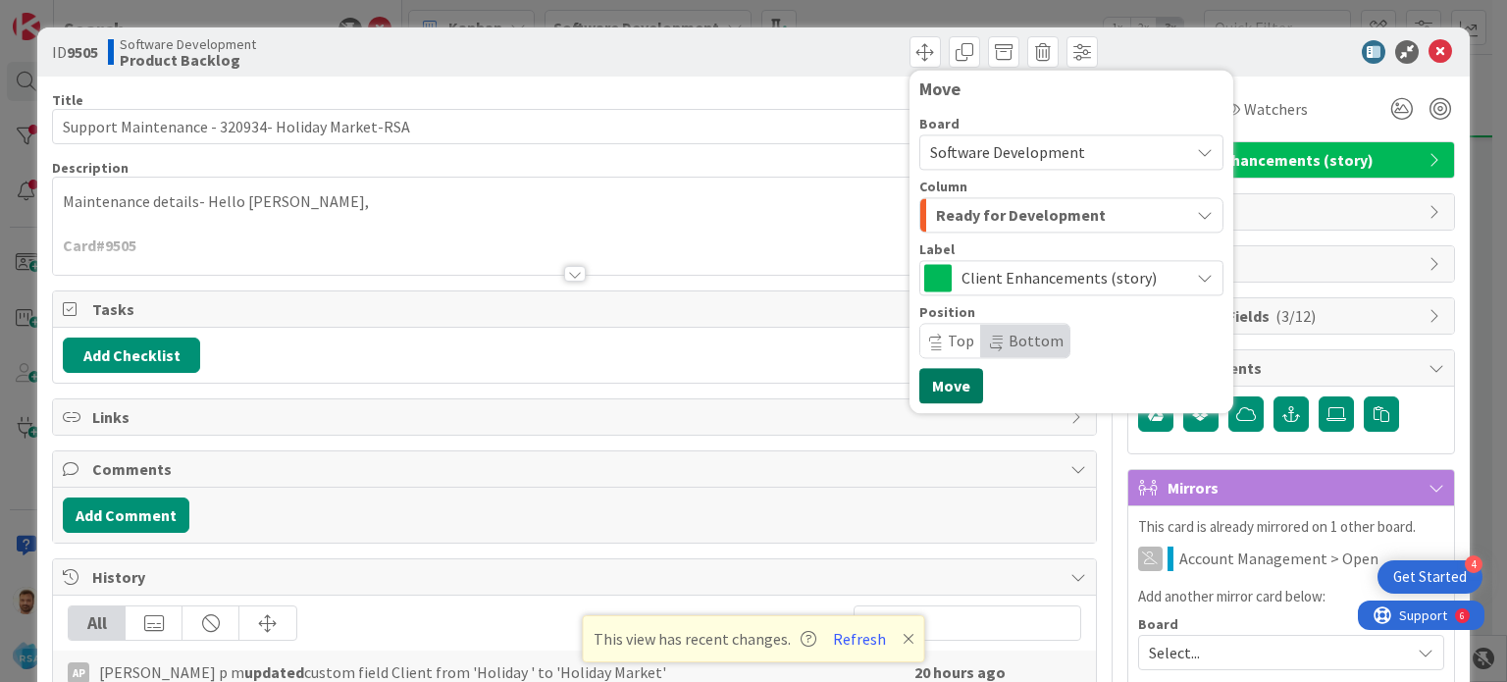
click at [933, 373] on button "Move" at bounding box center [951, 385] width 64 height 35
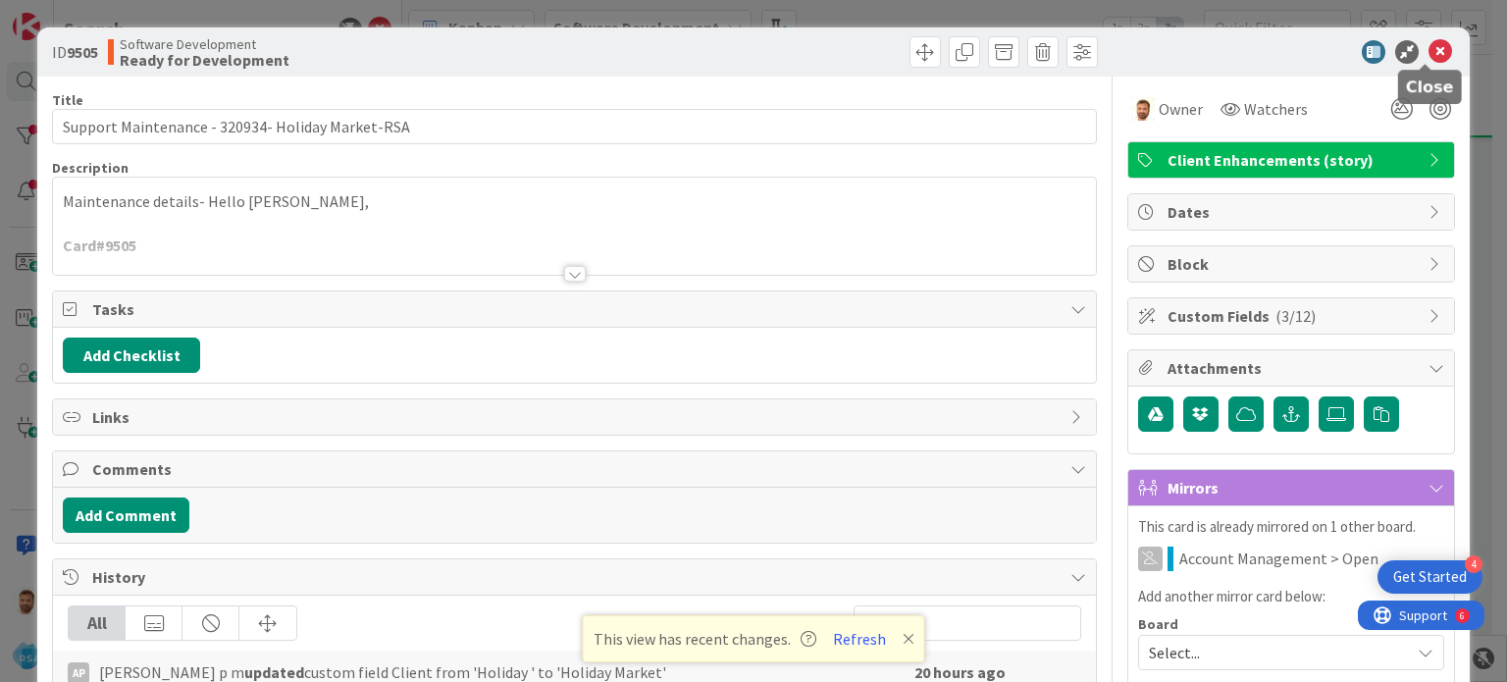
click at [1429, 42] on icon at bounding box center [1441, 52] width 24 height 24
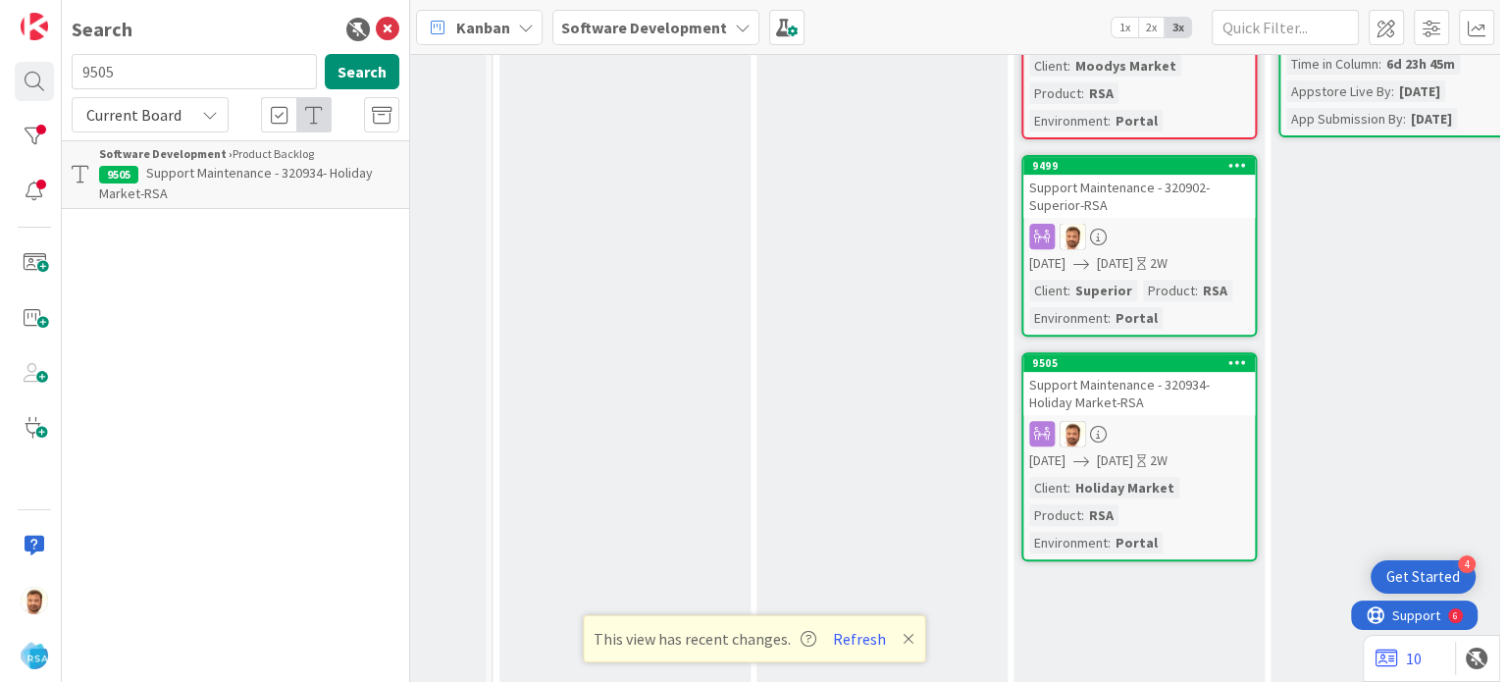
scroll to position [725, 2025]
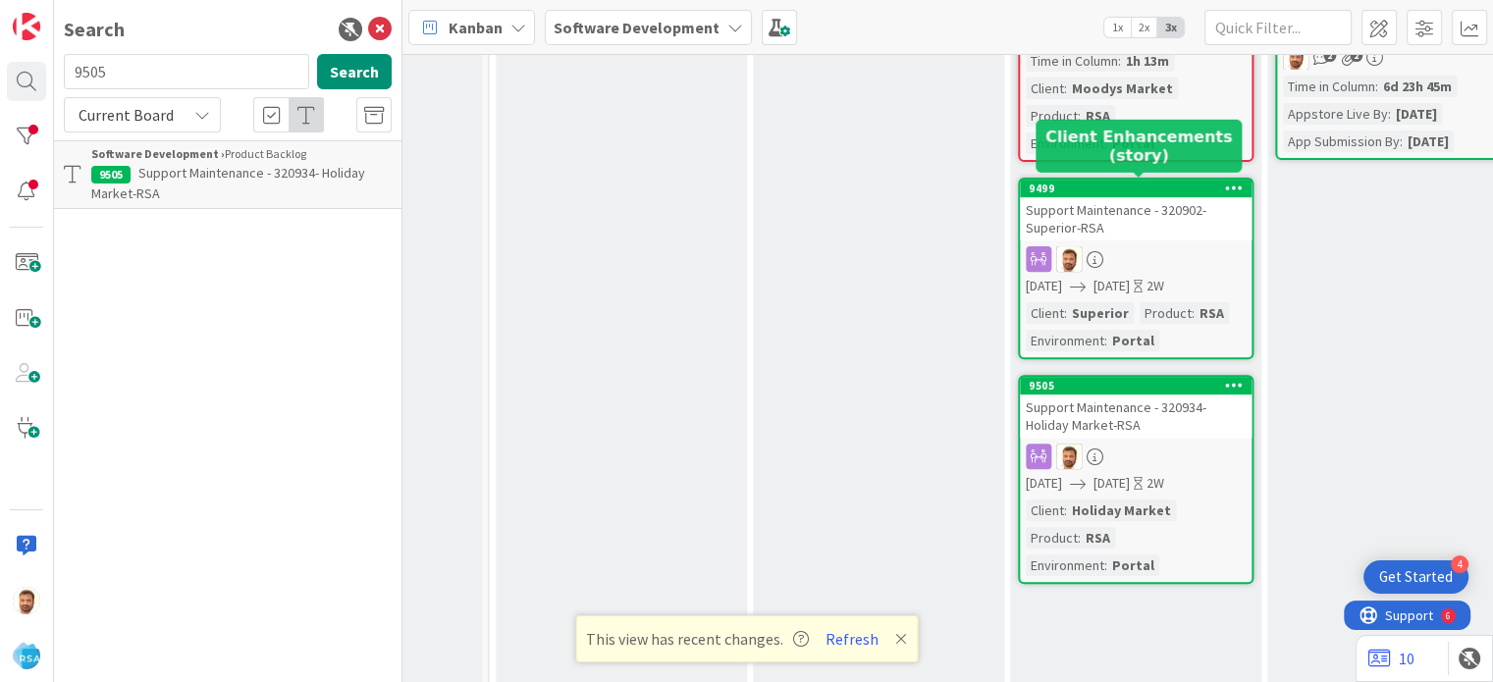
click at [1092, 190] on div "9499" at bounding box center [1139, 189] width 223 height 14
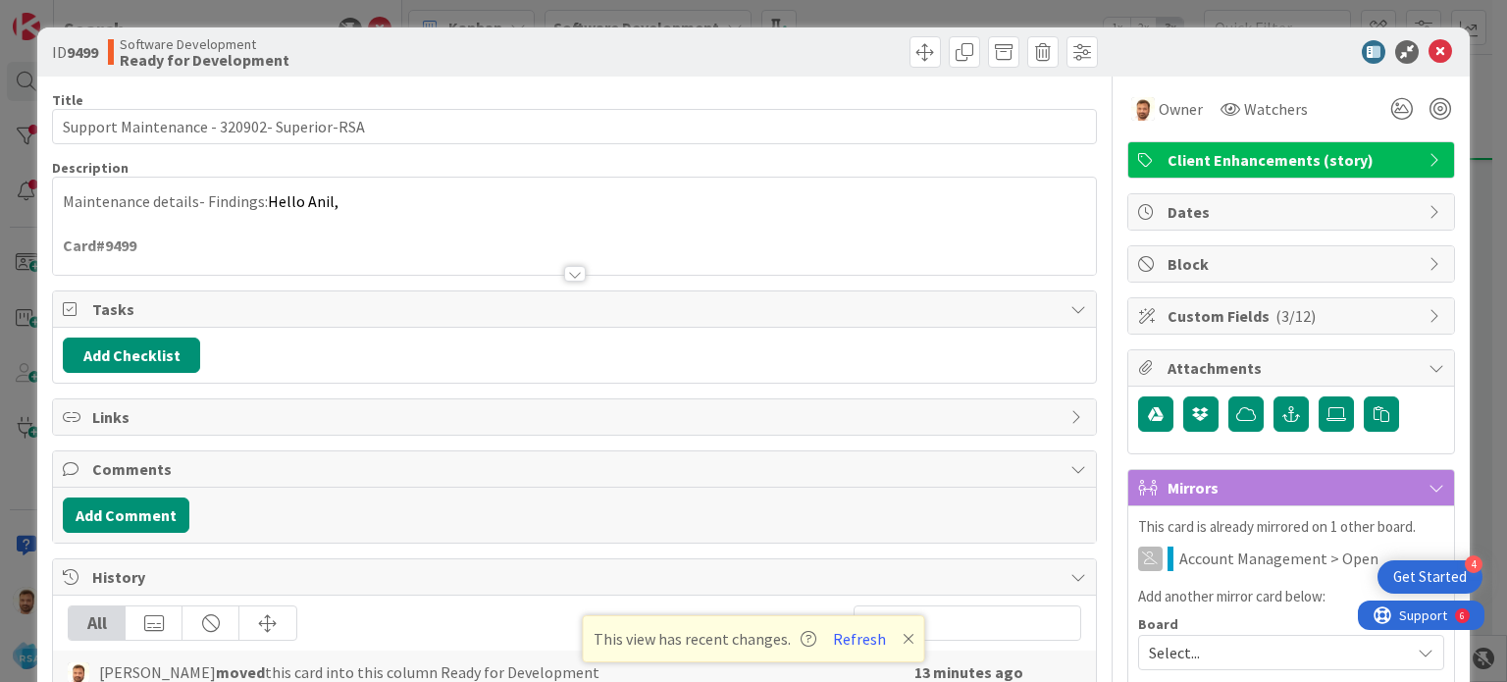
click at [157, 529] on div "Add Comment" at bounding box center [574, 515] width 1042 height 55
click at [162, 509] on button "Add Comment" at bounding box center [126, 515] width 127 height 35
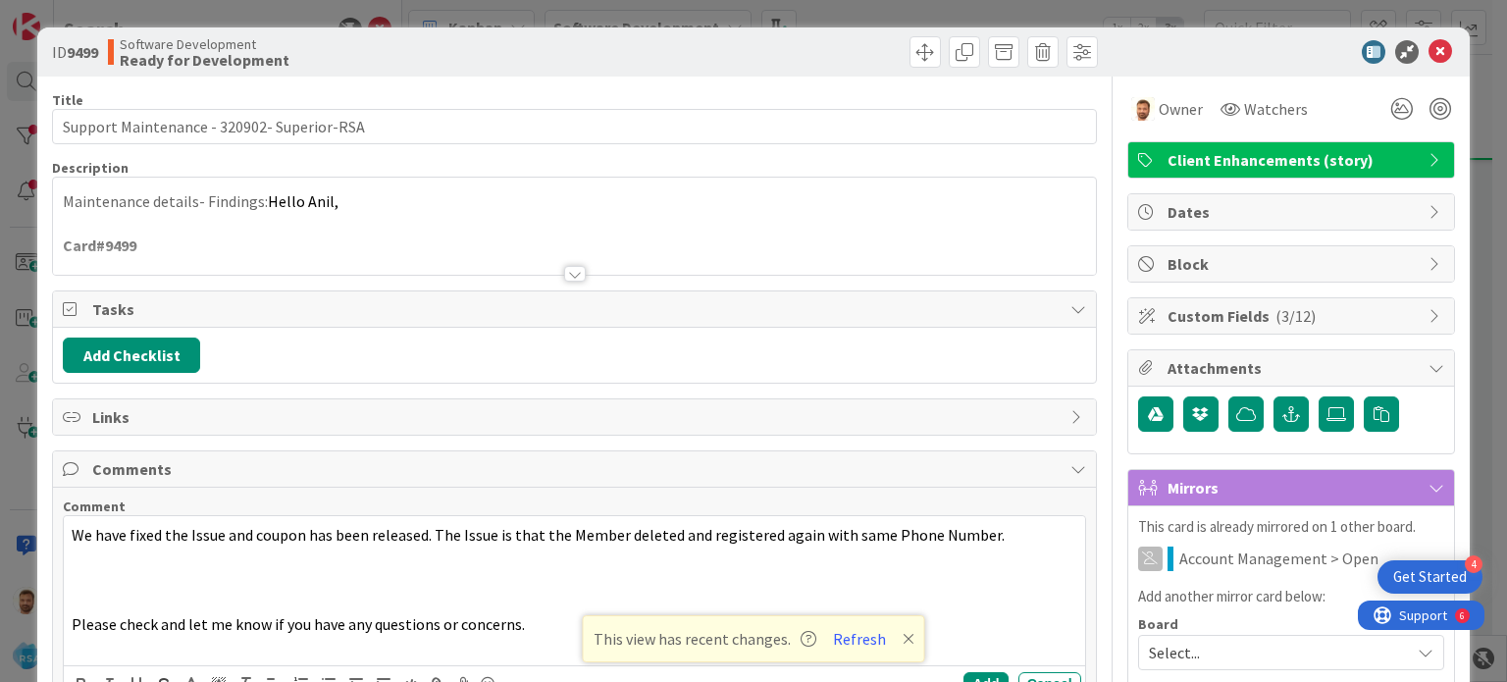
scroll to position [121, 0]
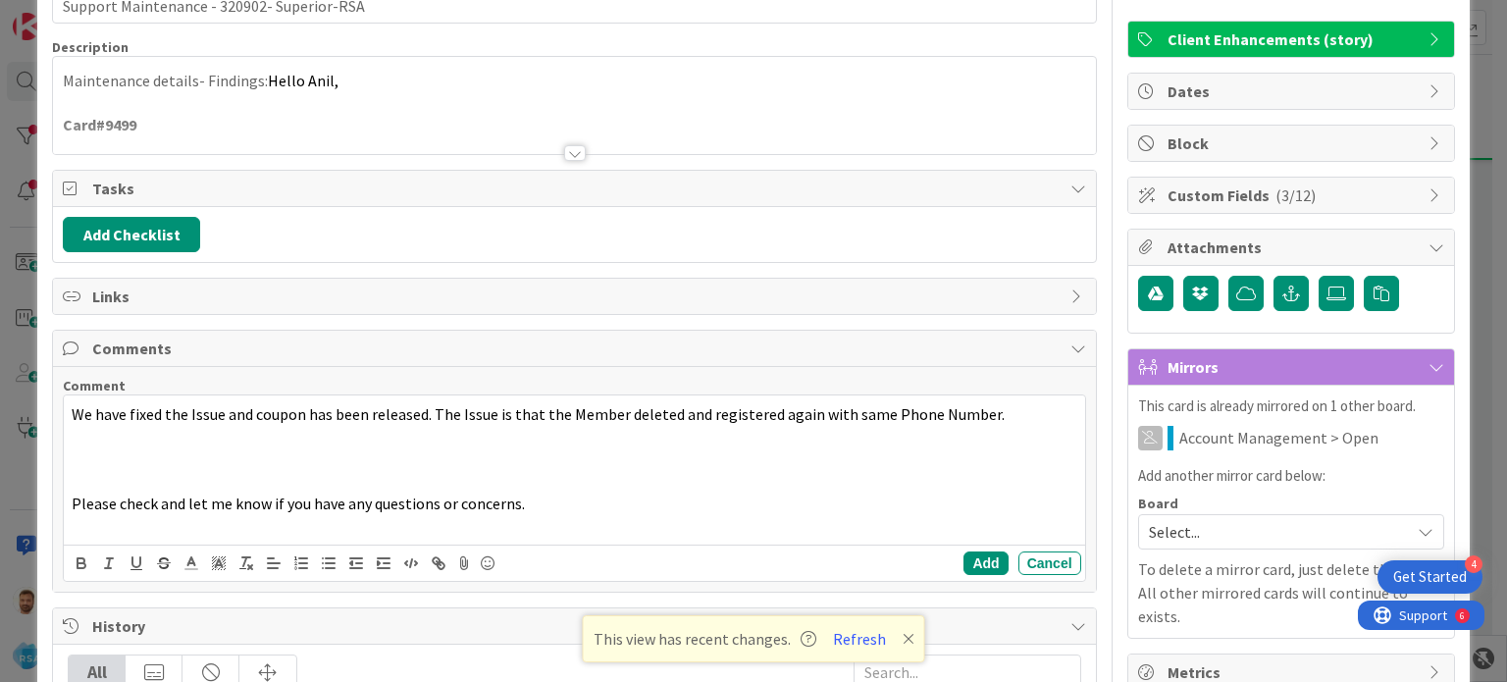
click at [971, 572] on div "Add Cancel" at bounding box center [574, 563] width 1021 height 36
click at [971, 565] on button "Add" at bounding box center [986, 563] width 44 height 24
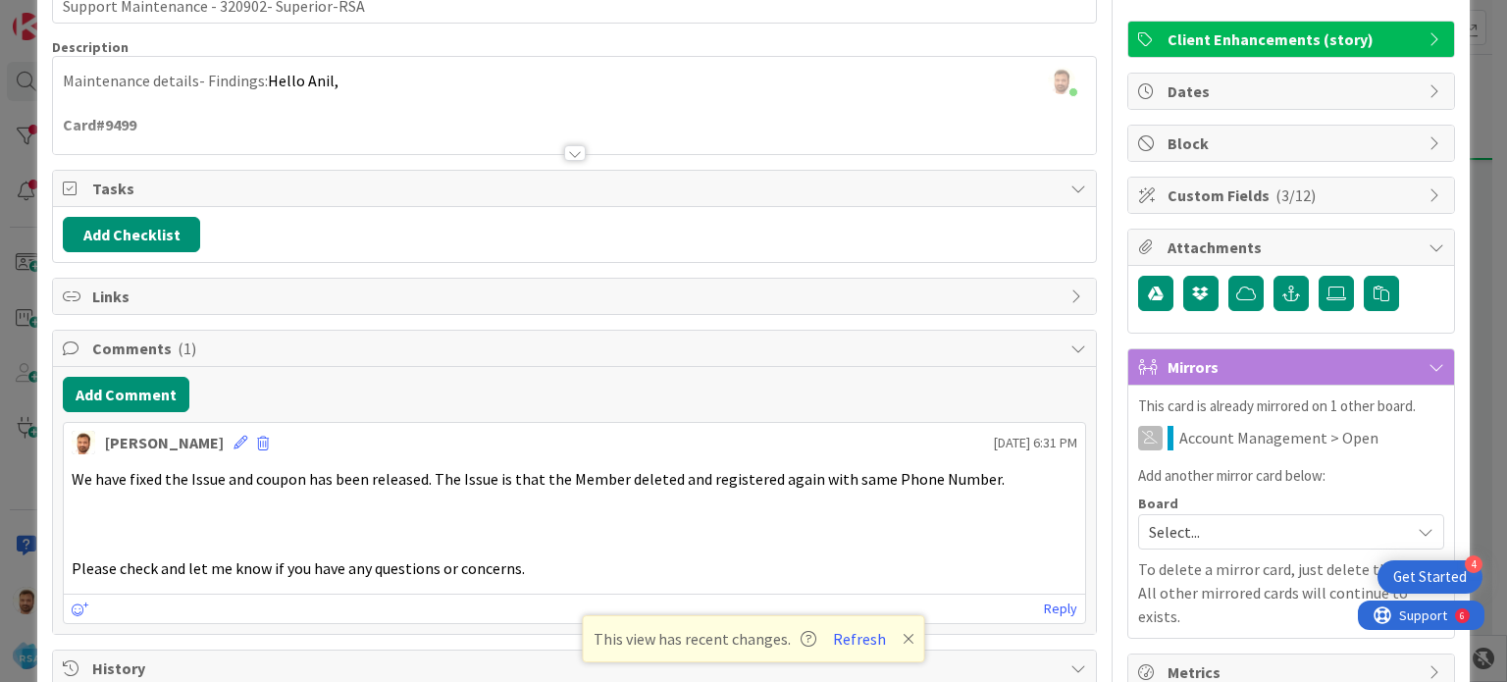
scroll to position [0, 0]
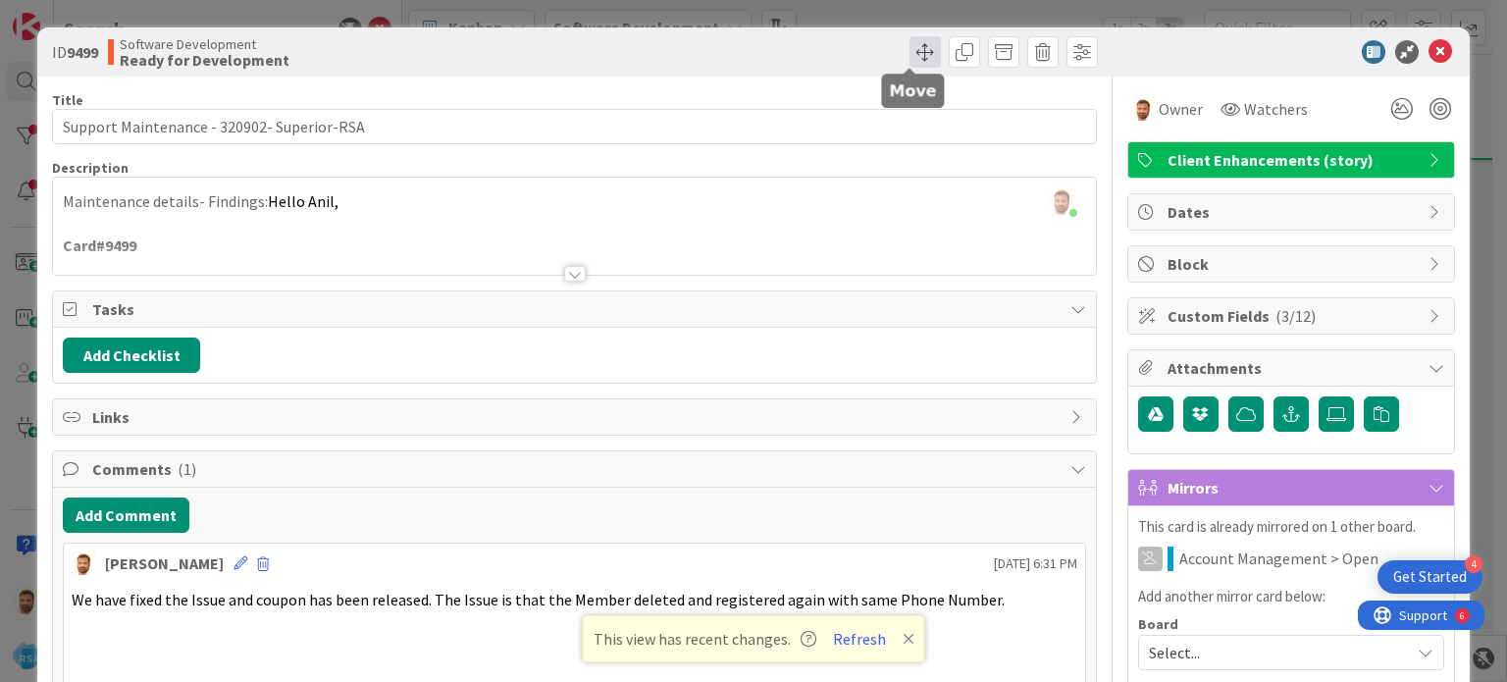
click at [910, 49] on span at bounding box center [925, 51] width 31 height 31
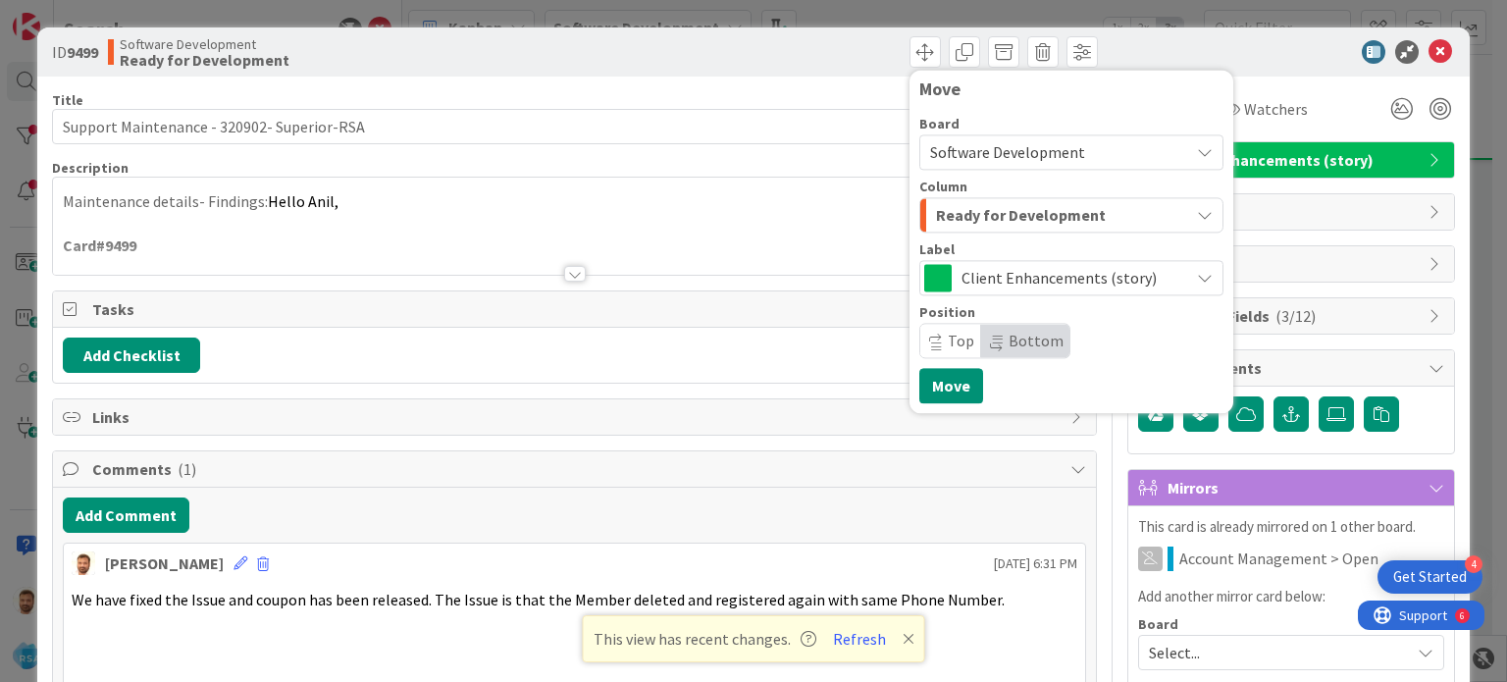
click at [967, 206] on span "Ready for Development" at bounding box center [1021, 215] width 170 height 26
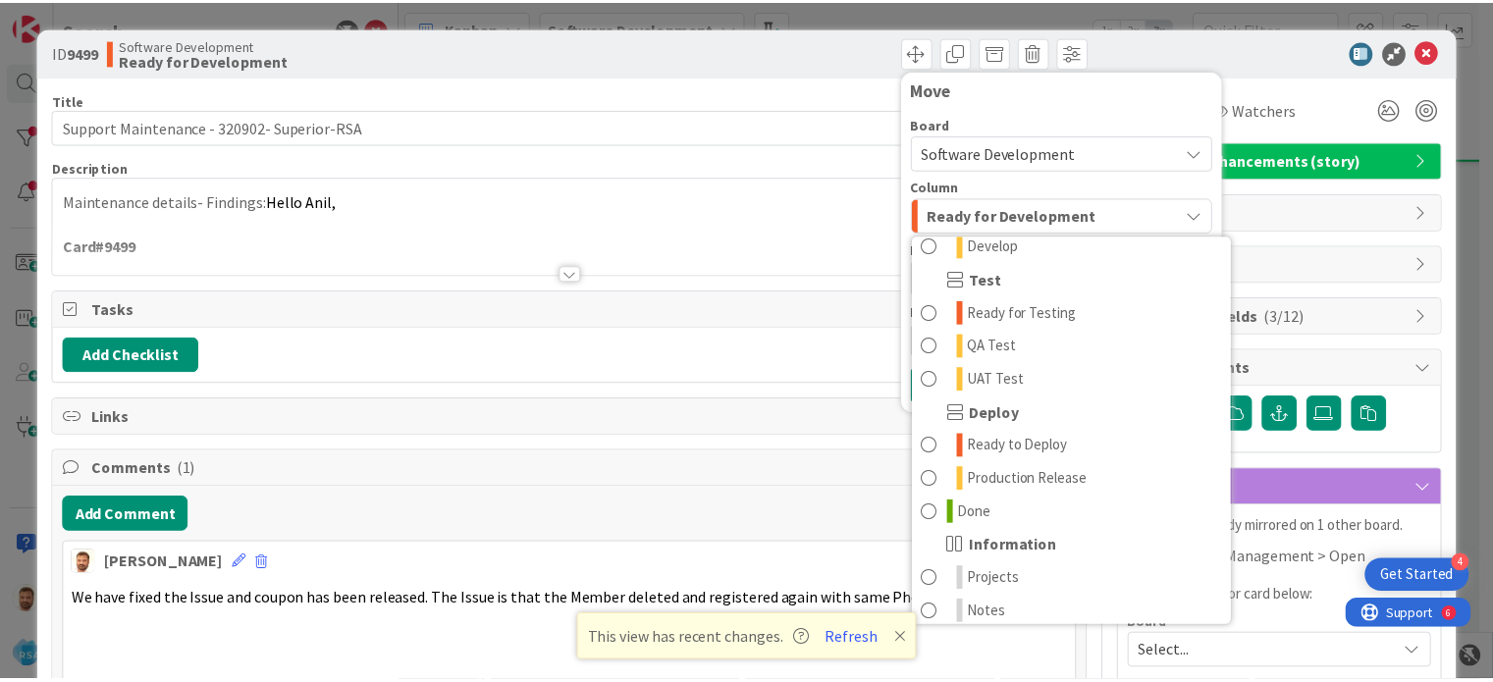
scroll to position [558, 0]
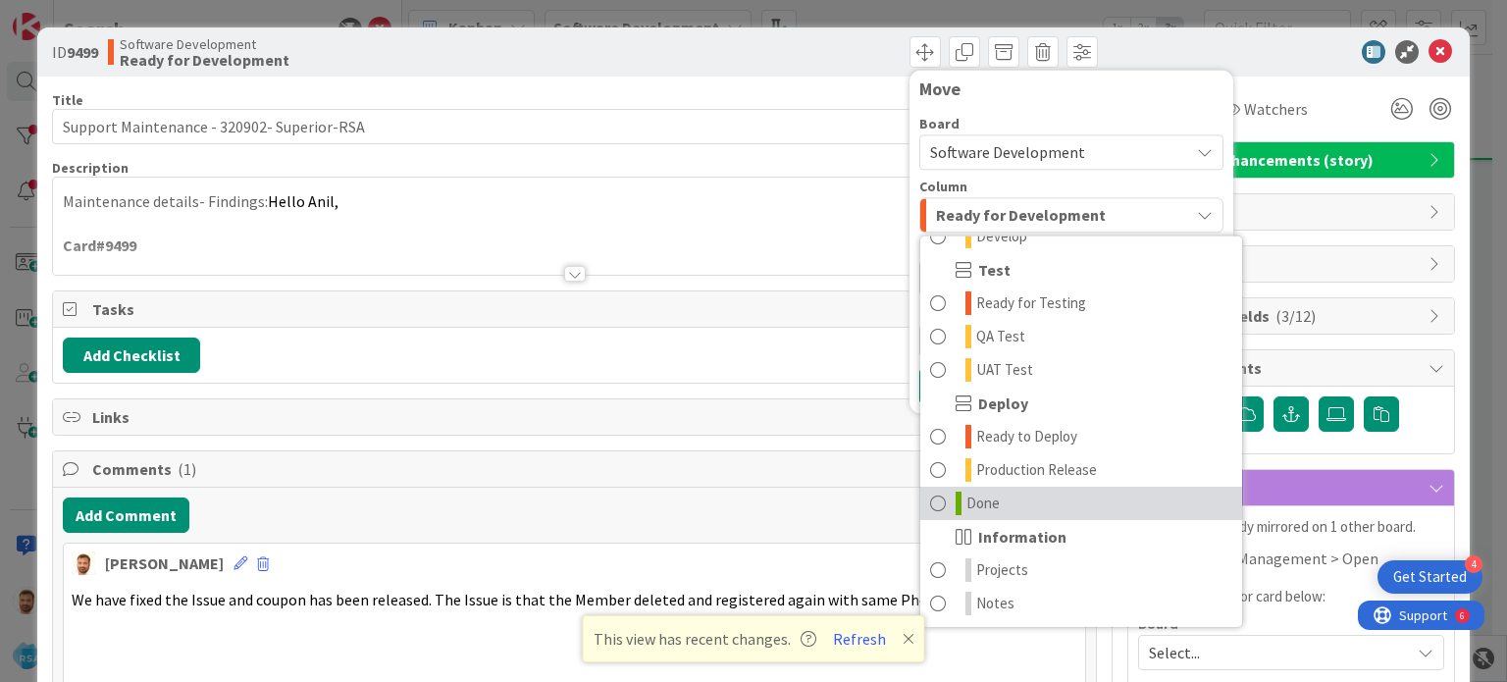
click at [930, 498] on span at bounding box center [938, 504] width 16 height 24
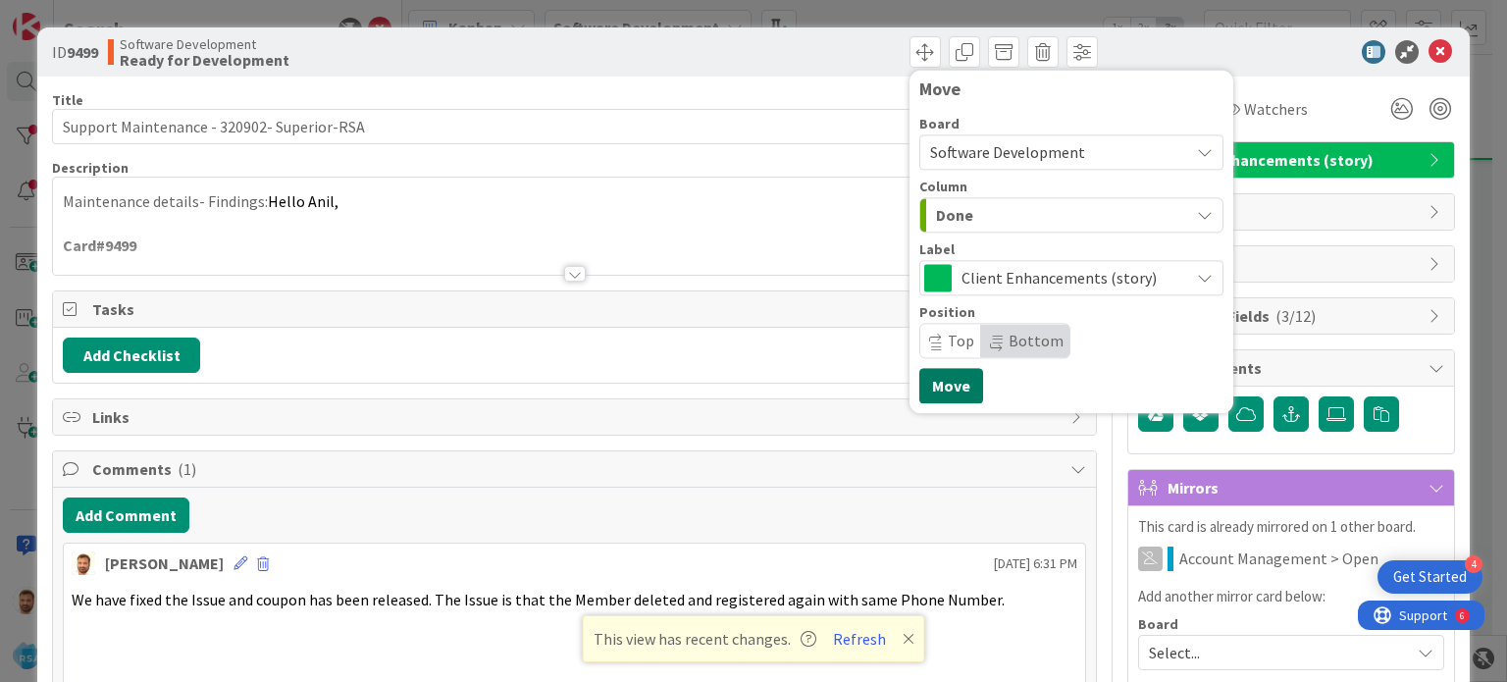
click at [945, 384] on button "Move" at bounding box center [951, 385] width 64 height 35
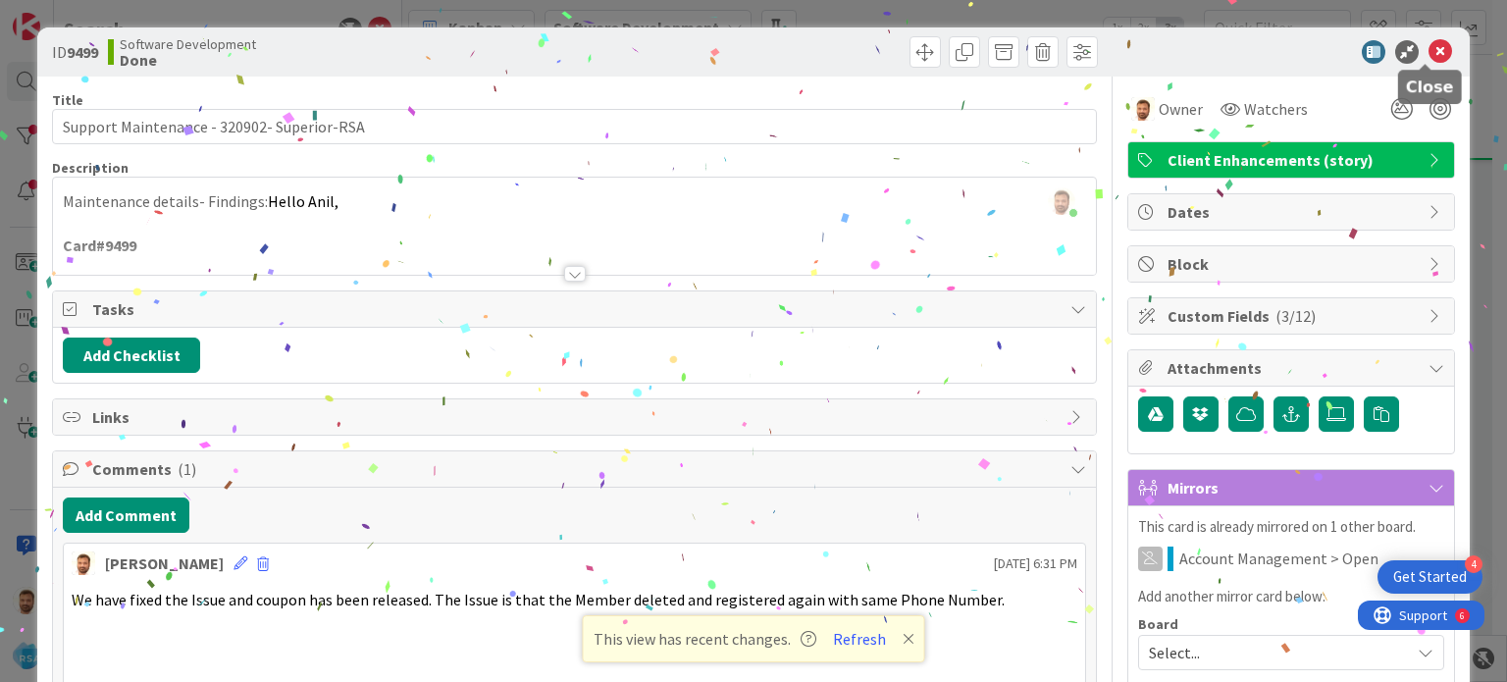
click at [1429, 54] on icon at bounding box center [1441, 52] width 24 height 24
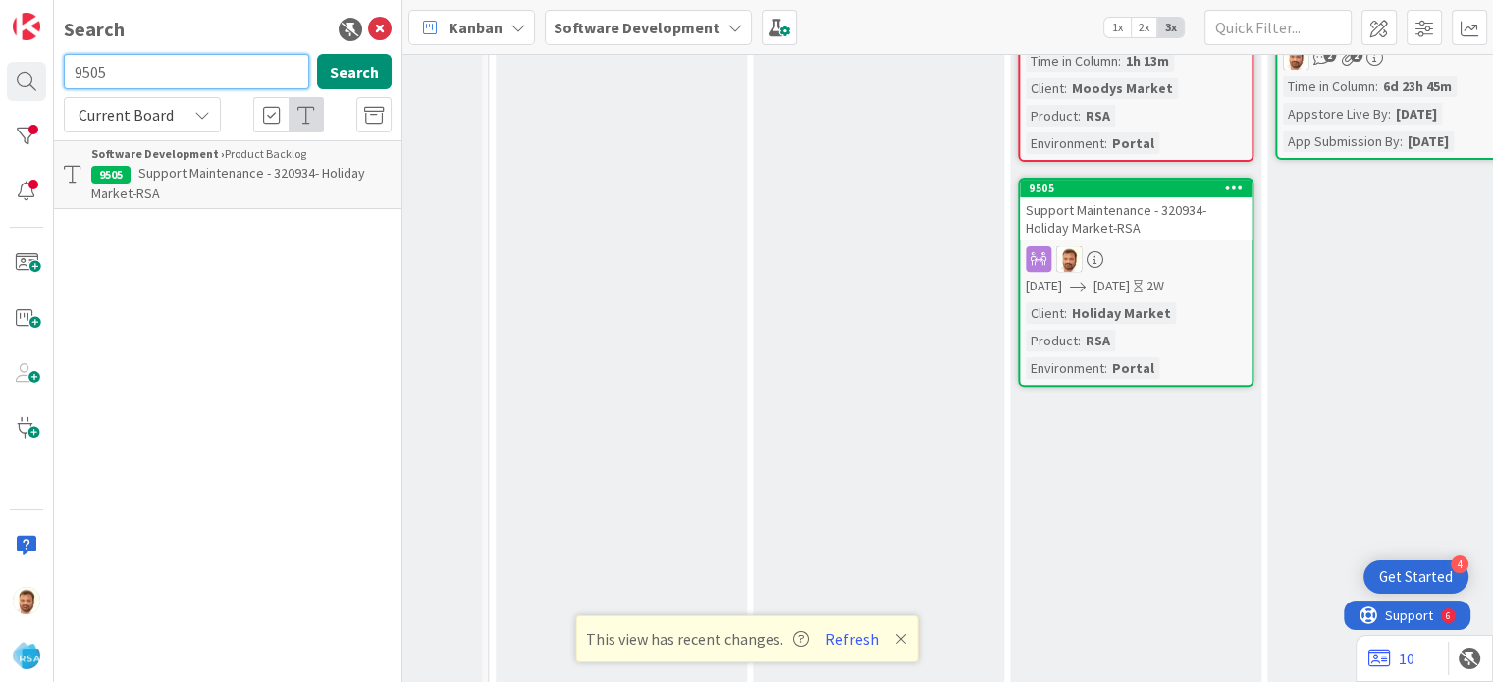
click at [105, 70] on input "9505" at bounding box center [186, 71] width 245 height 35
click at [157, 172] on span "Support Defect- 321008- County Fair Foods- [GEOGRAPHIC_DATA]" at bounding box center [220, 183] width 259 height 38
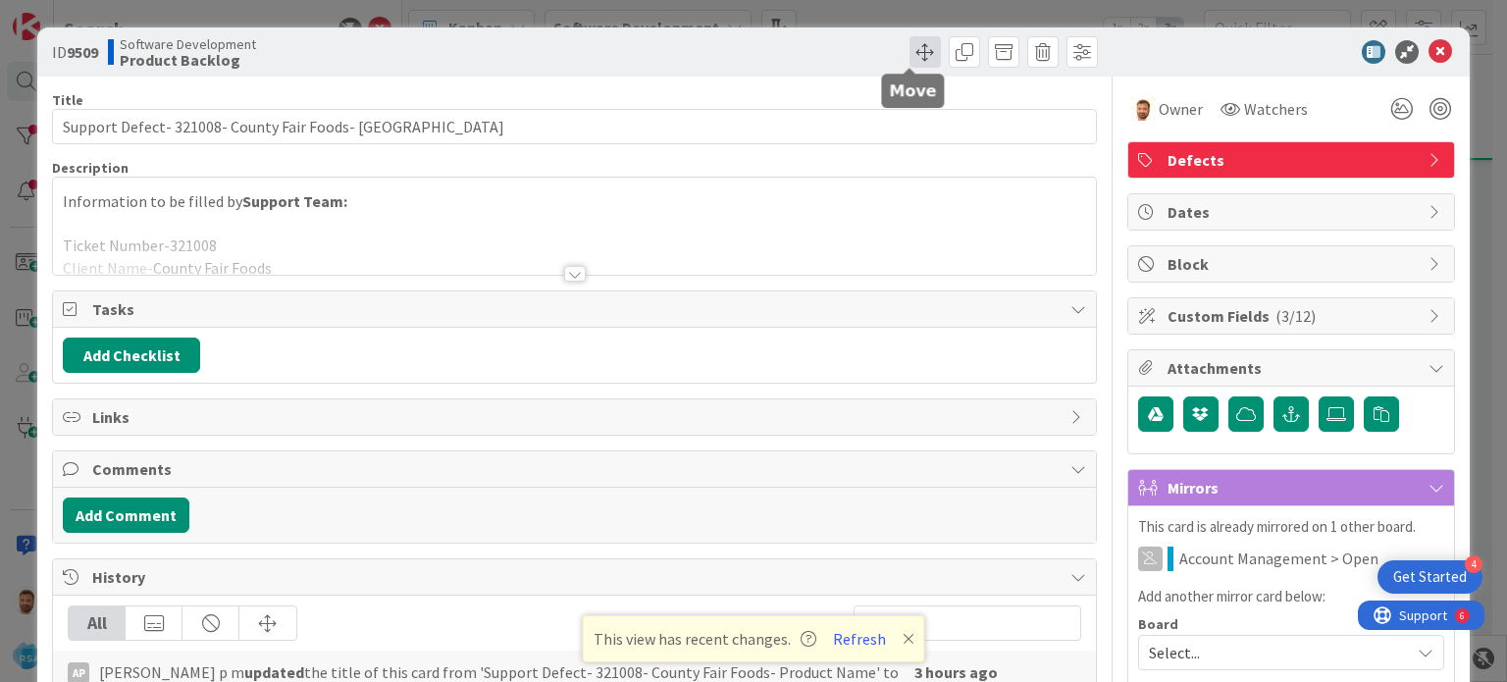
click at [911, 53] on span at bounding box center [925, 51] width 31 height 31
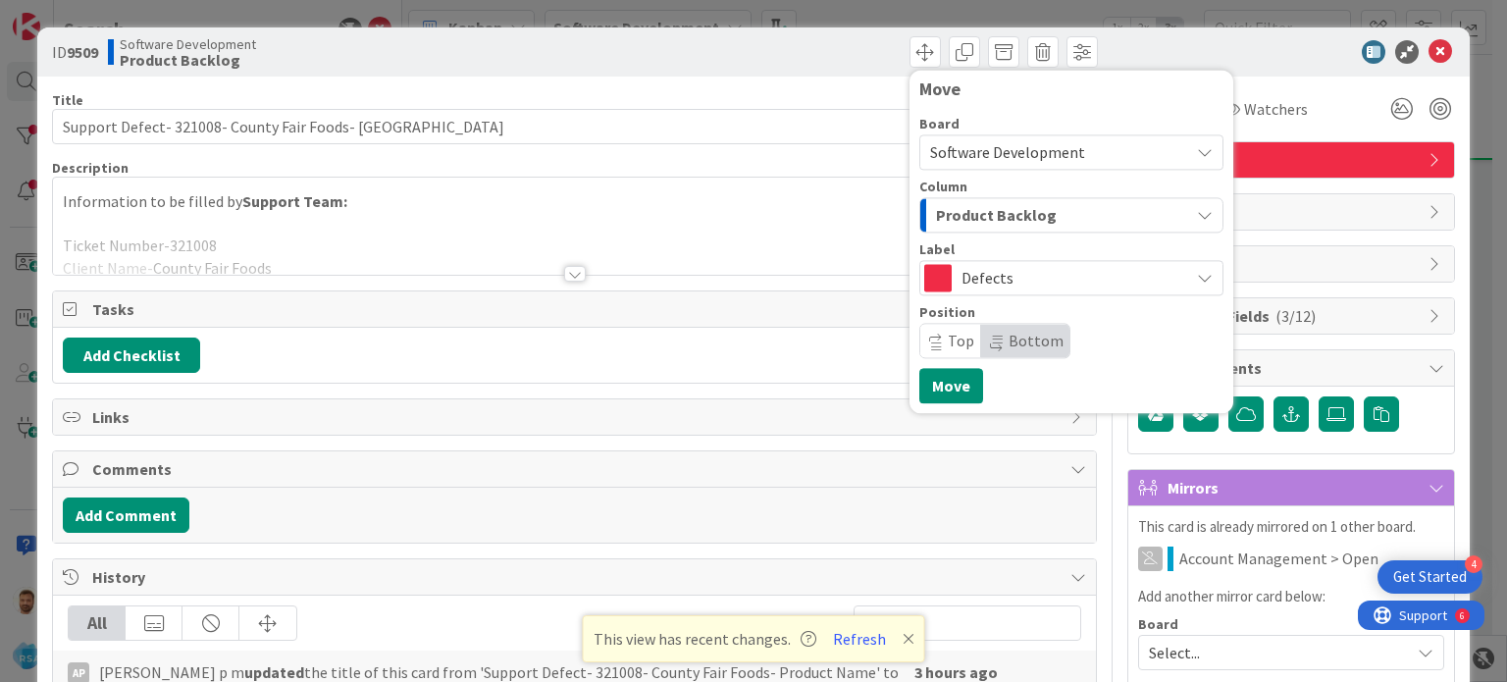
click at [968, 218] on span "Product Backlog" at bounding box center [996, 215] width 121 height 26
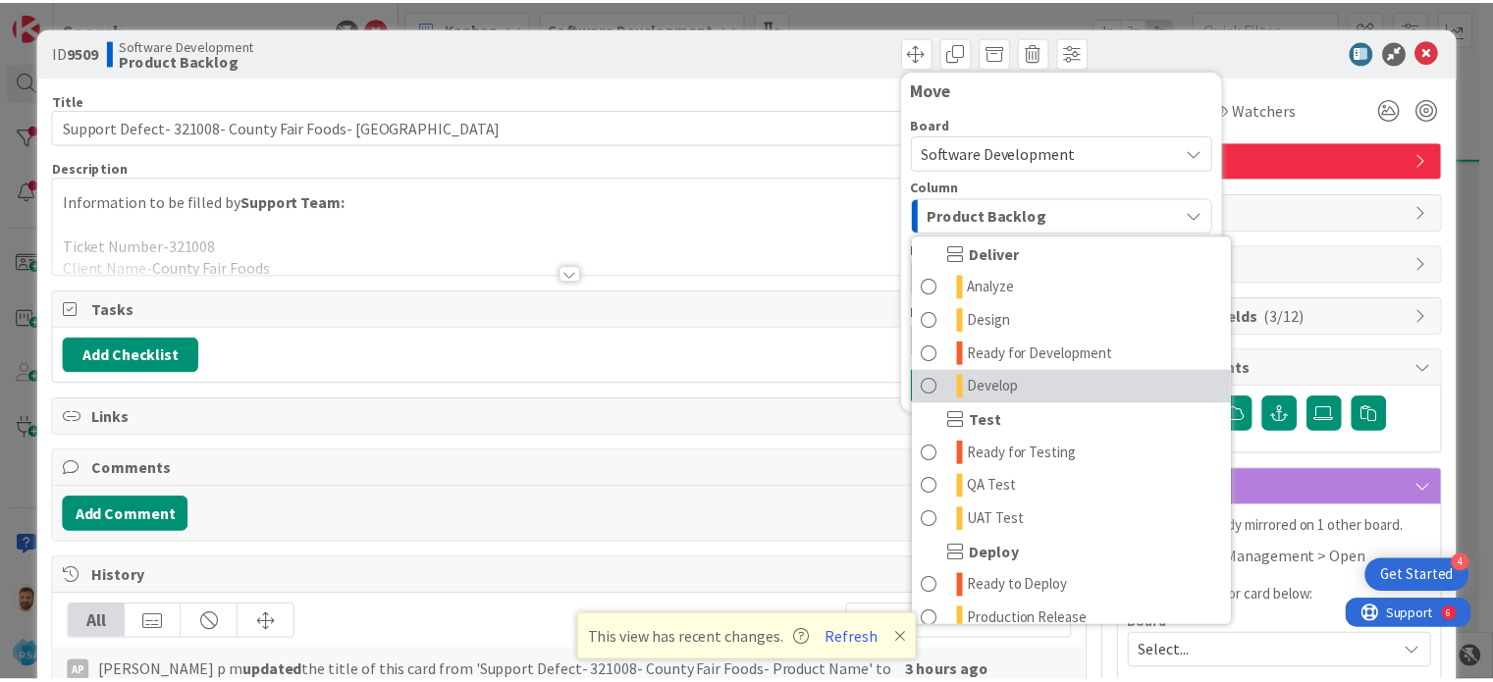
scroll to position [408, 0]
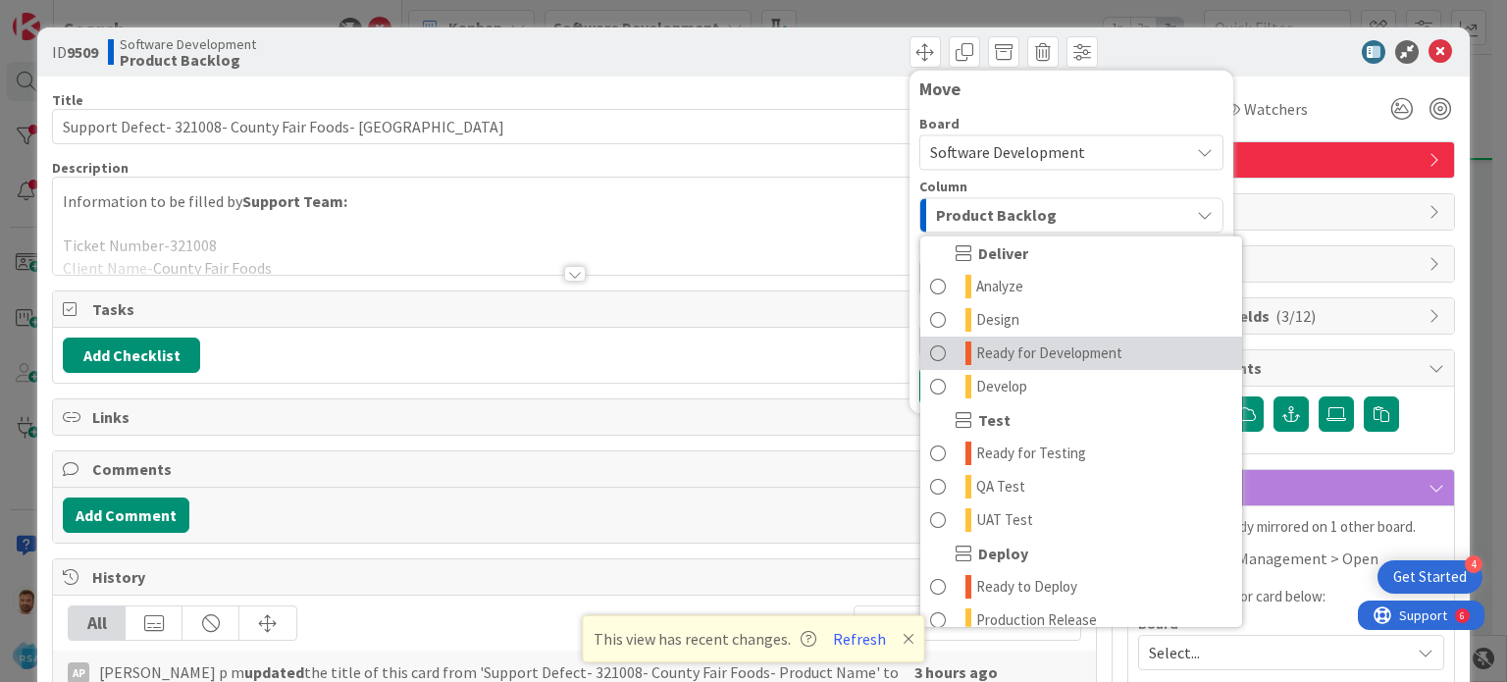
click at [930, 347] on span at bounding box center [938, 353] width 16 height 24
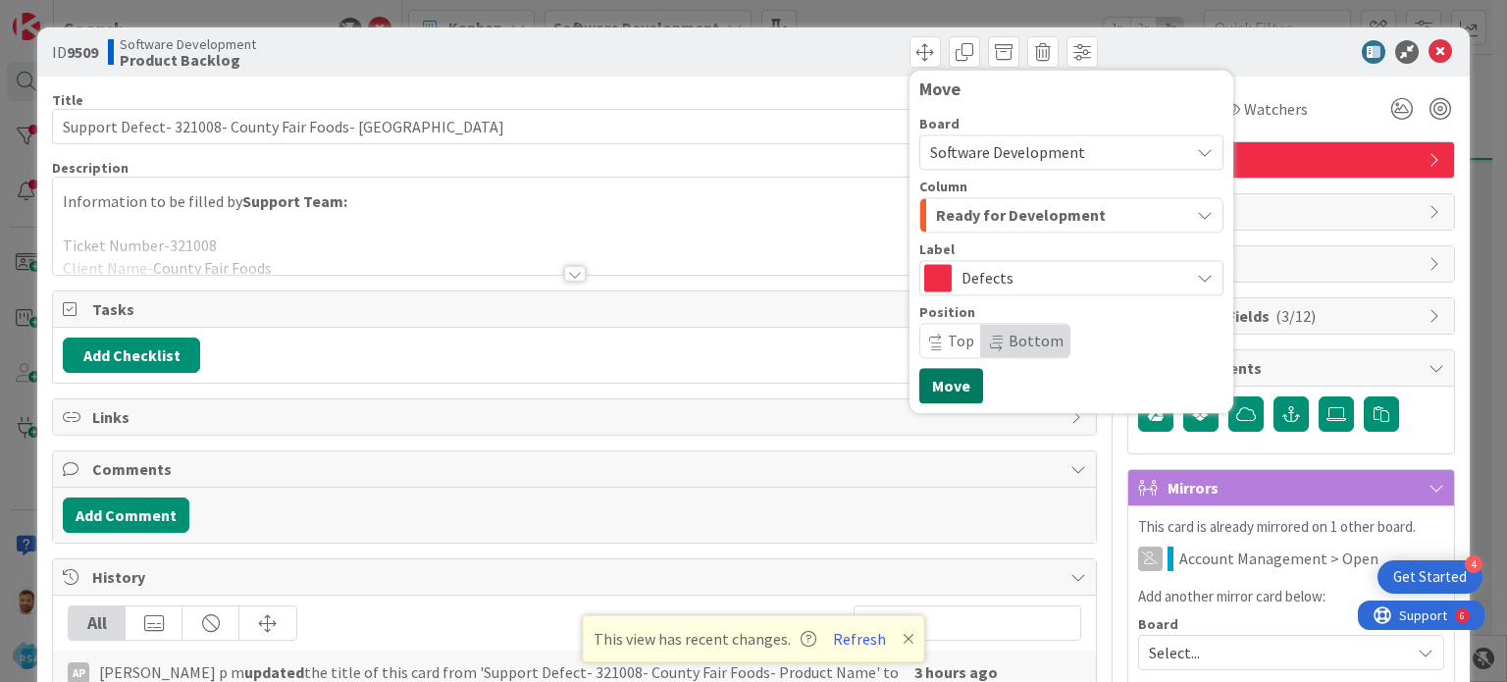
click at [926, 378] on button "Move" at bounding box center [951, 385] width 64 height 35
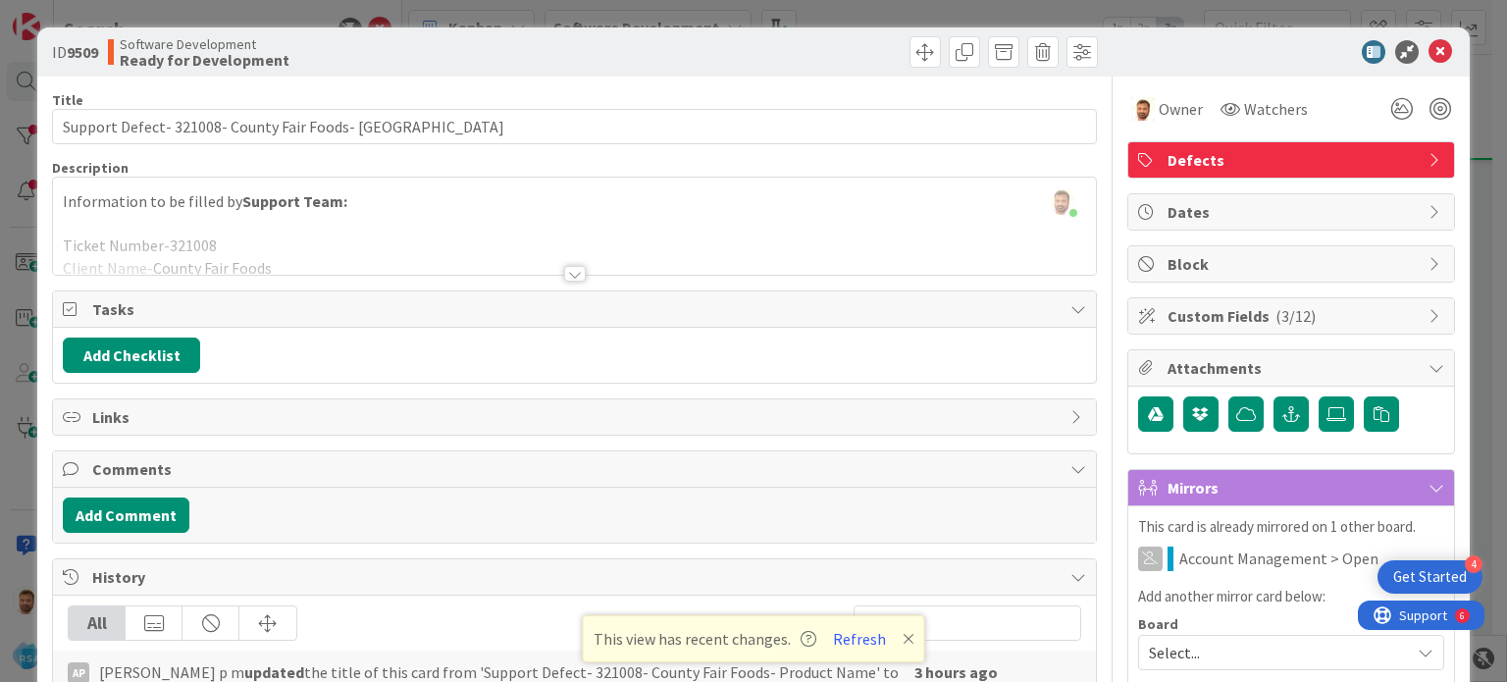
click at [1429, 52] on icon at bounding box center [1441, 52] width 24 height 24
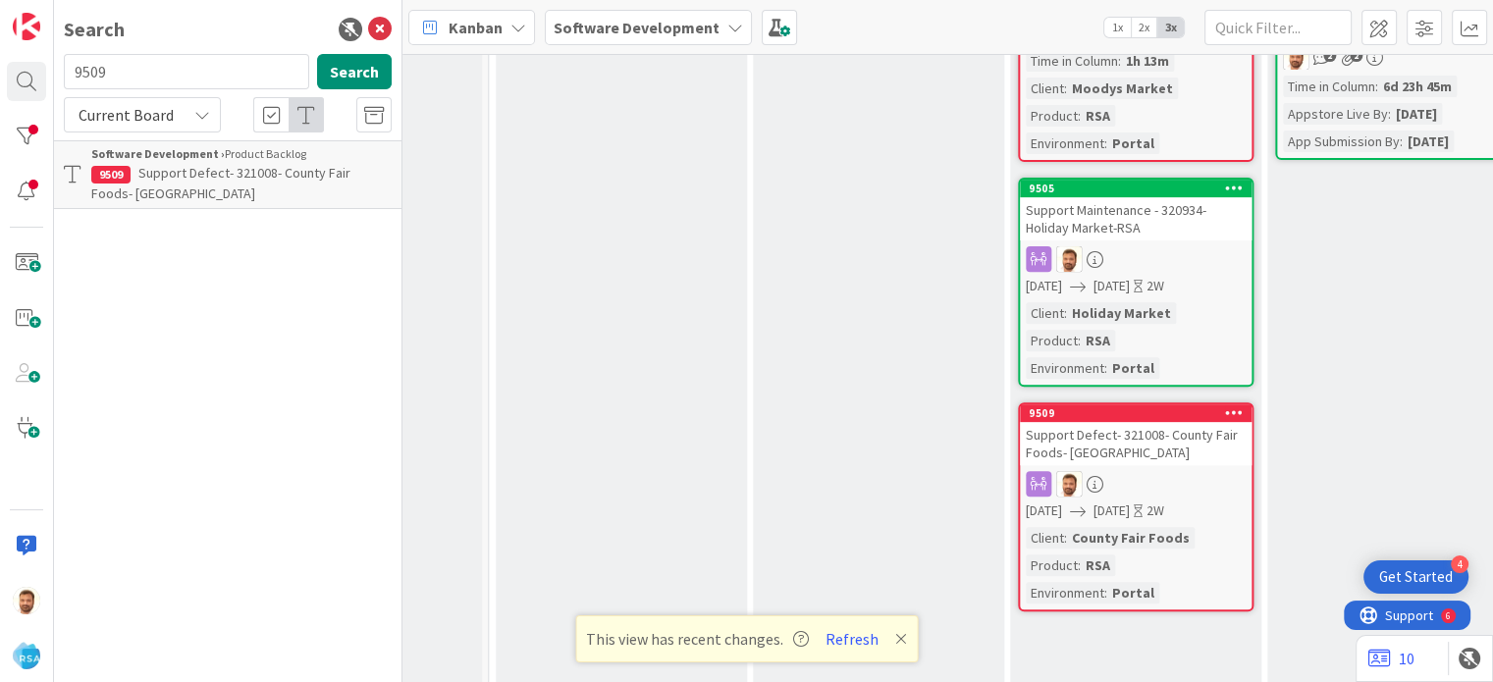
click at [1066, 423] on div "Support Defect- 321008- County Fair Foods- [GEOGRAPHIC_DATA]" at bounding box center [1136, 443] width 232 height 43
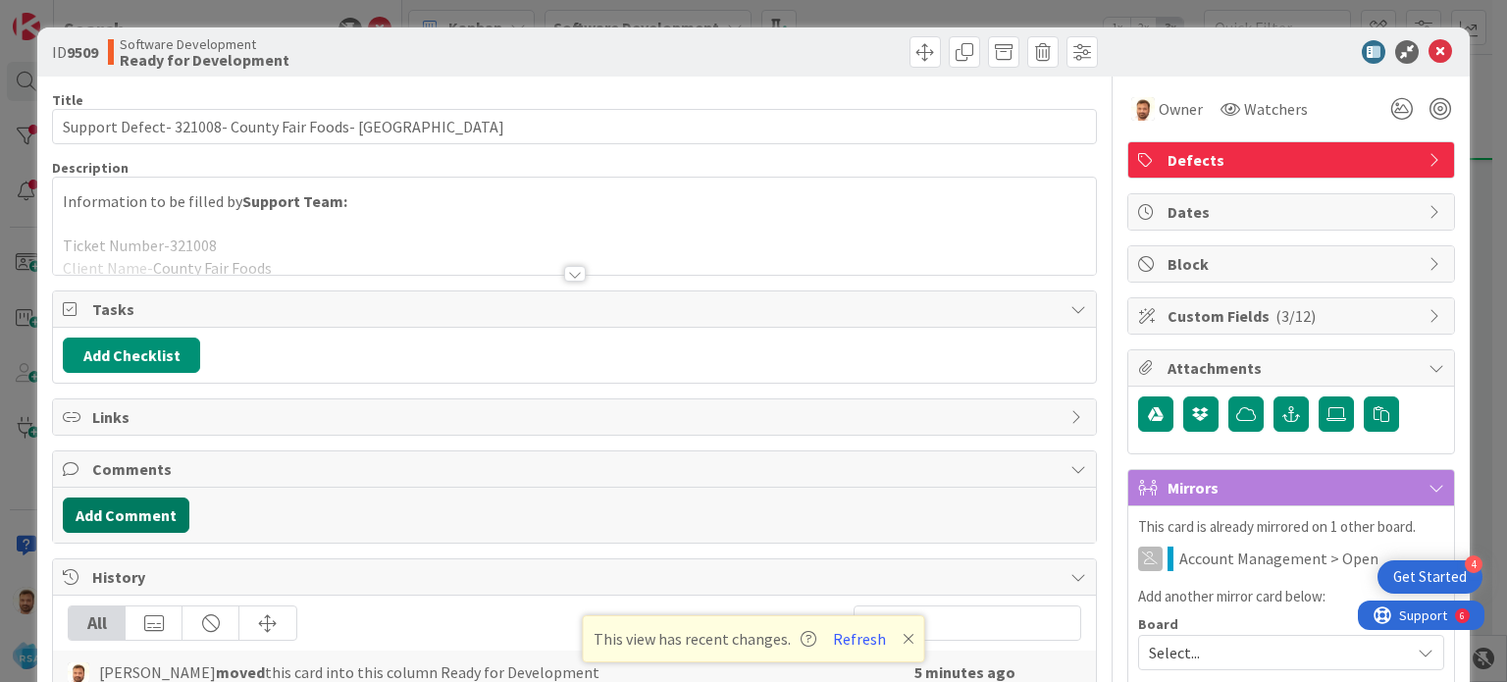
click at [138, 524] on button "Add Comment" at bounding box center [126, 515] width 127 height 35
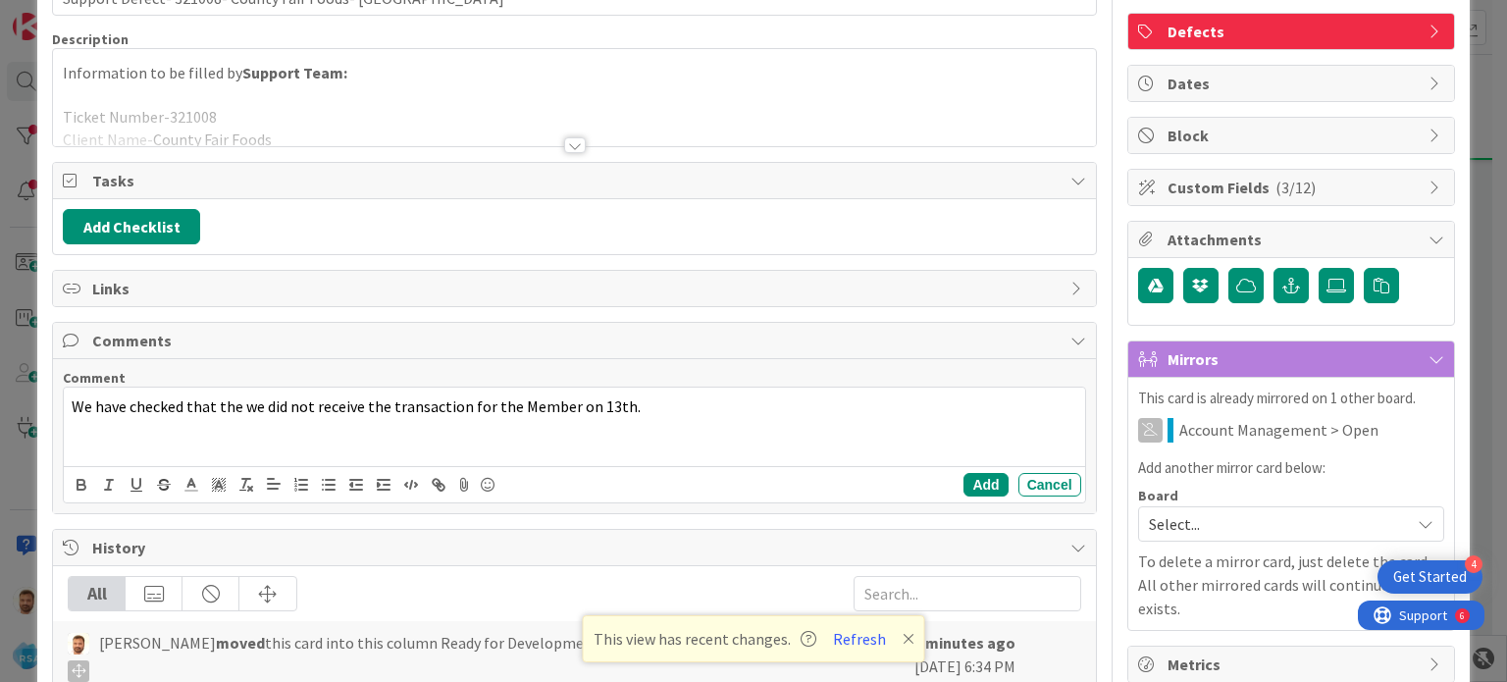
scroll to position [137, 0]
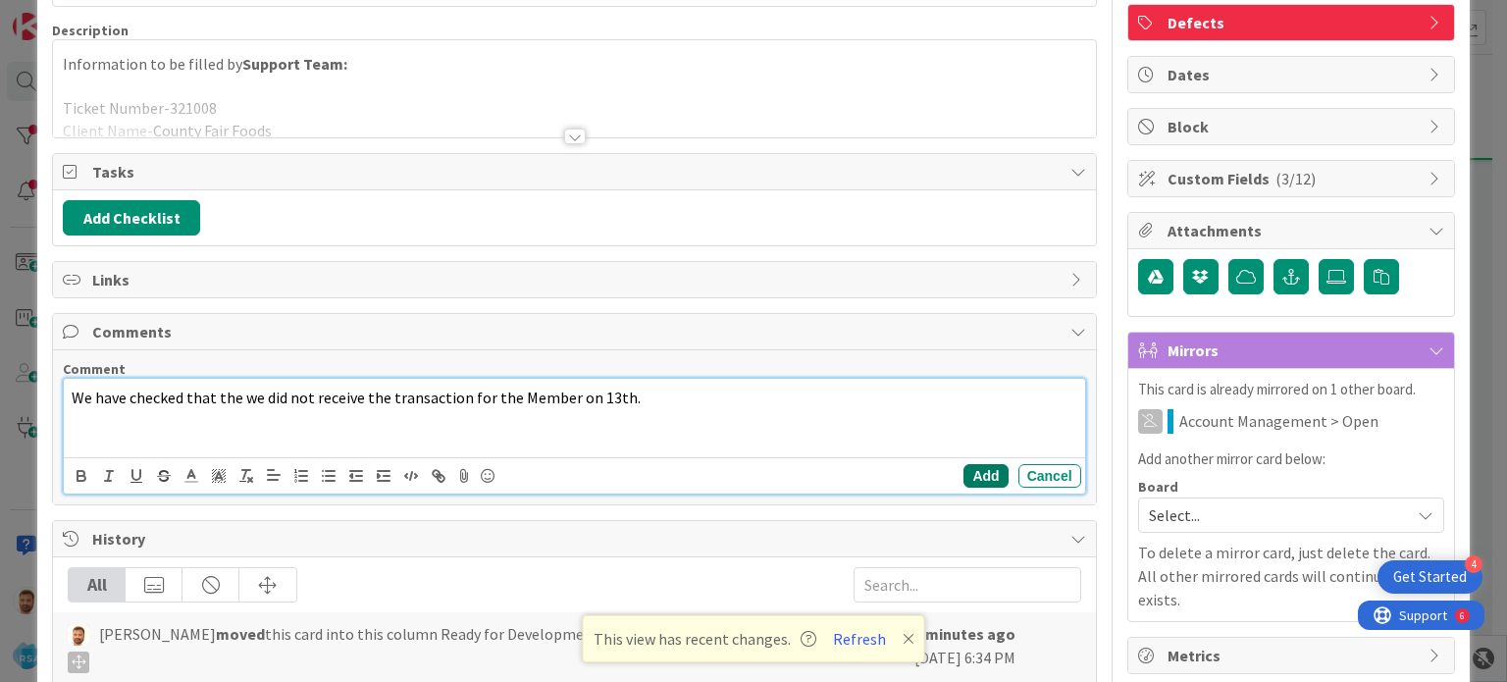
click at [975, 471] on button "Add" at bounding box center [986, 476] width 44 height 24
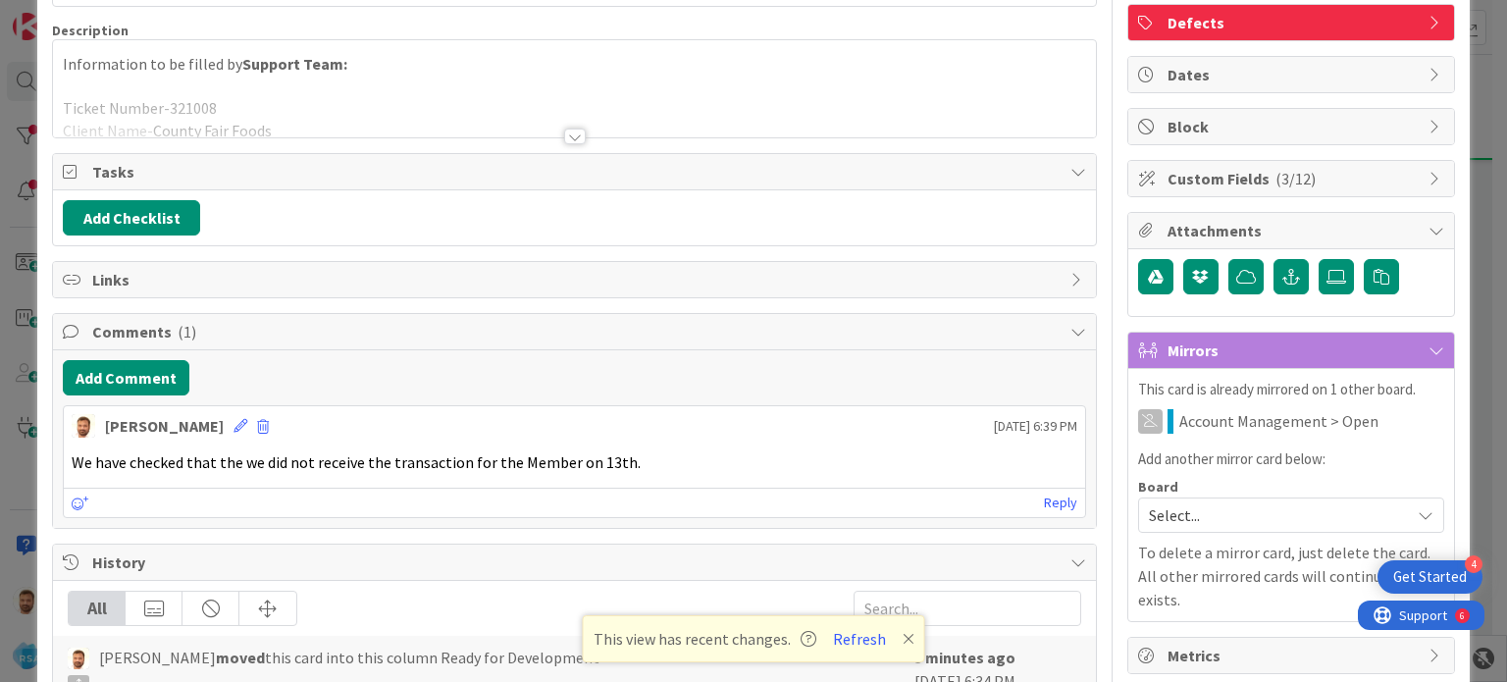
scroll to position [0, 0]
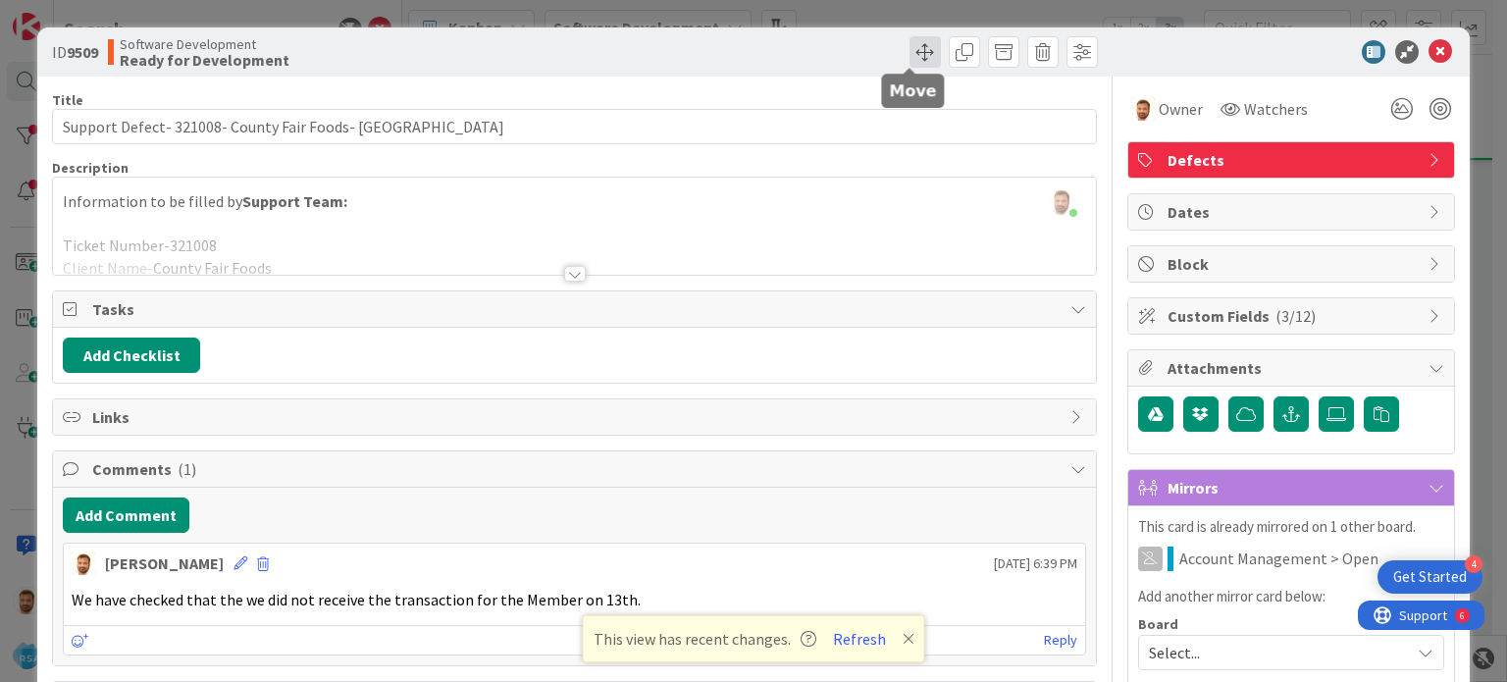
click at [910, 56] on span at bounding box center [925, 51] width 31 height 31
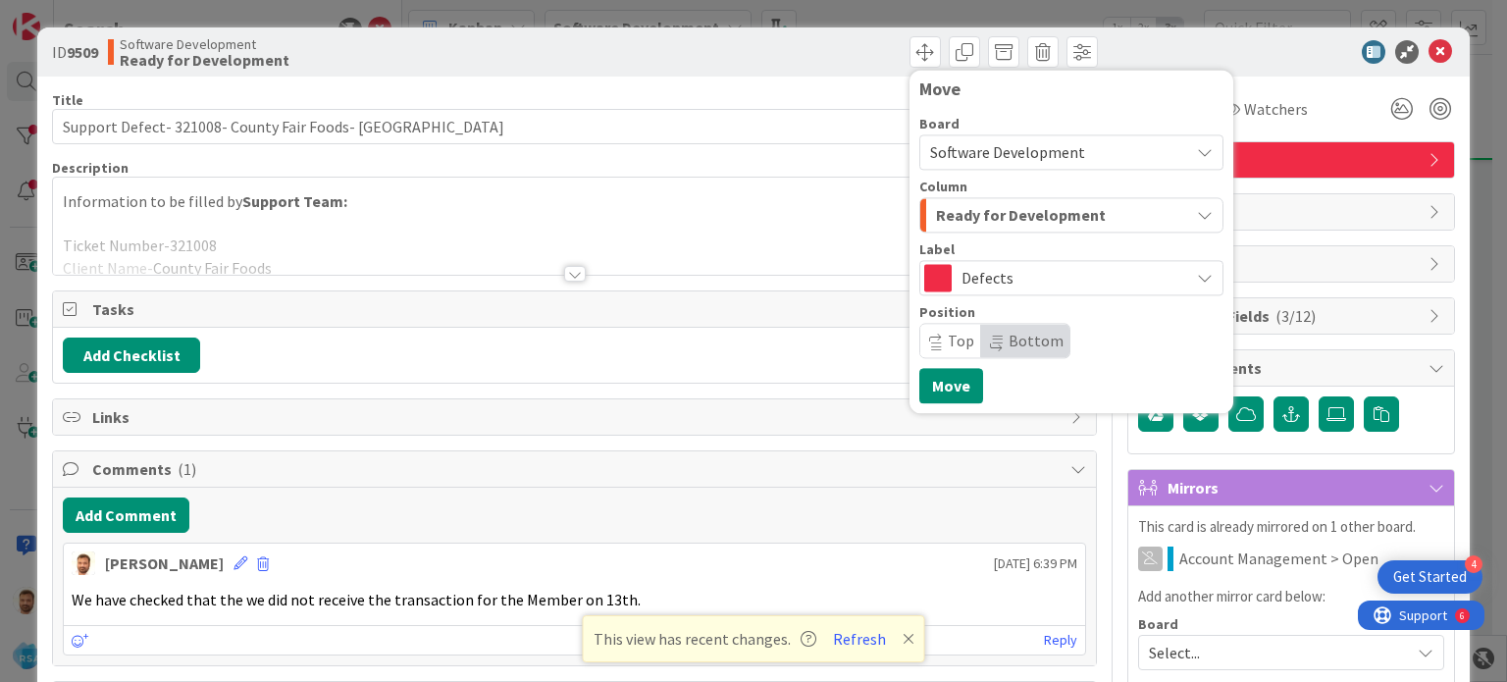
click at [950, 223] on span "Ready for Development" at bounding box center [1021, 215] width 170 height 26
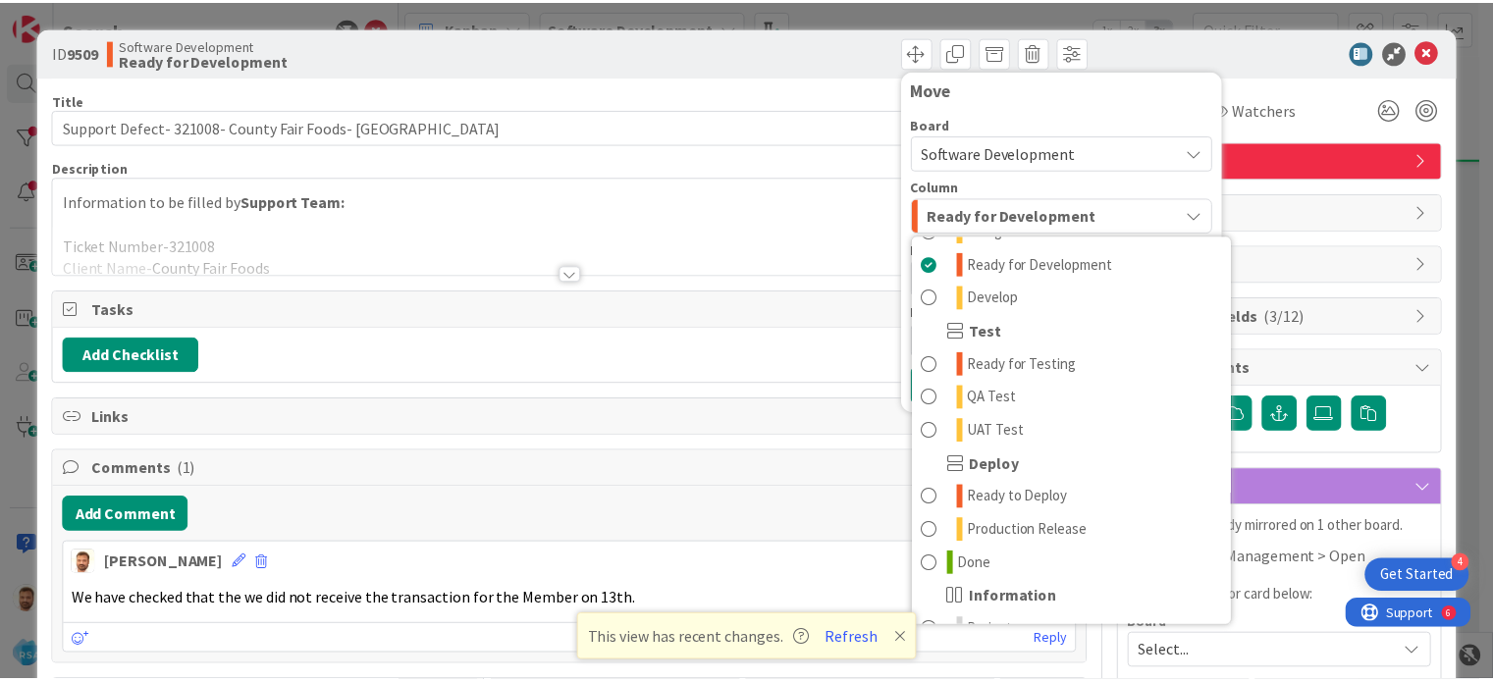
scroll to position [502, 0]
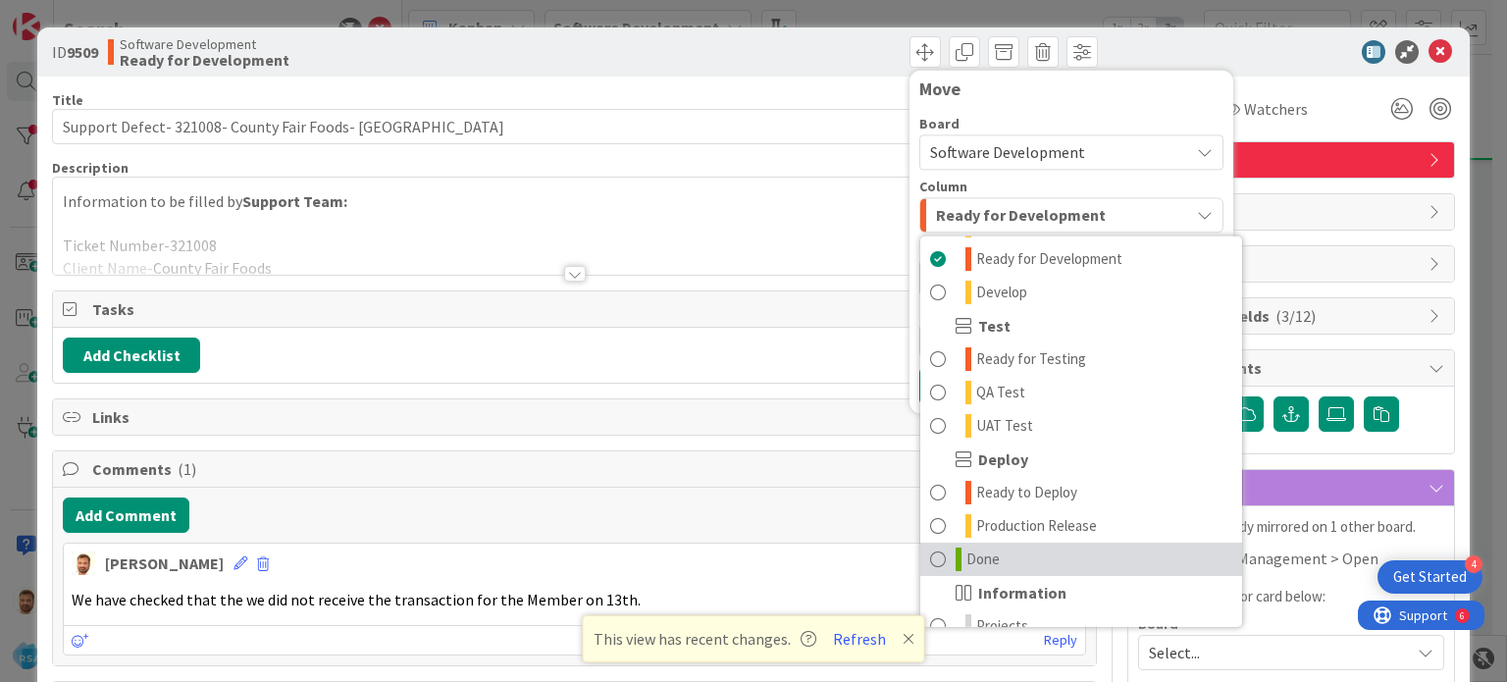
click at [930, 550] on span at bounding box center [938, 560] width 16 height 24
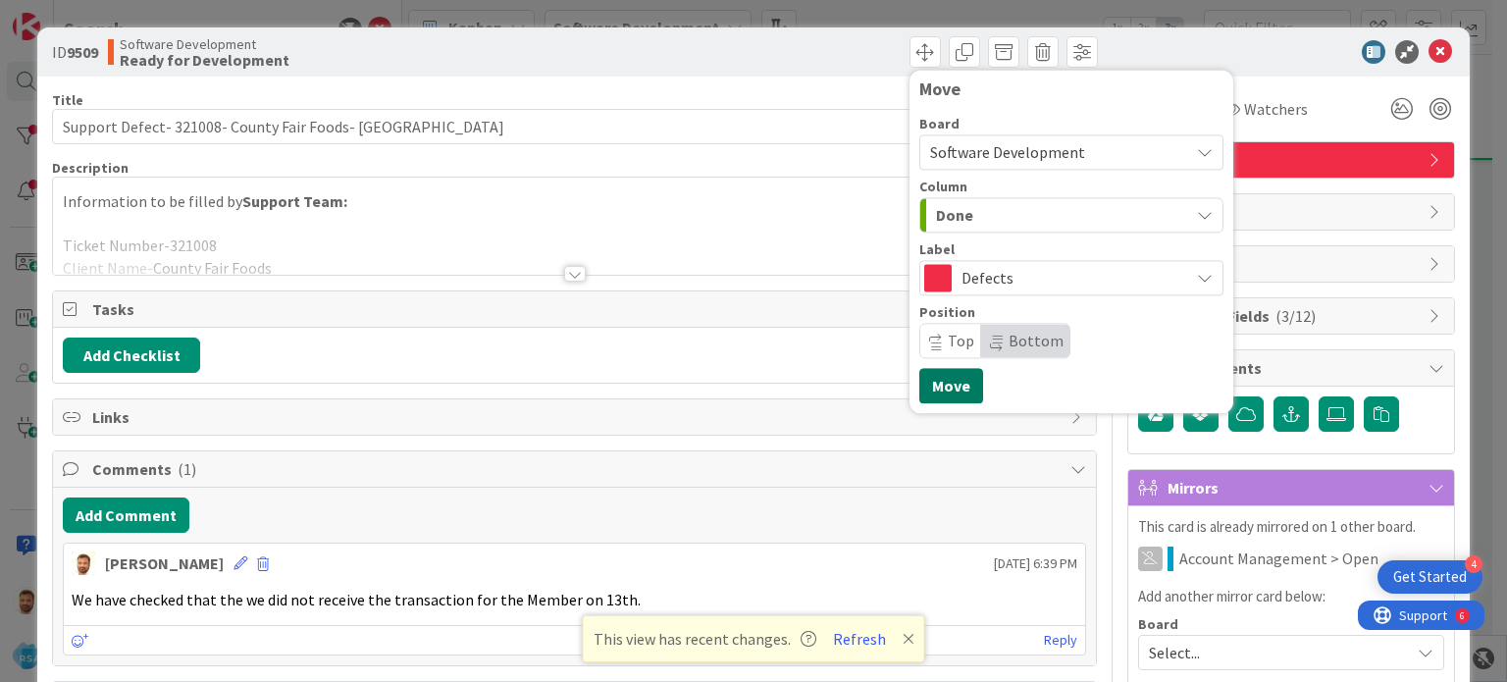
click at [950, 387] on button "Move" at bounding box center [951, 385] width 64 height 35
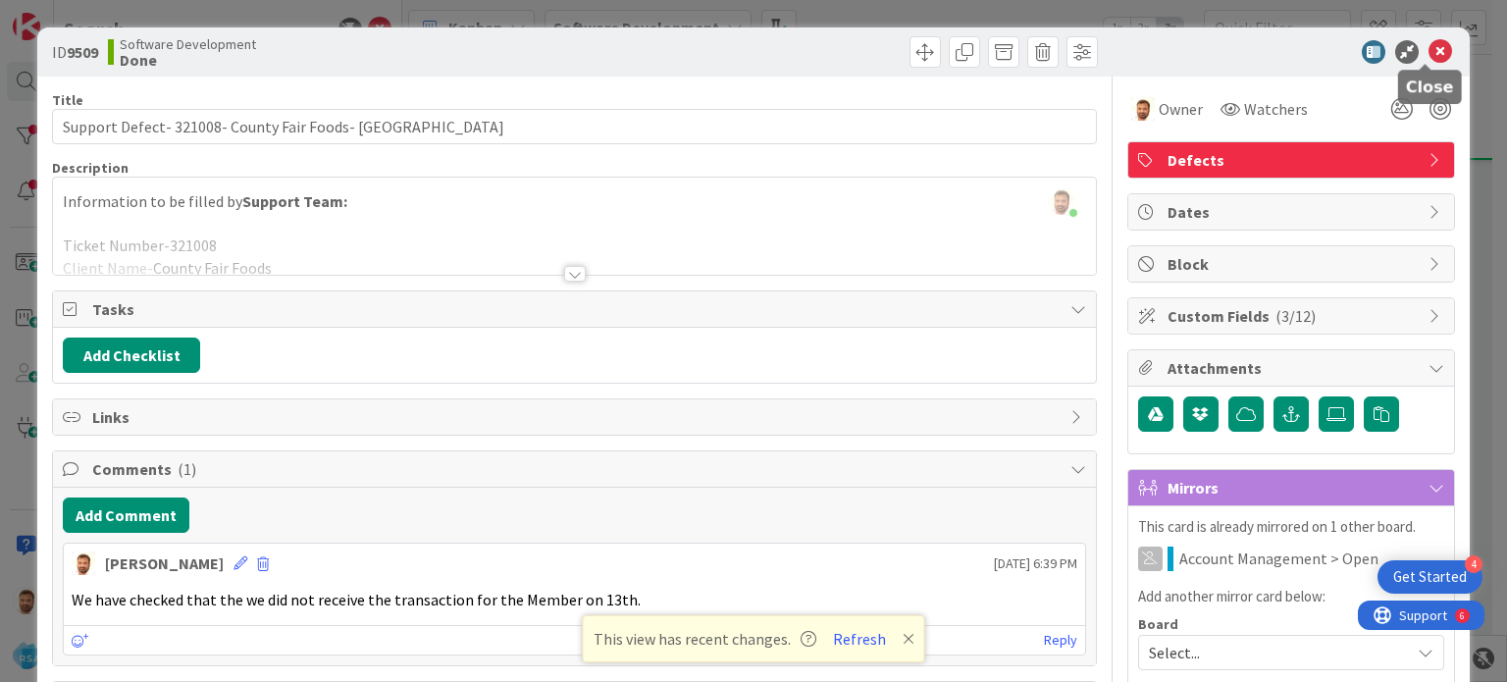
click at [1429, 50] on icon at bounding box center [1441, 52] width 24 height 24
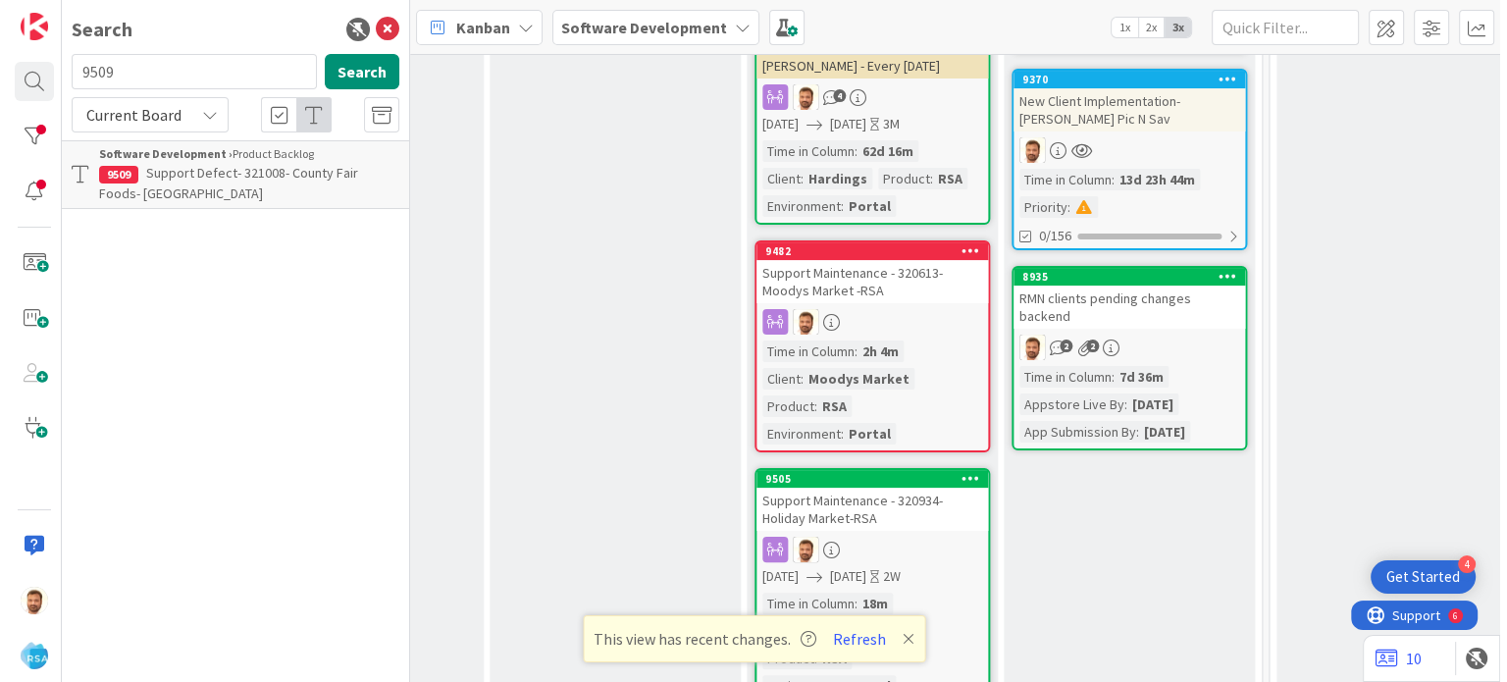
scroll to position [324, 2296]
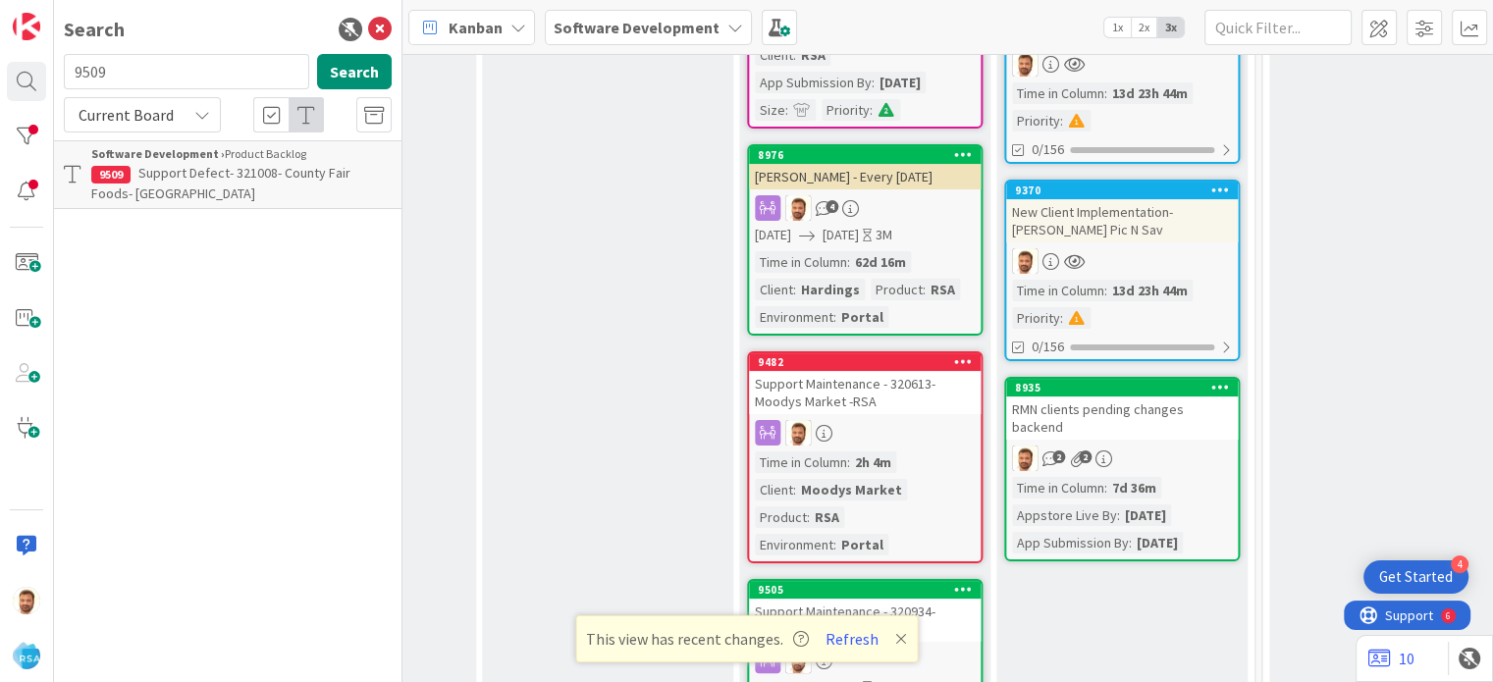
click at [286, 176] on span "Support Defect- 321008- County Fair Foods- [GEOGRAPHIC_DATA]" at bounding box center [220, 183] width 259 height 38
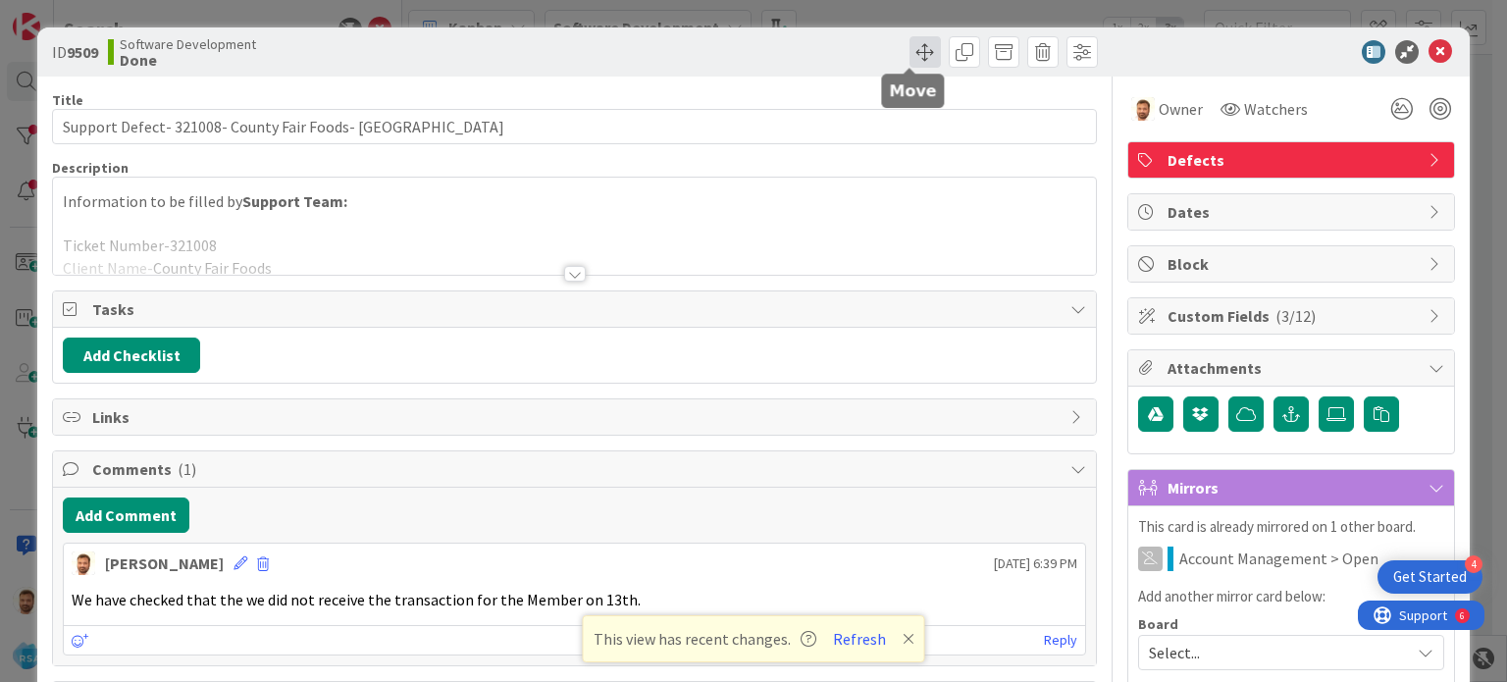
click at [913, 47] on span at bounding box center [925, 51] width 31 height 31
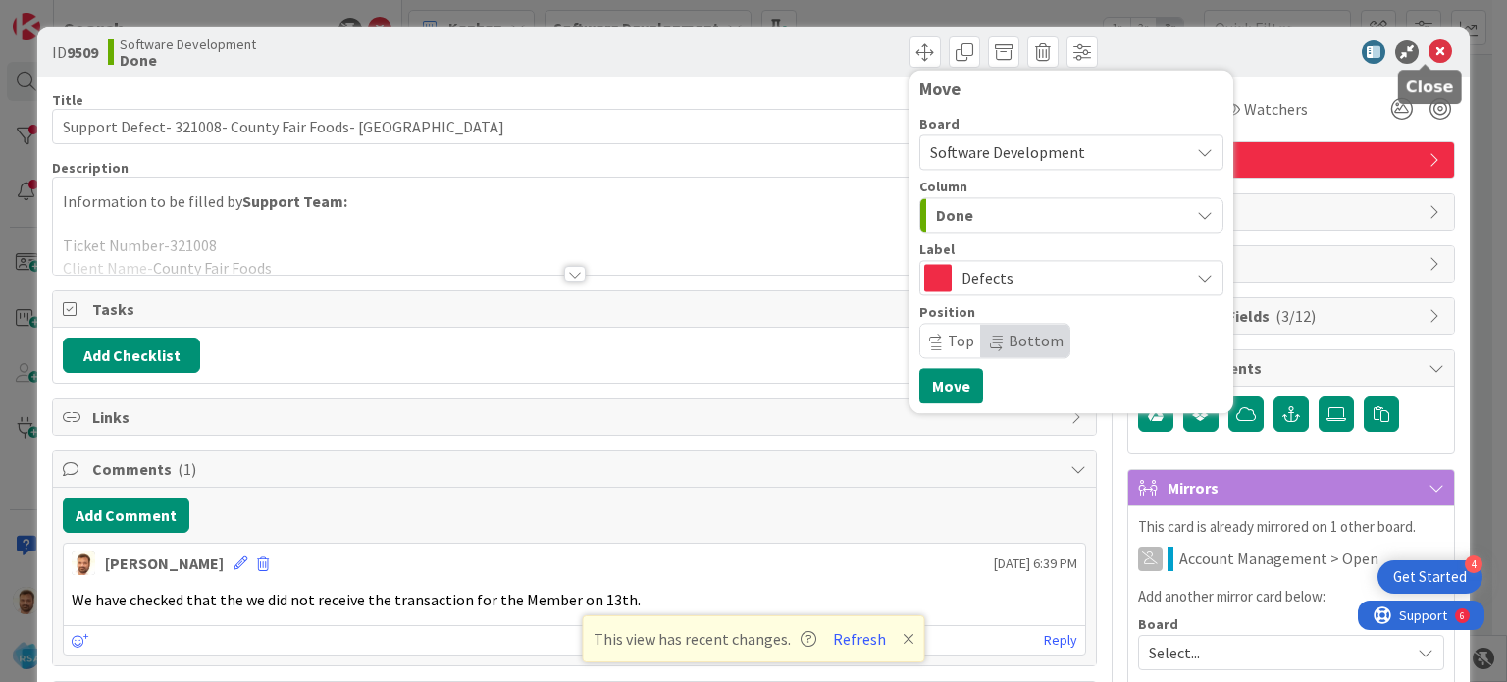
click at [1432, 53] on icon at bounding box center [1441, 52] width 24 height 24
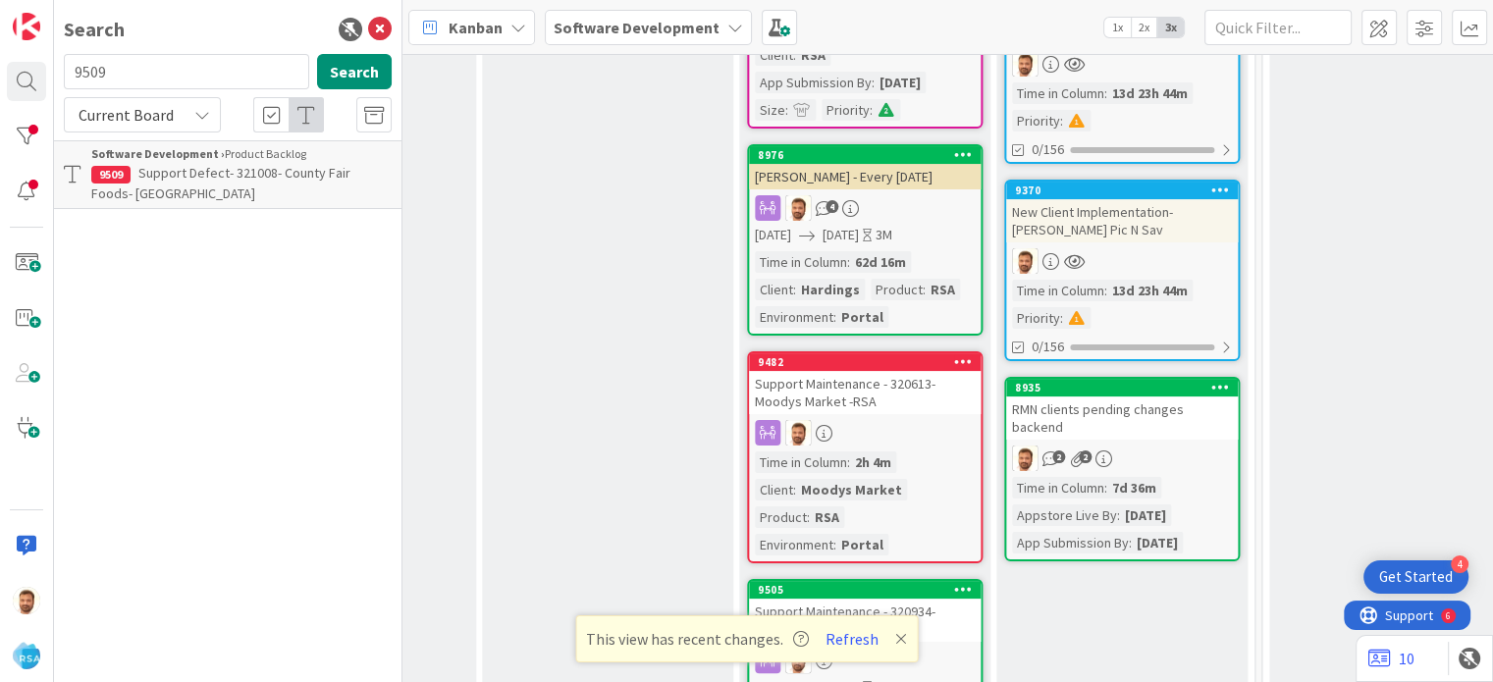
click at [146, 90] on div "9509 Search" at bounding box center [227, 75] width 351 height 43
click at [135, 79] on input "9509" at bounding box center [186, 71] width 245 height 35
type input "9506"
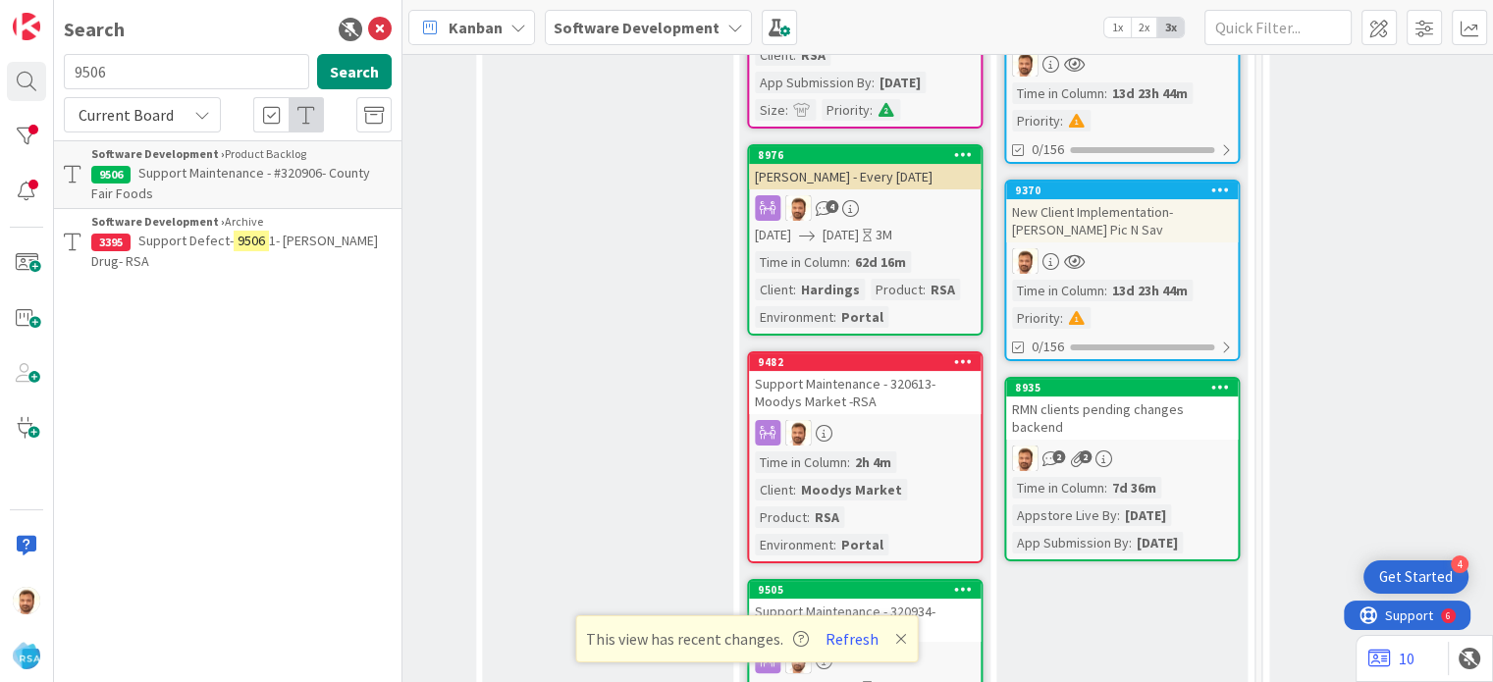
click at [199, 171] on span "Support Maintenance - #320906- County Fair Foods" at bounding box center [230, 183] width 279 height 38
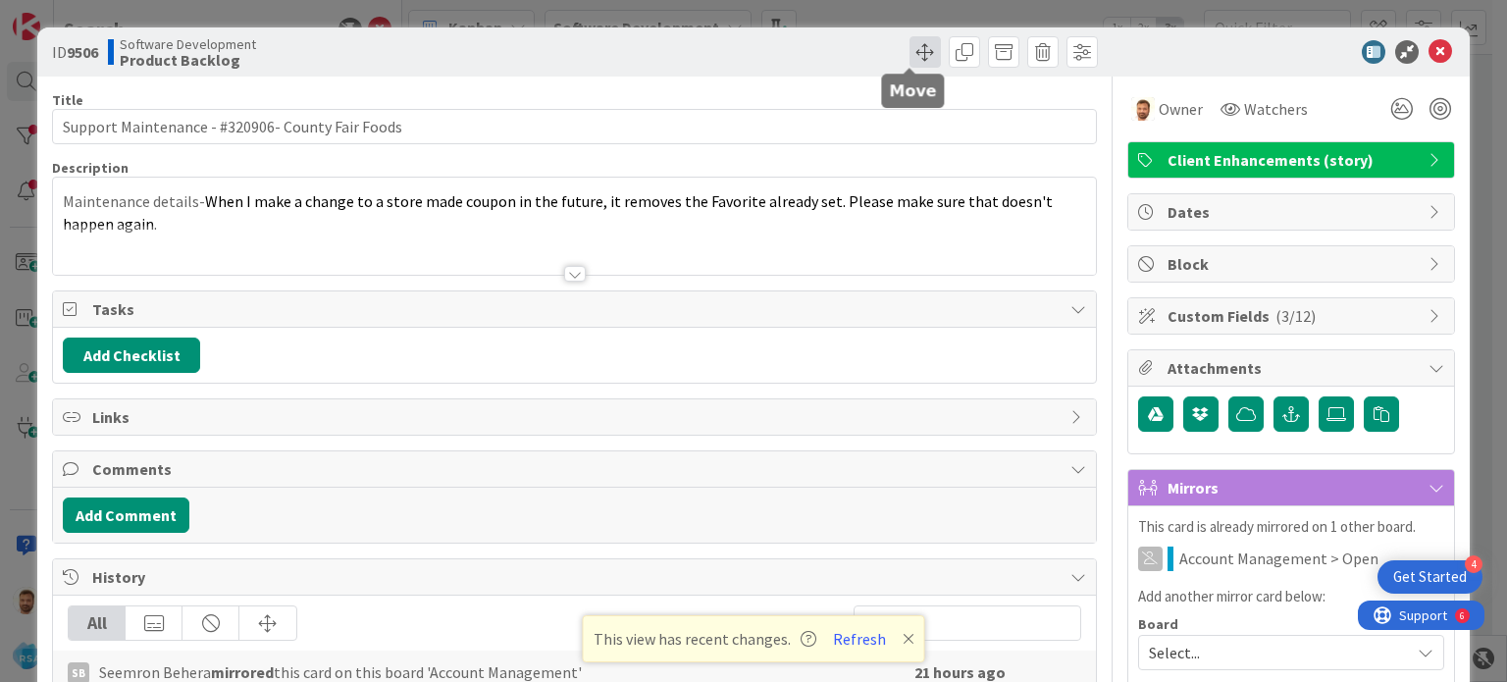
click at [915, 45] on span at bounding box center [925, 51] width 31 height 31
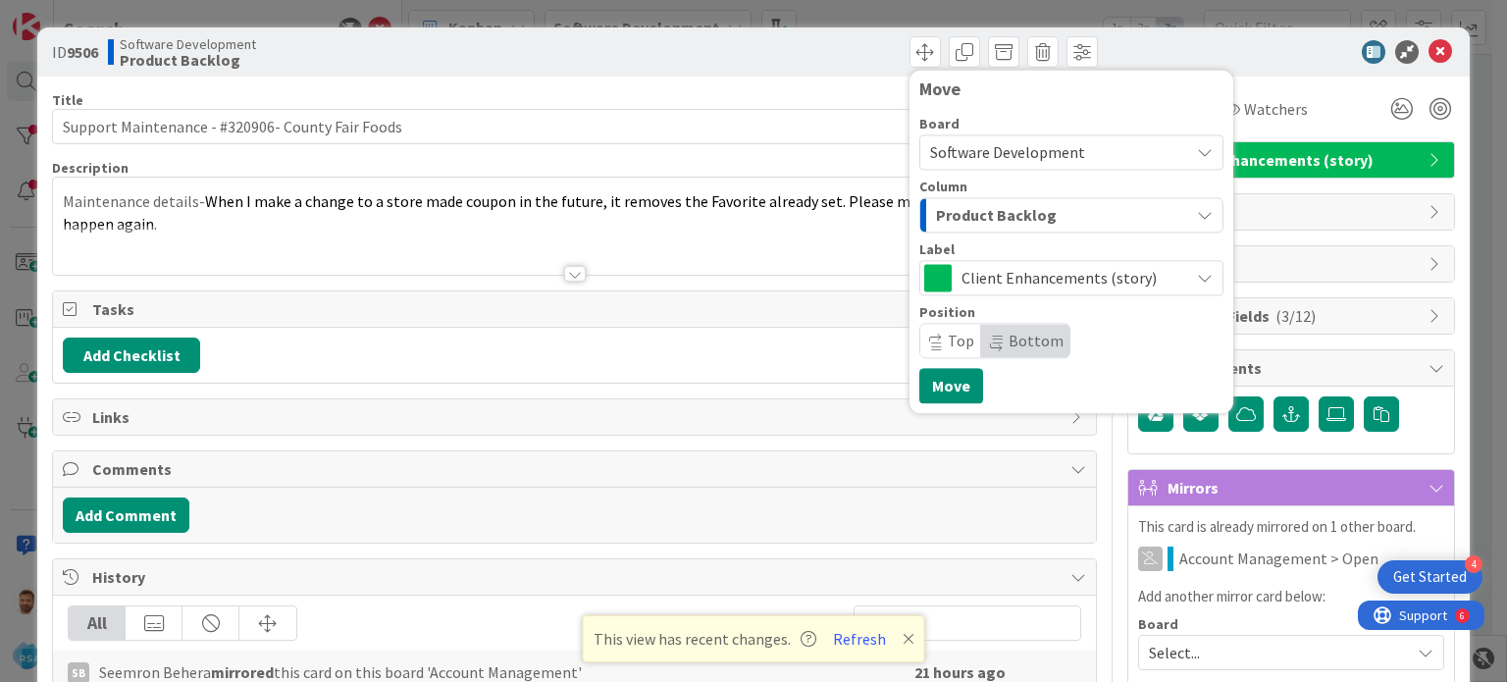
click at [954, 210] on span "Product Backlog" at bounding box center [996, 215] width 121 height 26
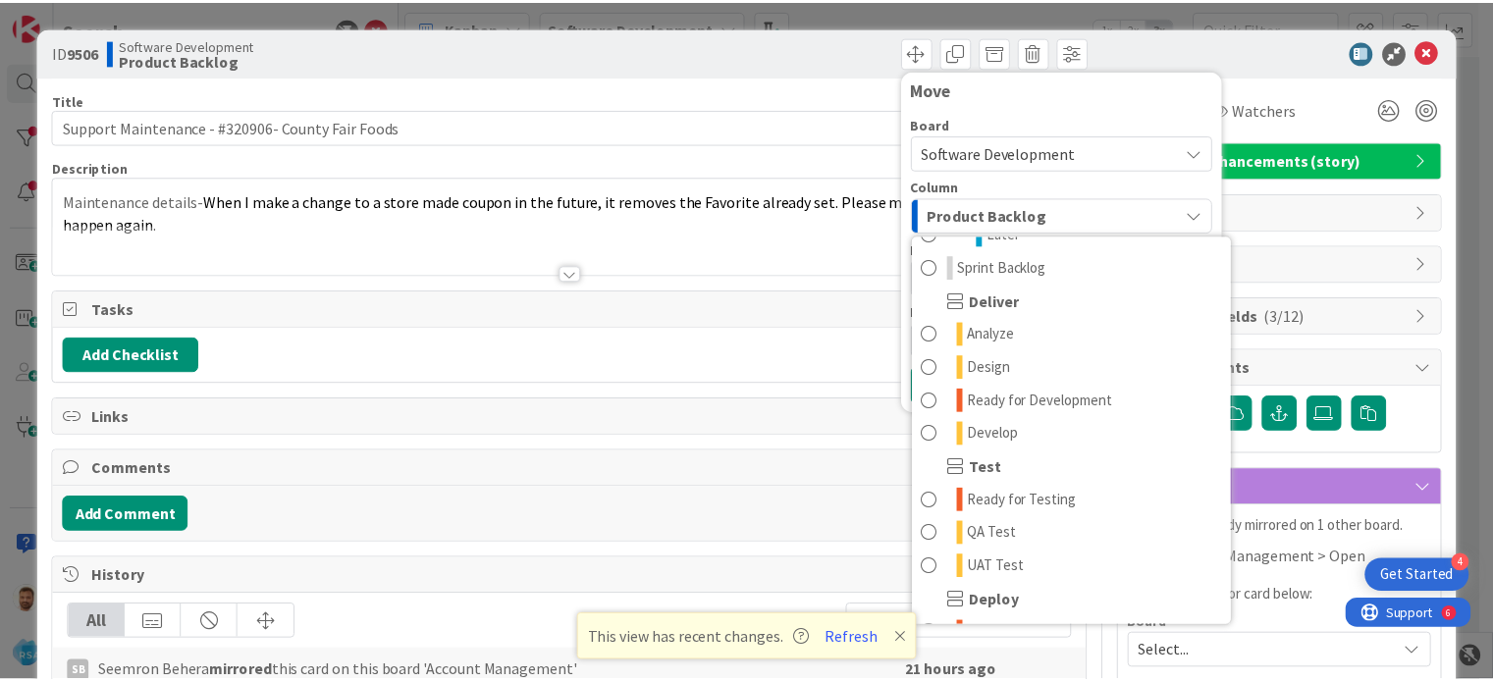
scroll to position [436, 0]
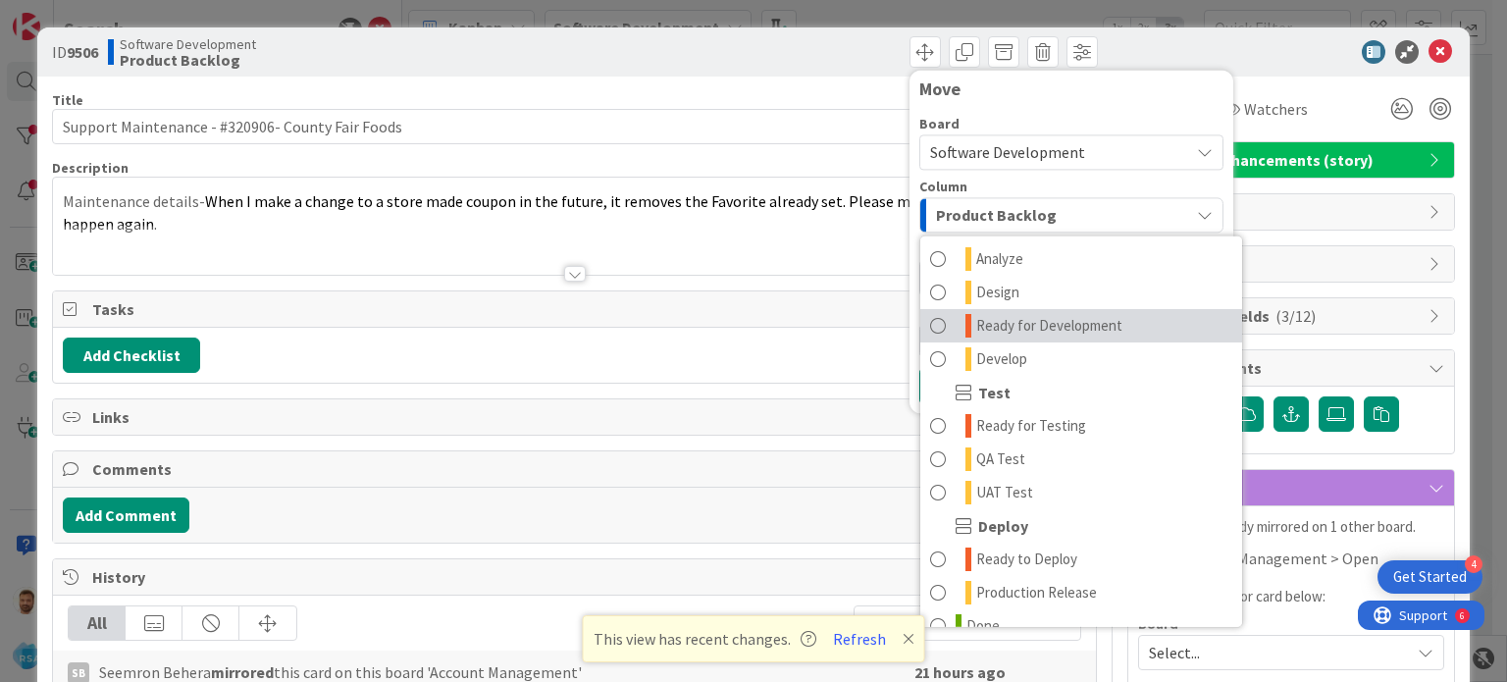
click at [930, 330] on span at bounding box center [938, 326] width 16 height 24
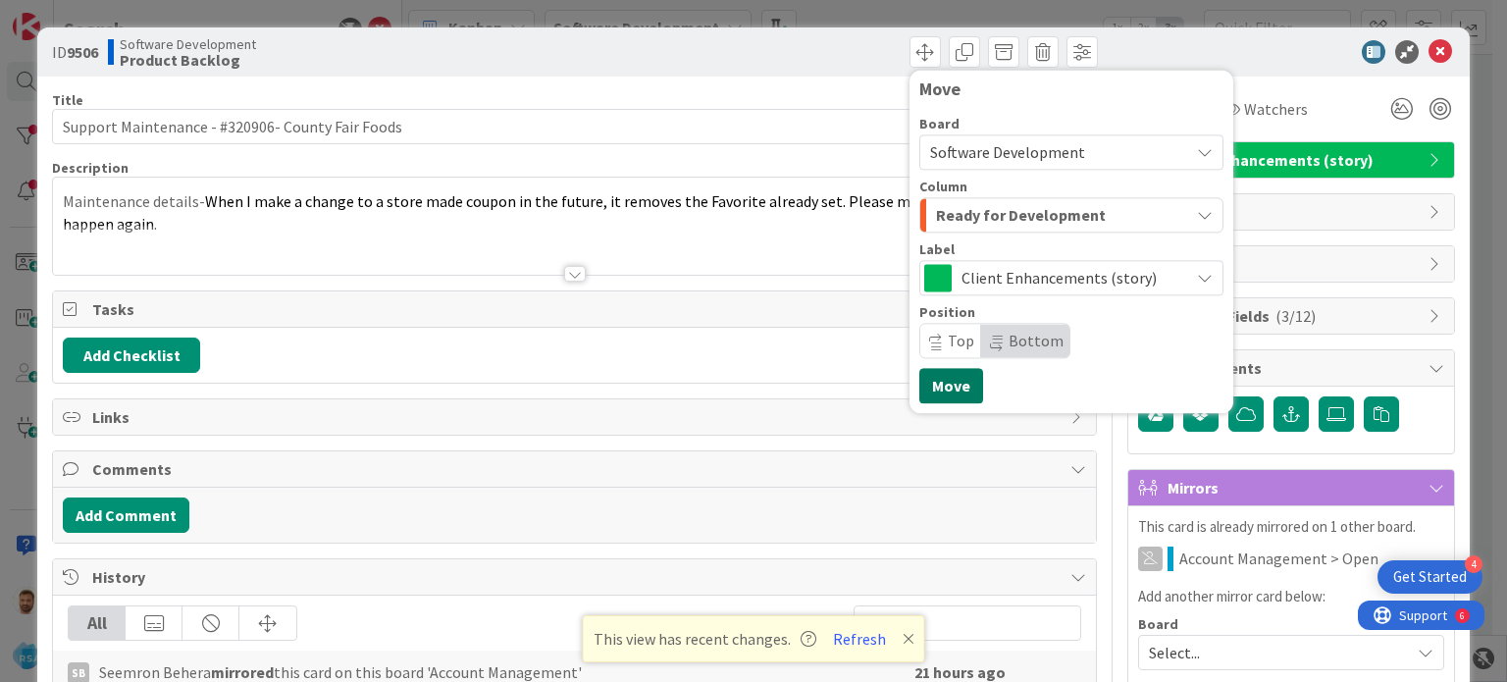
click at [928, 380] on button "Move" at bounding box center [951, 385] width 64 height 35
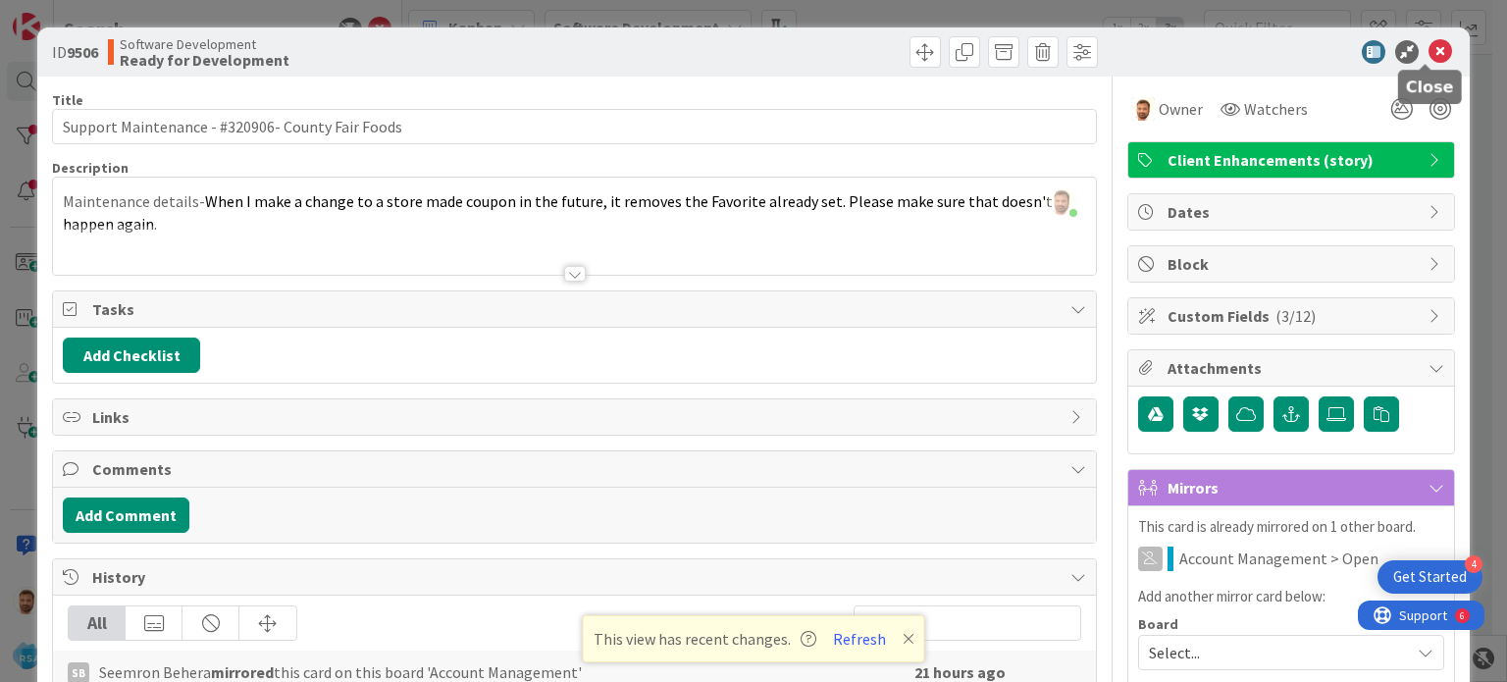
click at [1429, 50] on icon at bounding box center [1441, 52] width 24 height 24
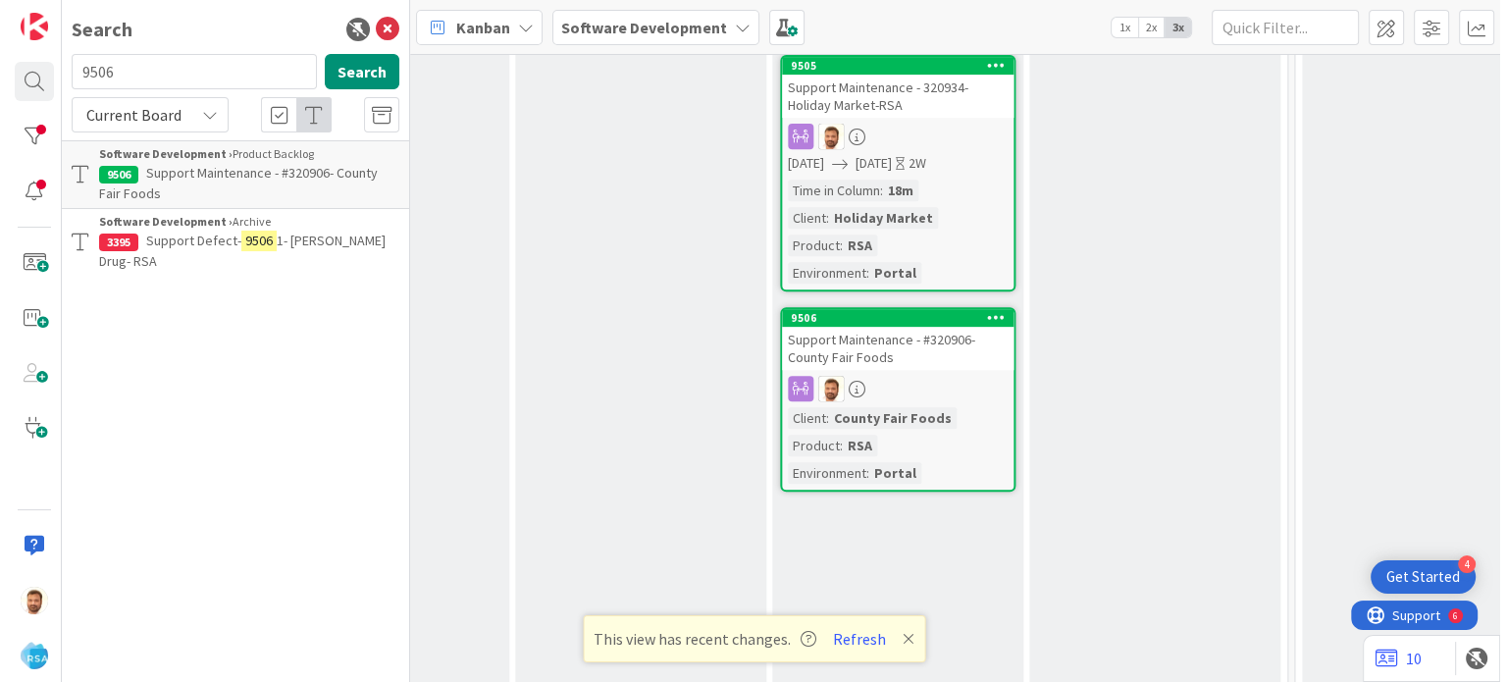
scroll to position [848, 2272]
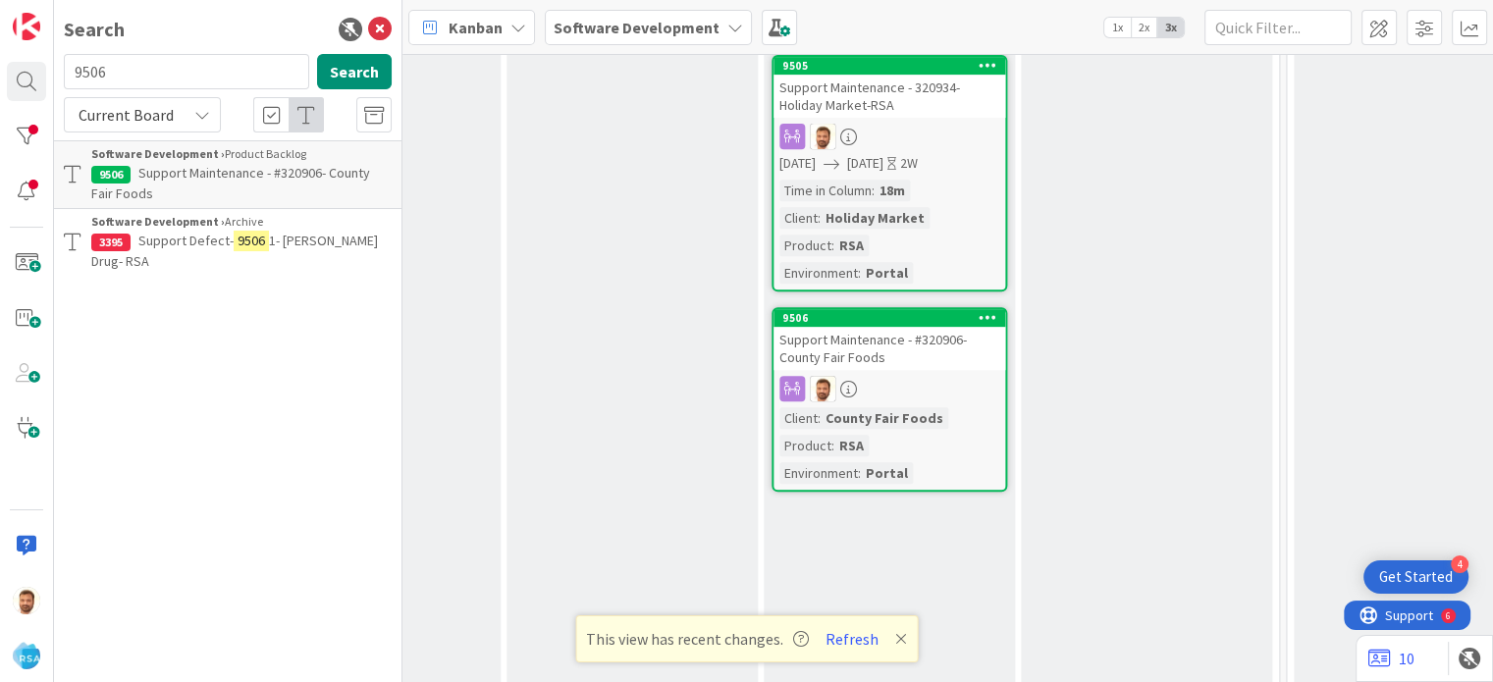
click at [832, 337] on div "Support Maintenance - #320906- County Fair Foods" at bounding box center [889, 348] width 232 height 43
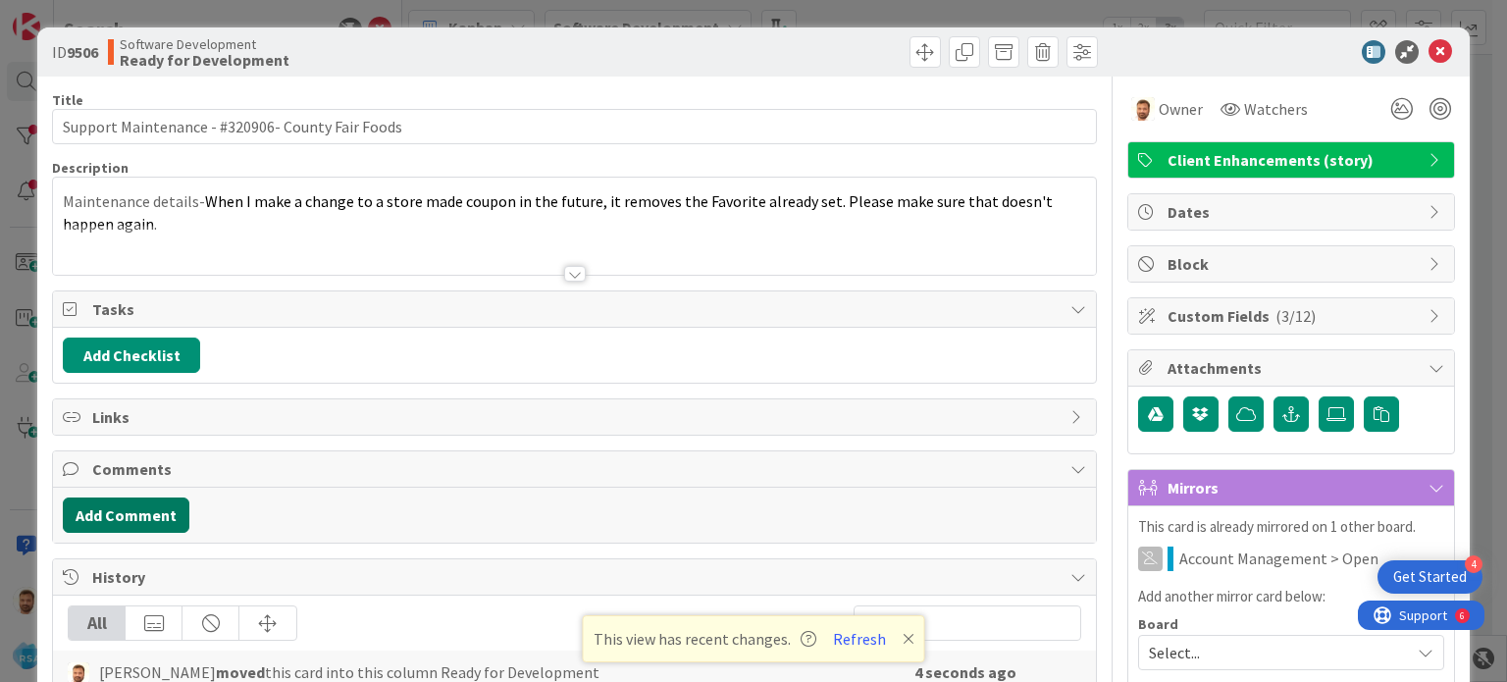
click at [135, 518] on button "Add Comment" at bounding box center [126, 515] width 127 height 35
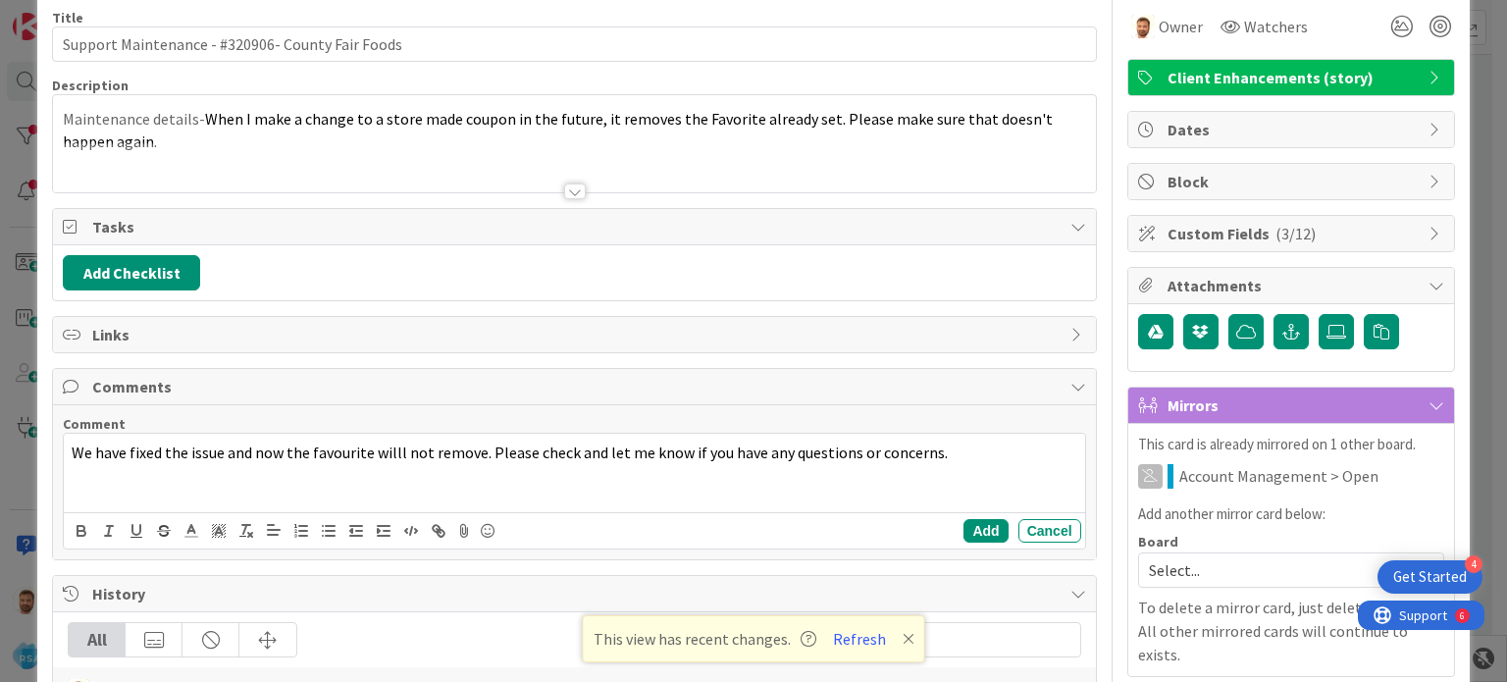
scroll to position [86, 0]
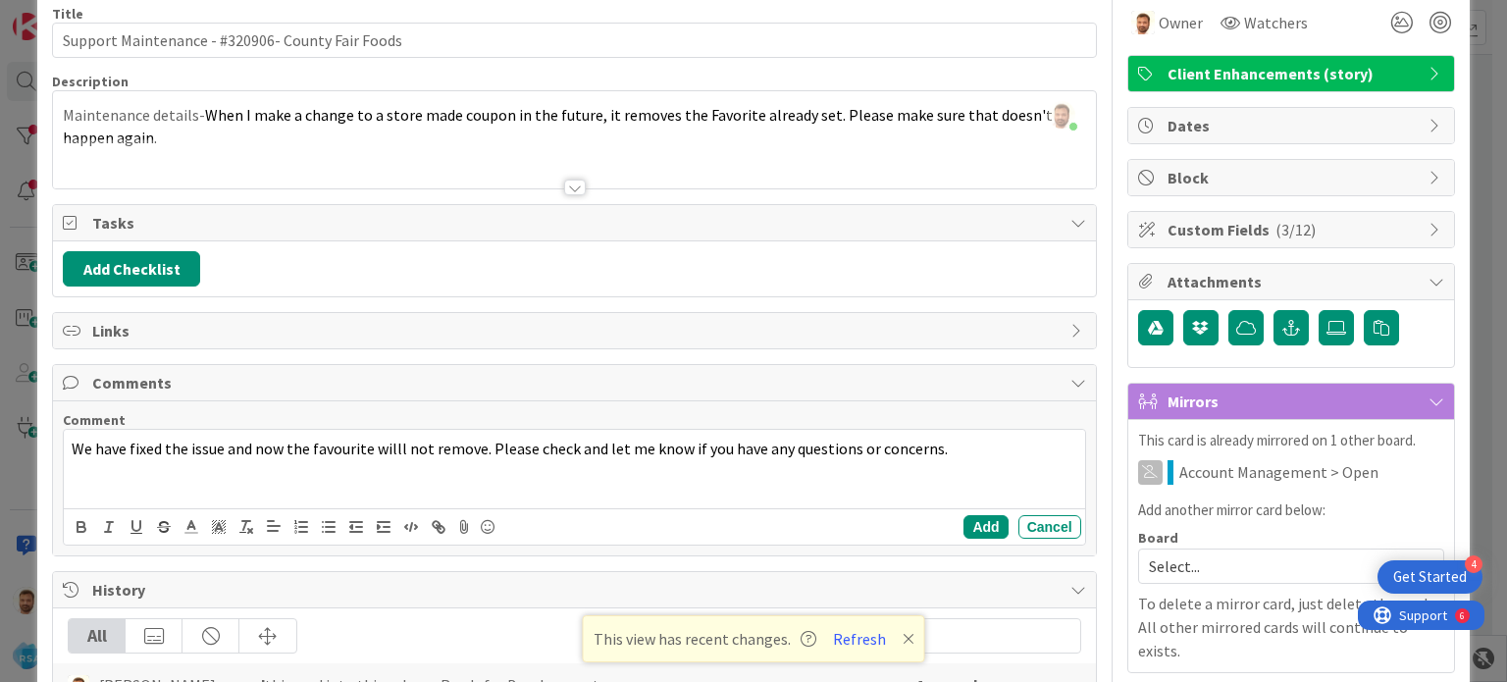
click at [348, 453] on span "We have fixed the issue and now the favourite willl not remove. Please check an…" at bounding box center [510, 449] width 876 height 20
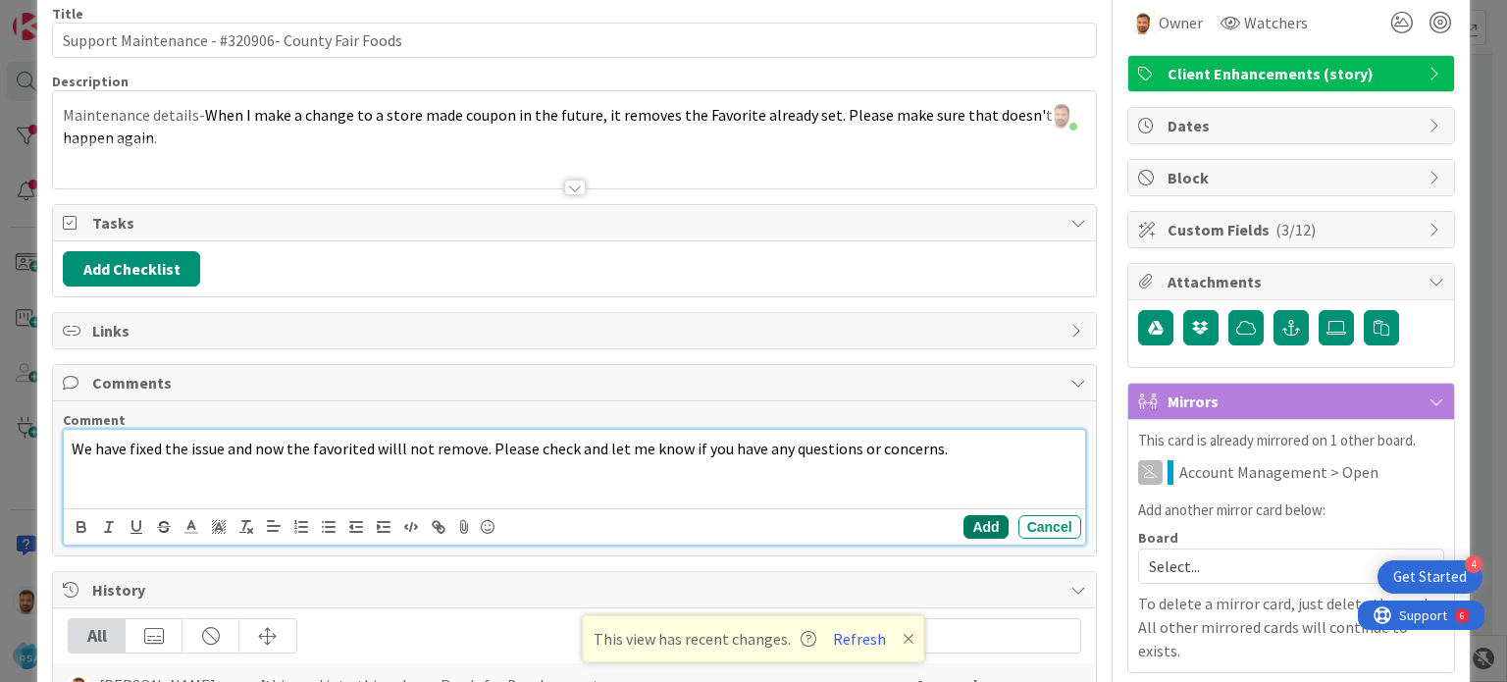
click at [964, 516] on button "Add" at bounding box center [986, 527] width 44 height 24
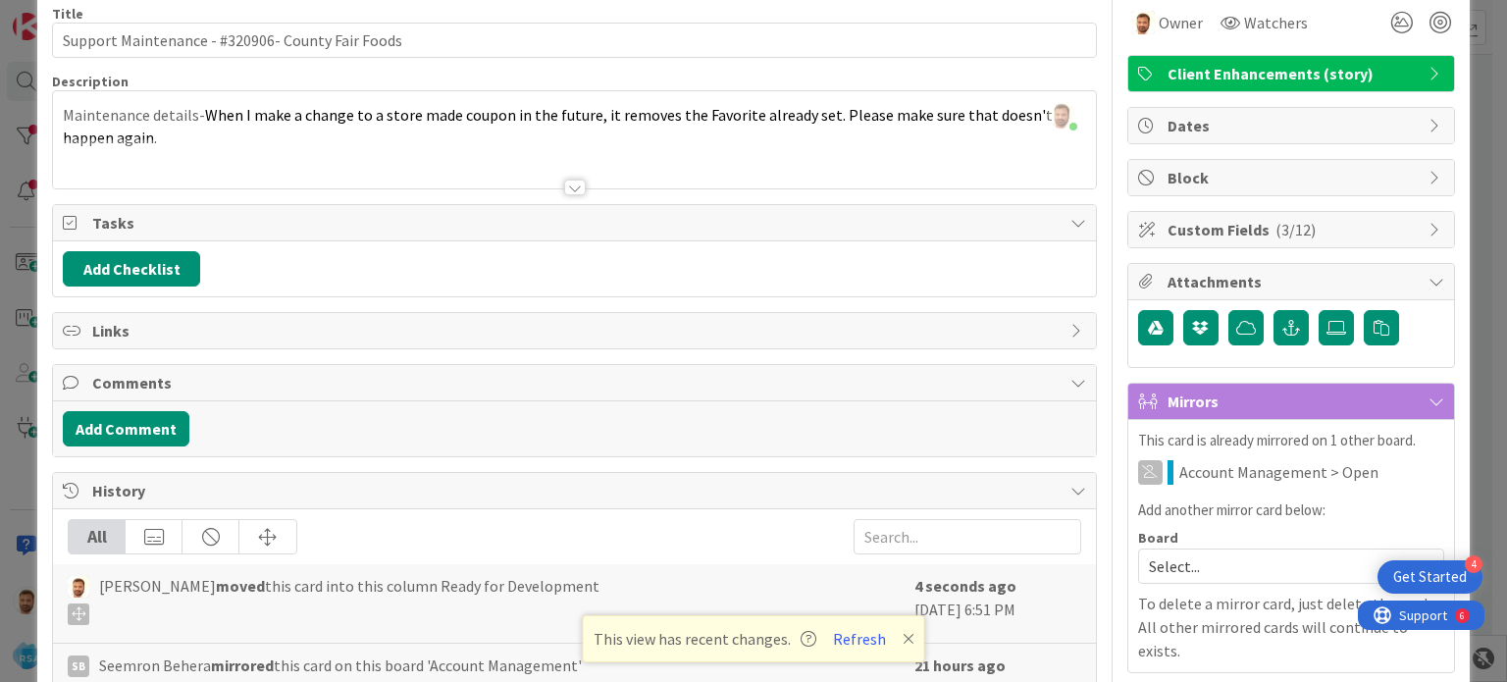
scroll to position [0, 0]
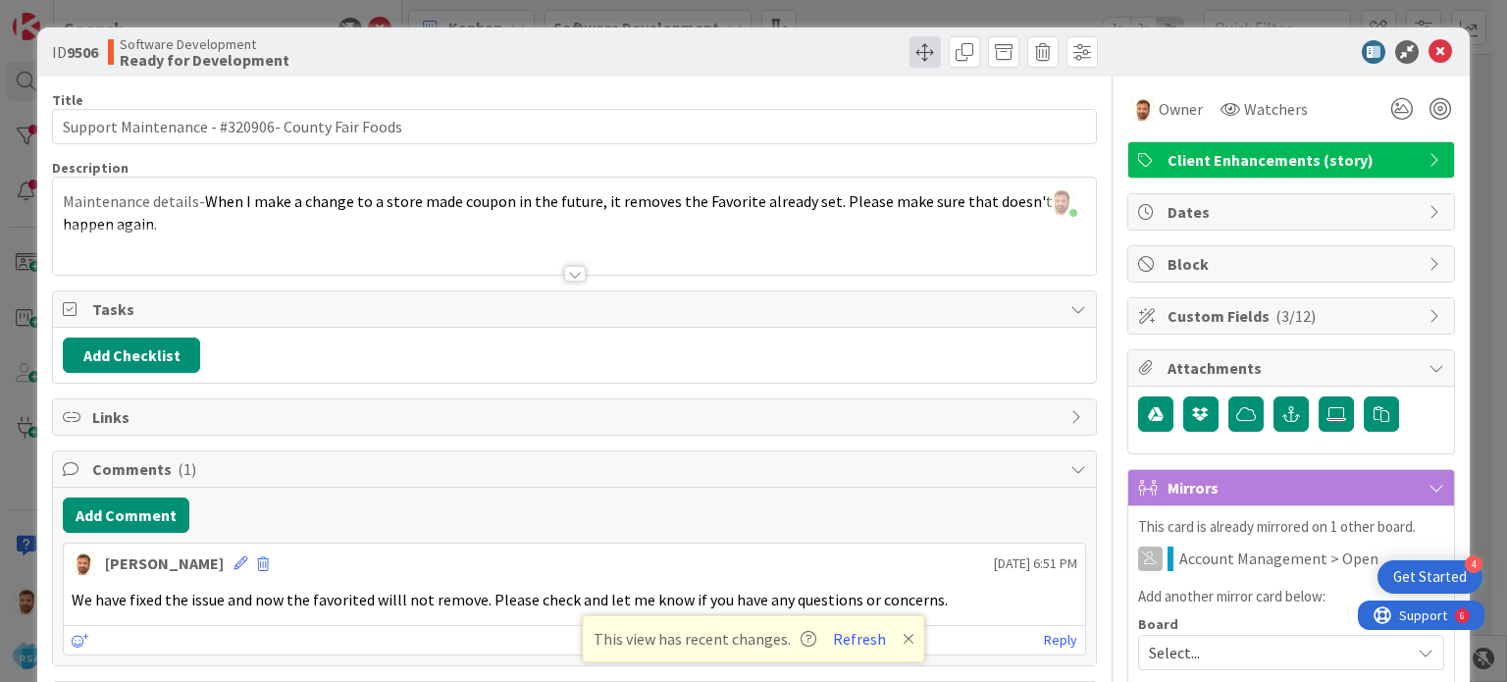
click at [910, 55] on span at bounding box center [925, 51] width 31 height 31
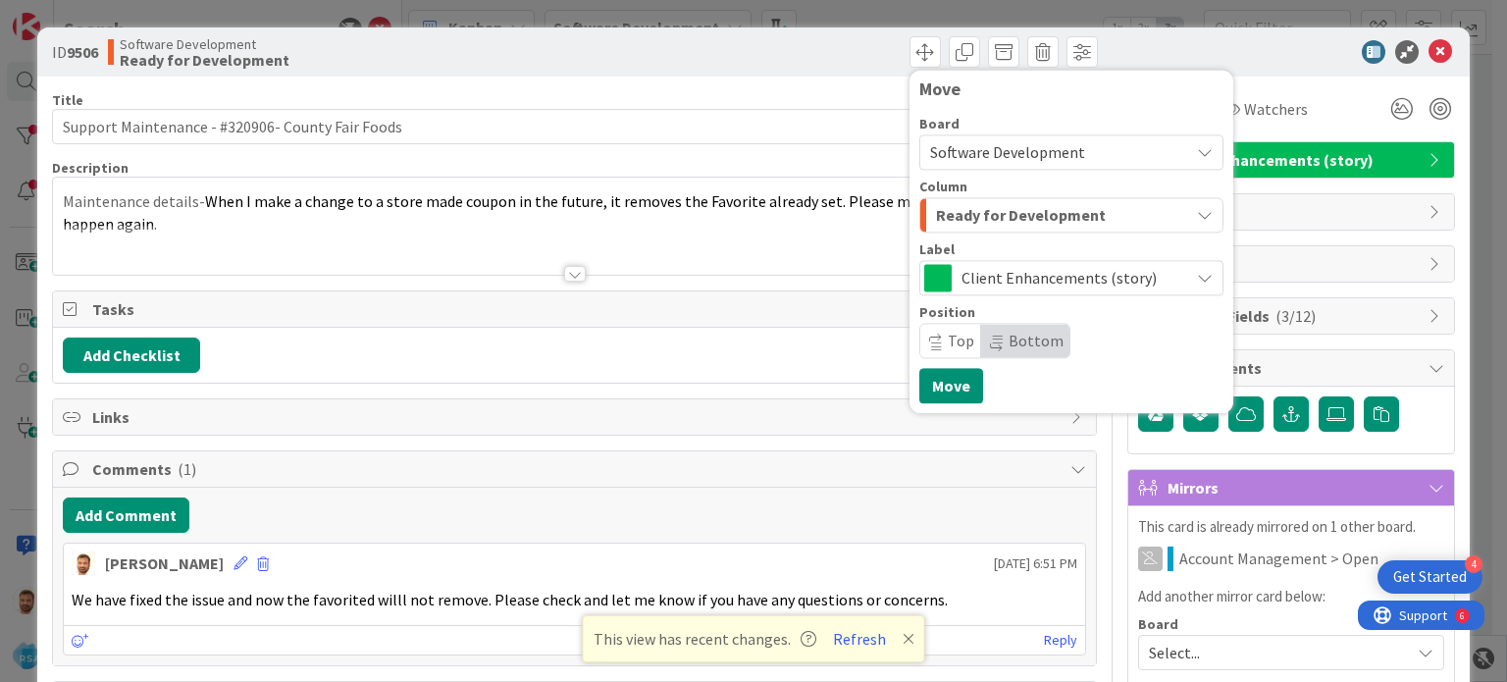
click at [947, 205] on span "Ready for Development" at bounding box center [1021, 215] width 170 height 26
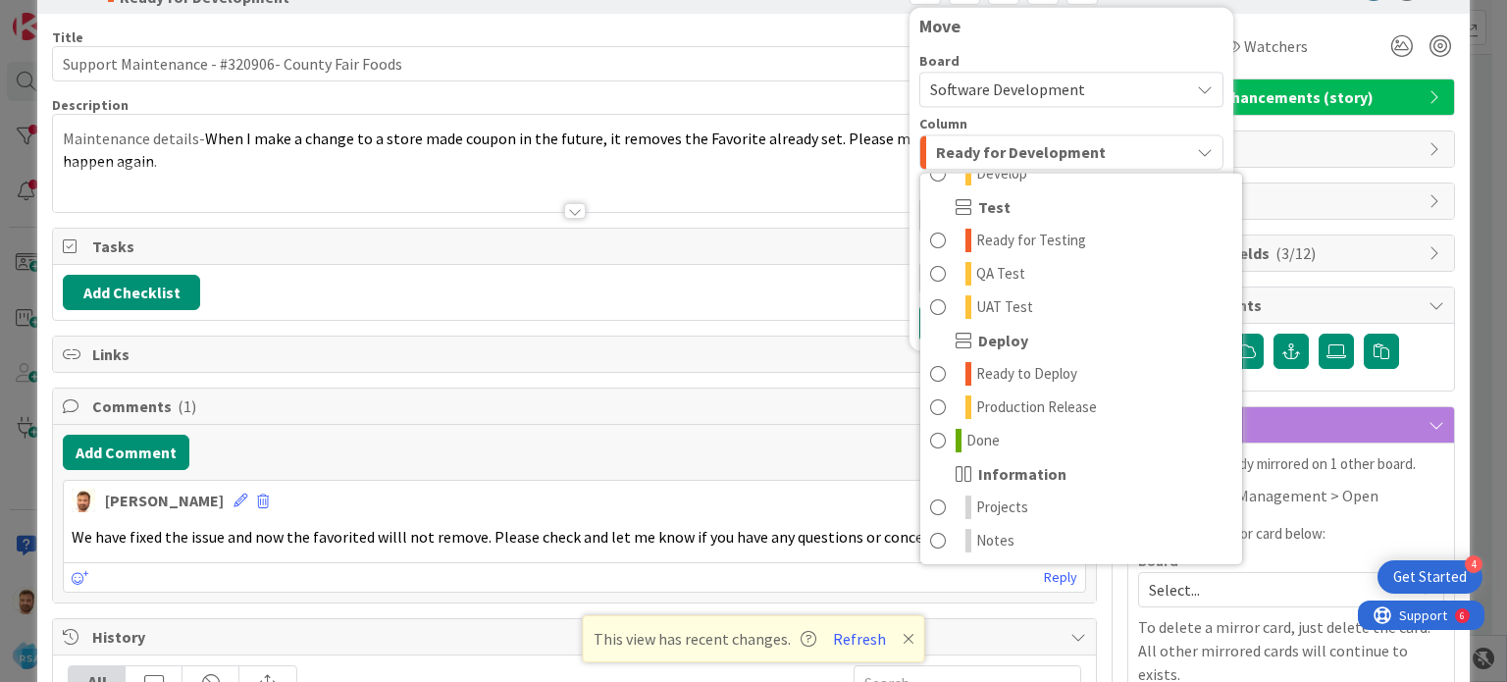
scroll to position [66, 0]
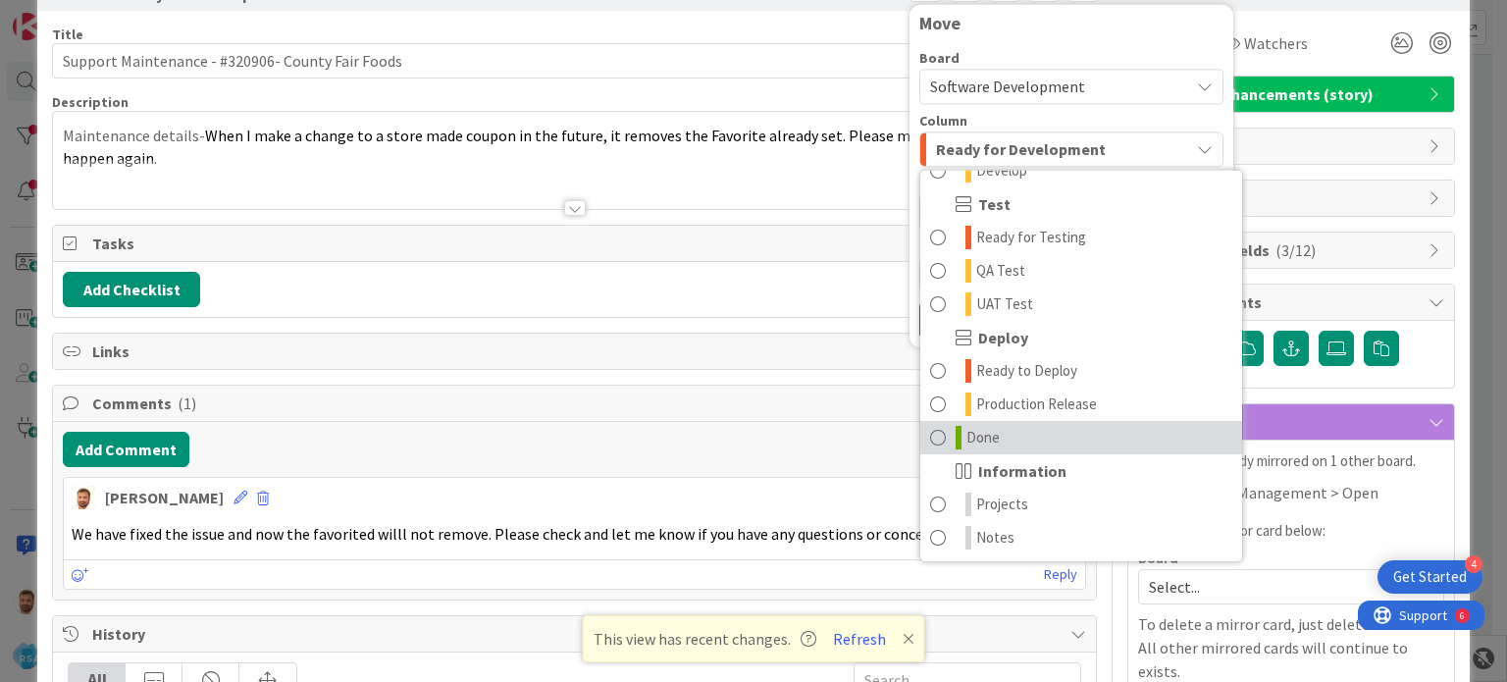
click at [930, 436] on span at bounding box center [938, 438] width 16 height 24
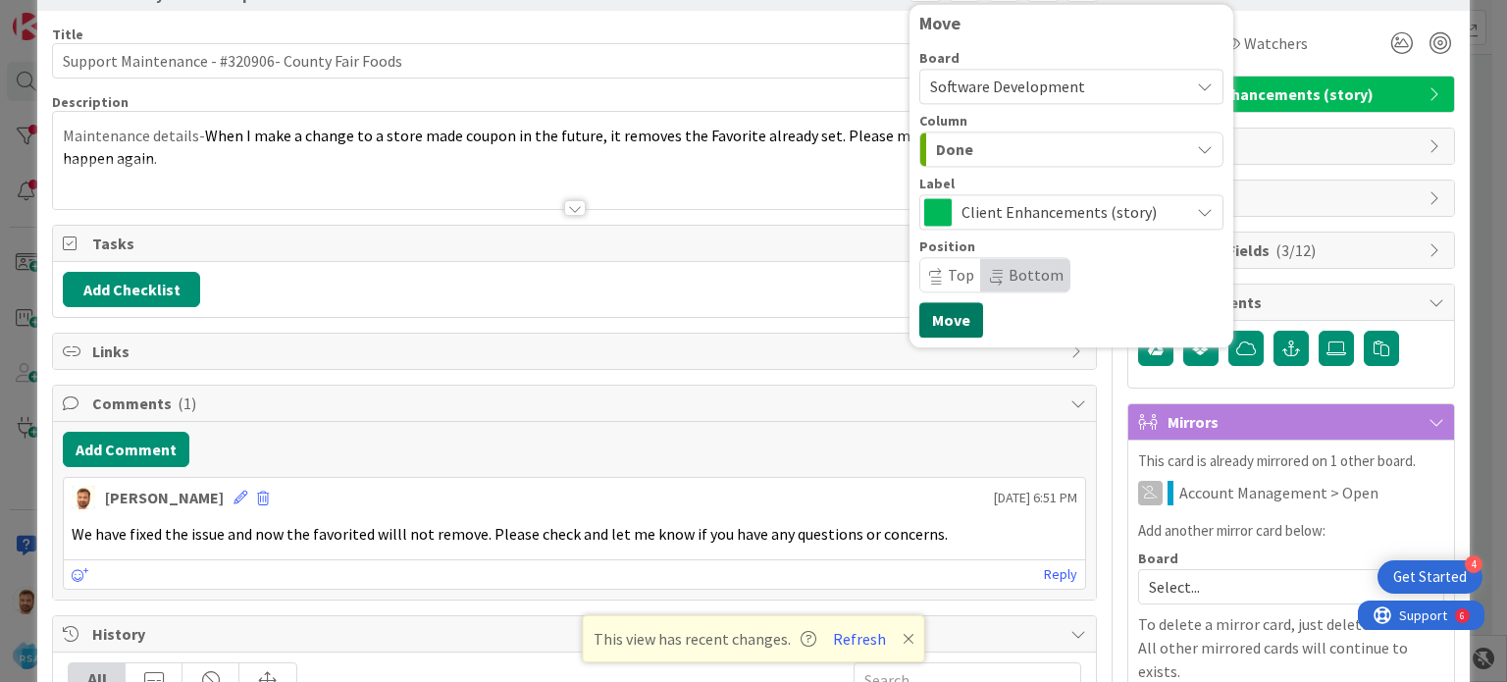
click at [938, 333] on button "Move" at bounding box center [951, 319] width 64 height 35
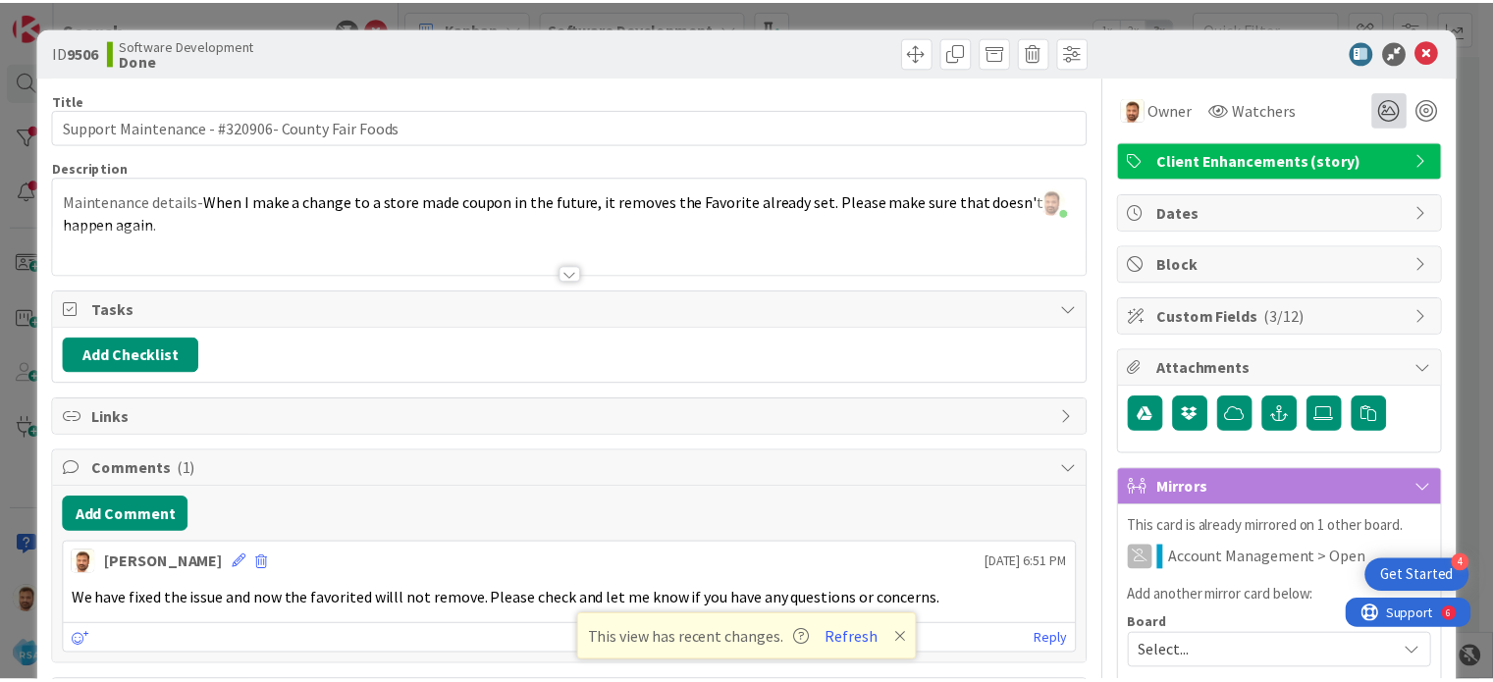
scroll to position [0, 0]
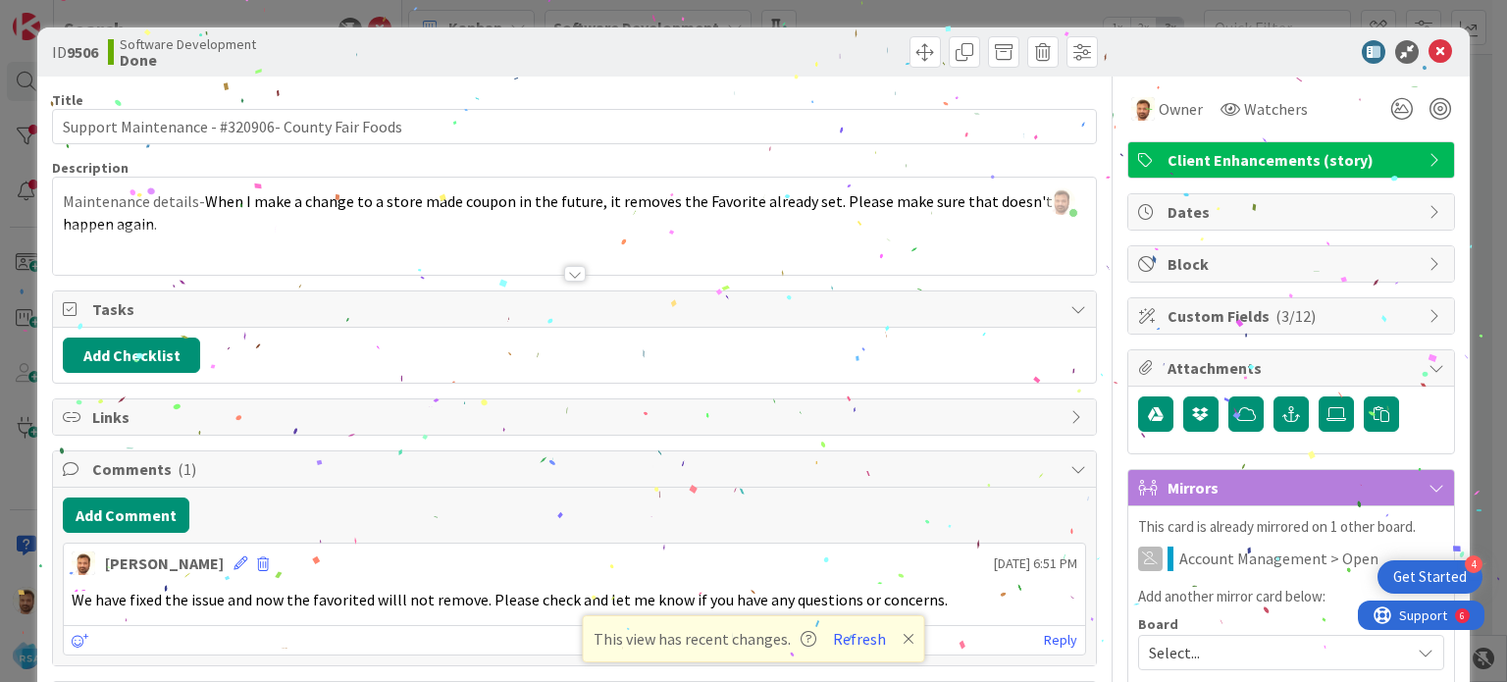
click at [1429, 50] on icon at bounding box center [1441, 52] width 24 height 24
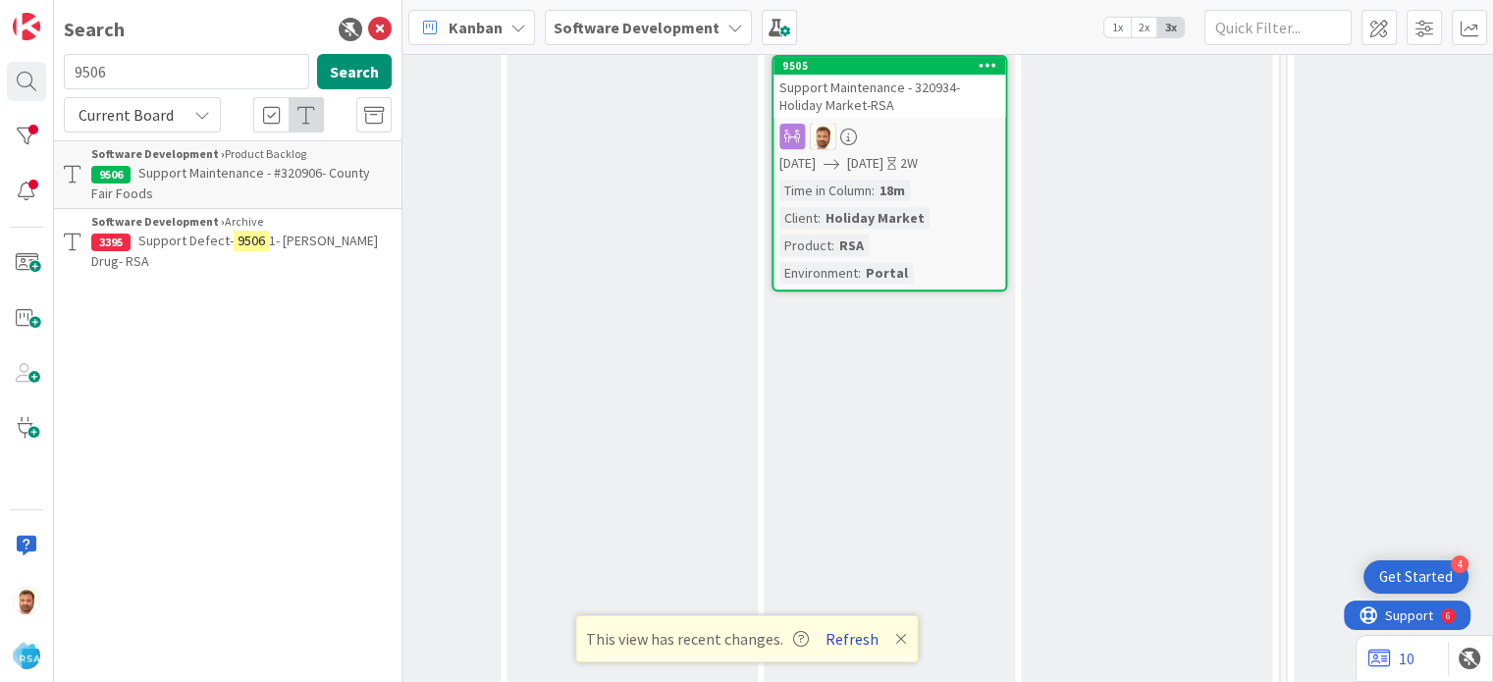
click at [856, 639] on button "Refresh" at bounding box center [851, 639] width 67 height 26
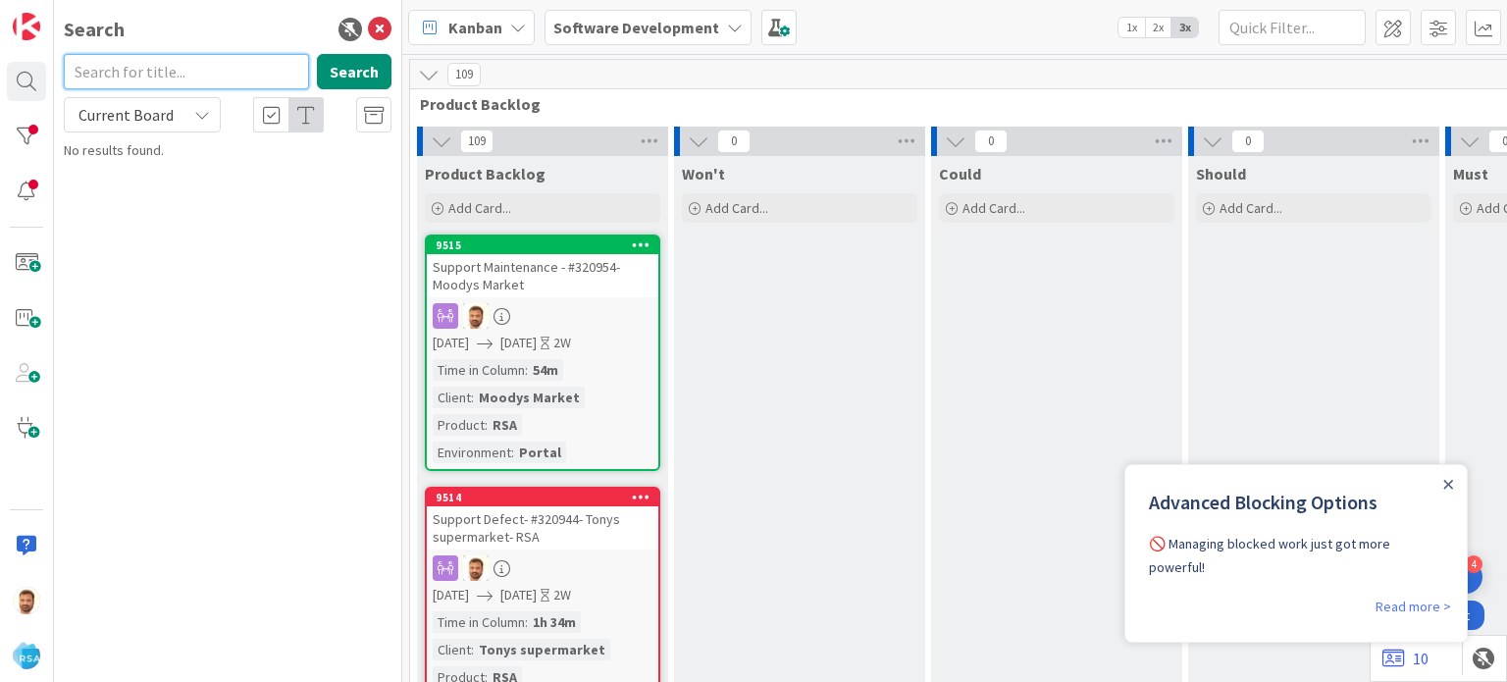
click at [115, 71] on input "text" at bounding box center [186, 71] width 245 height 35
type input "9512"
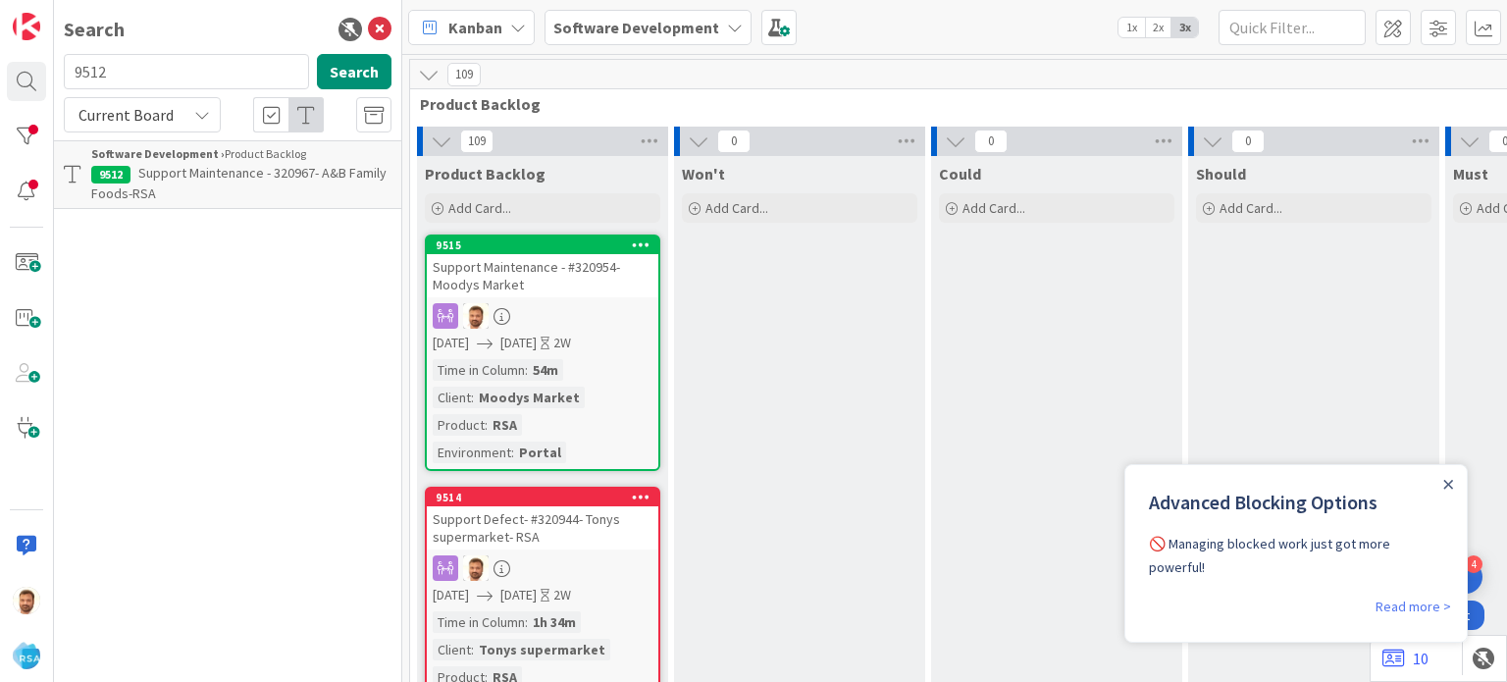
click at [212, 170] on span "Support Maintenance - 320967- A&B Family Foods-RSA" at bounding box center [238, 183] width 295 height 38
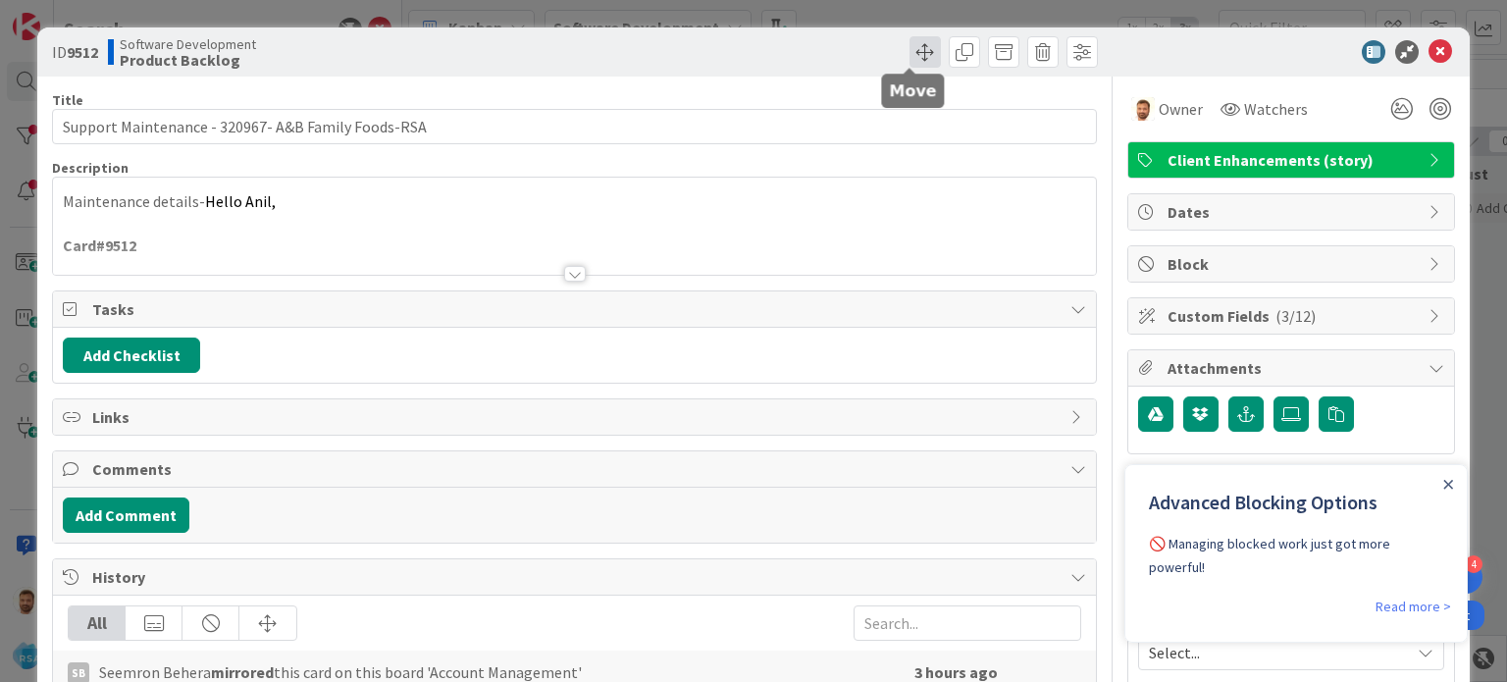
click at [918, 45] on span at bounding box center [925, 51] width 31 height 31
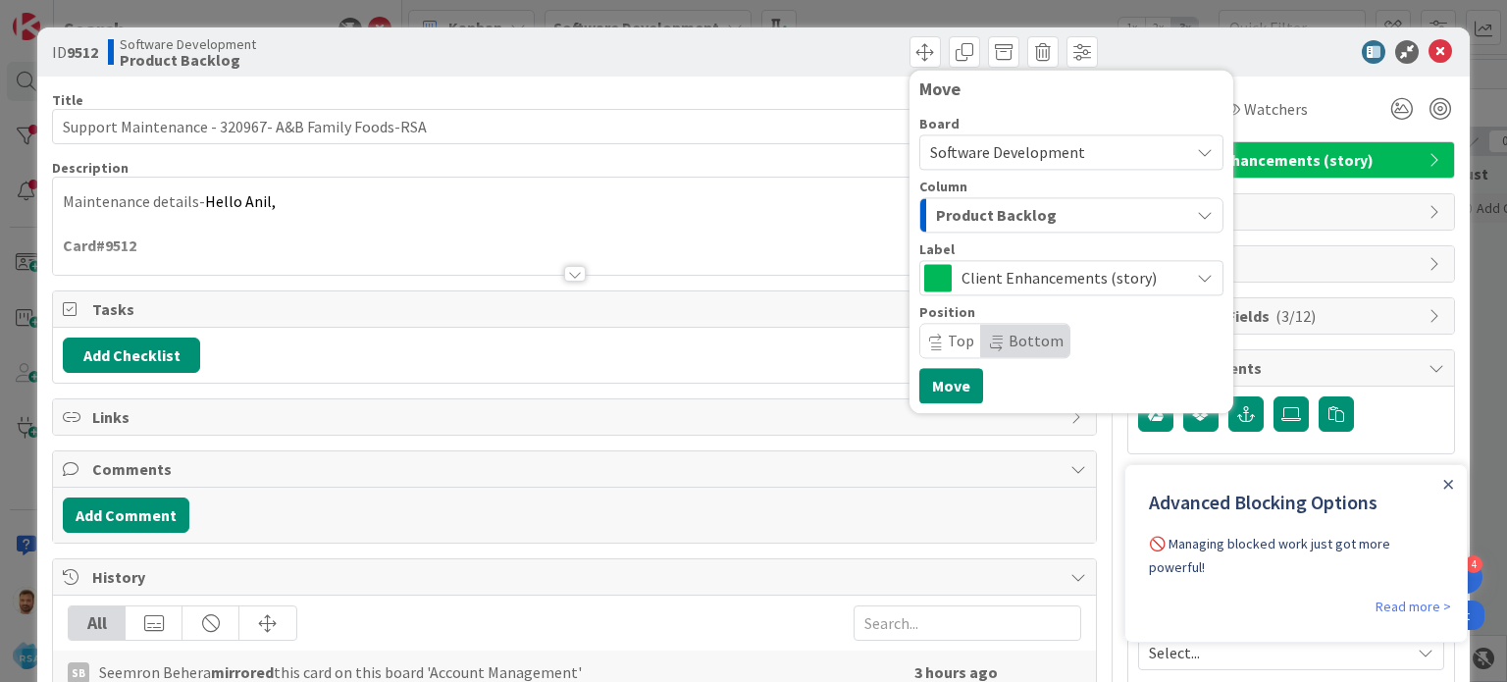
click at [942, 212] on span "Product Backlog" at bounding box center [996, 215] width 121 height 26
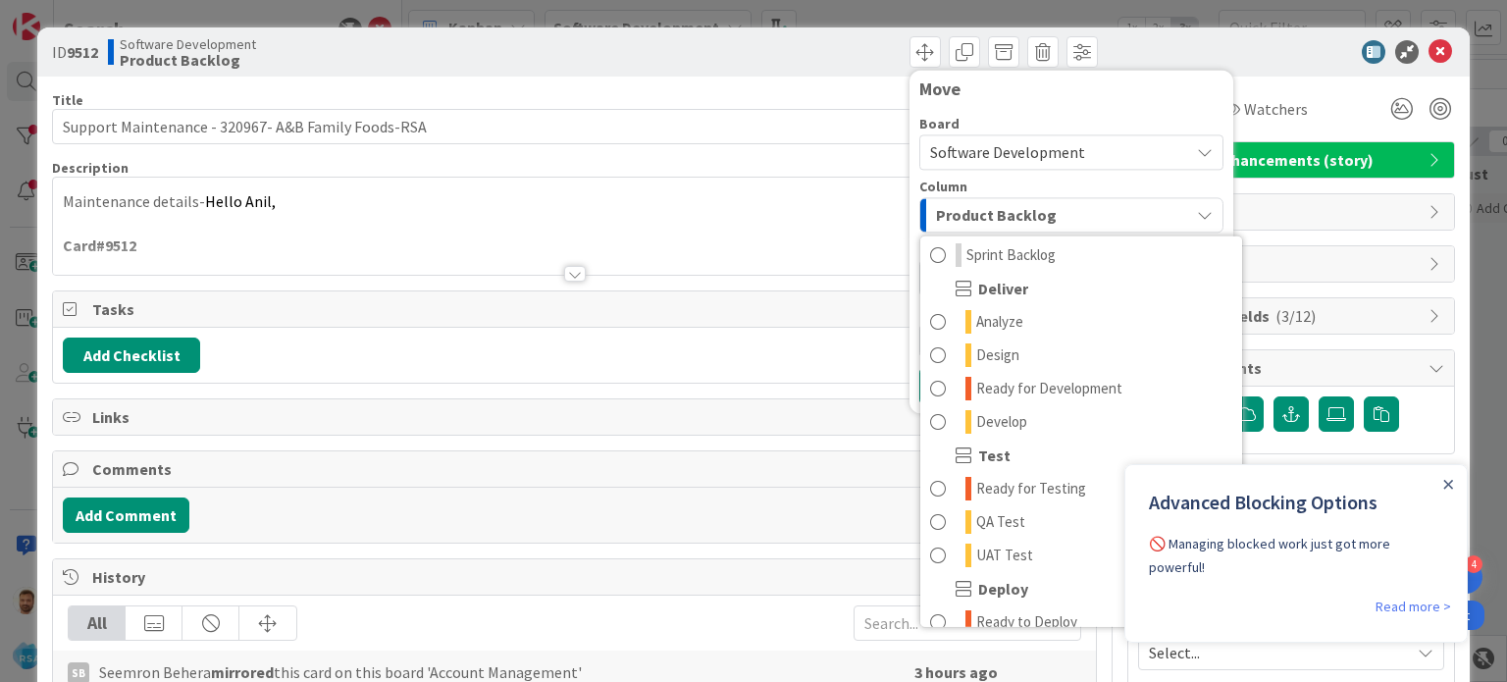
scroll to position [385, 0]
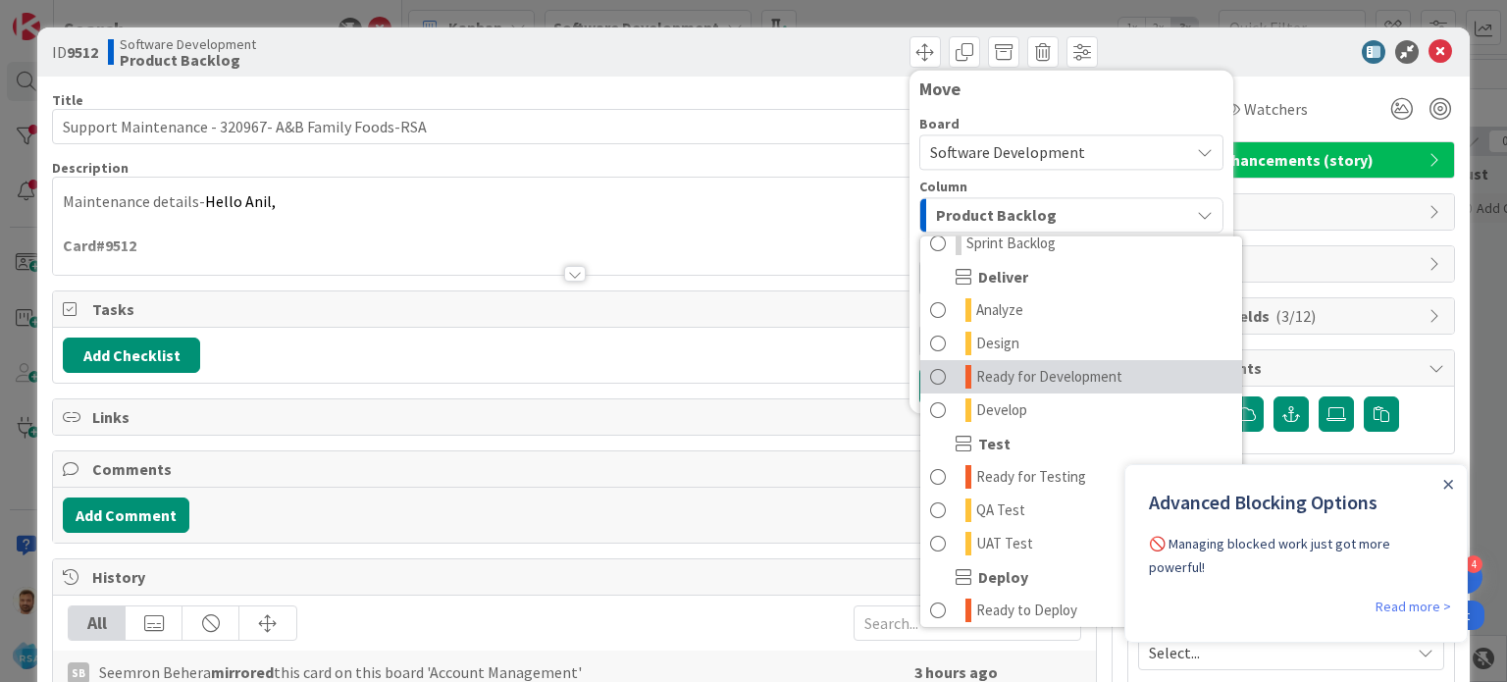
click at [925, 391] on link "Ready for Development" at bounding box center [1081, 376] width 322 height 33
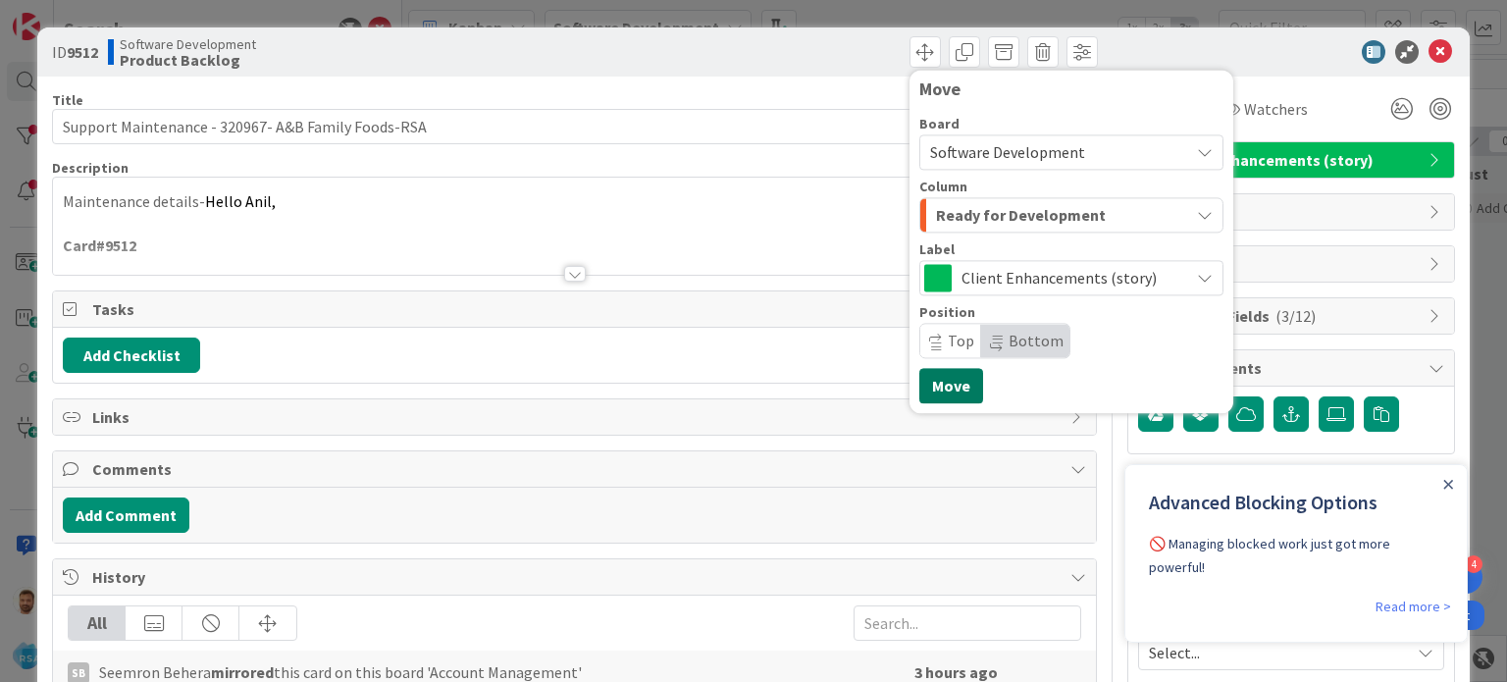
click at [941, 393] on button "Move" at bounding box center [951, 385] width 64 height 35
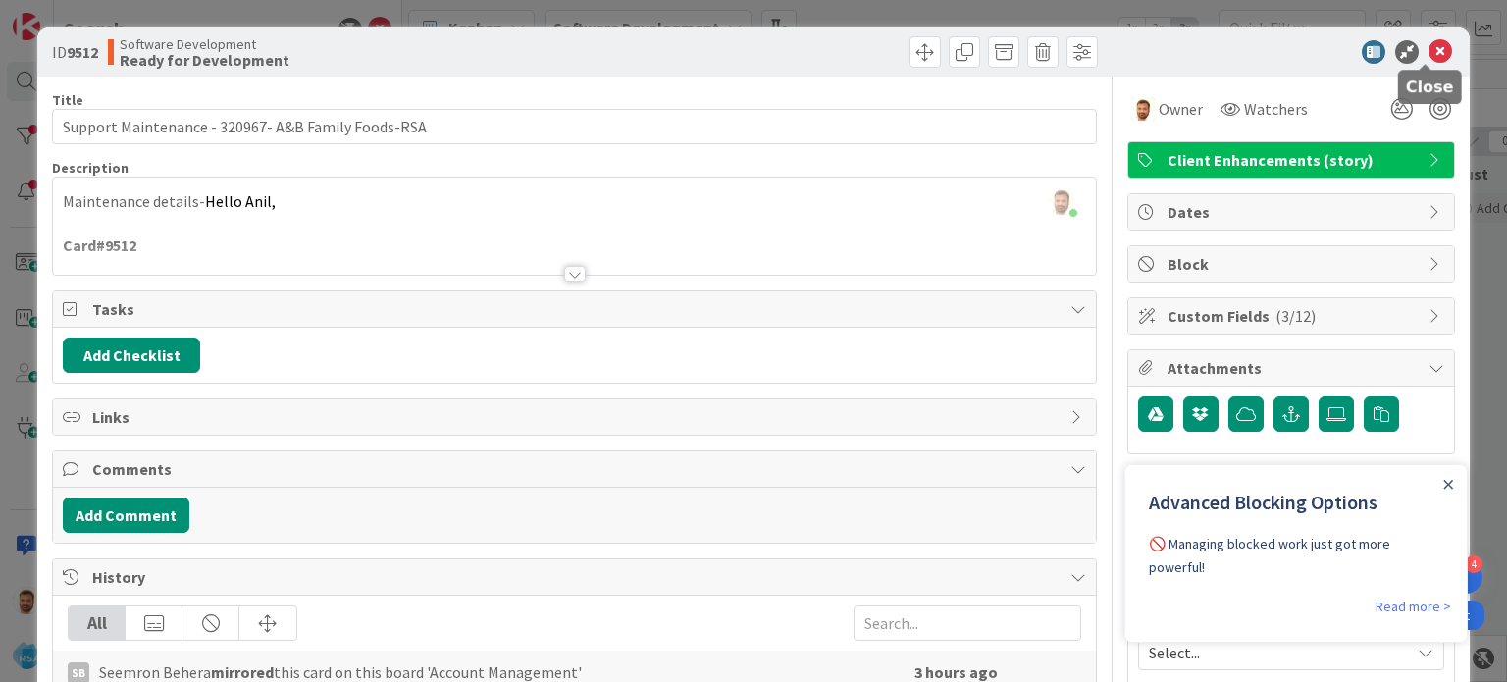
click at [1429, 54] on icon at bounding box center [1441, 52] width 24 height 24
